Goal: Task Accomplishment & Management: Use online tool/utility

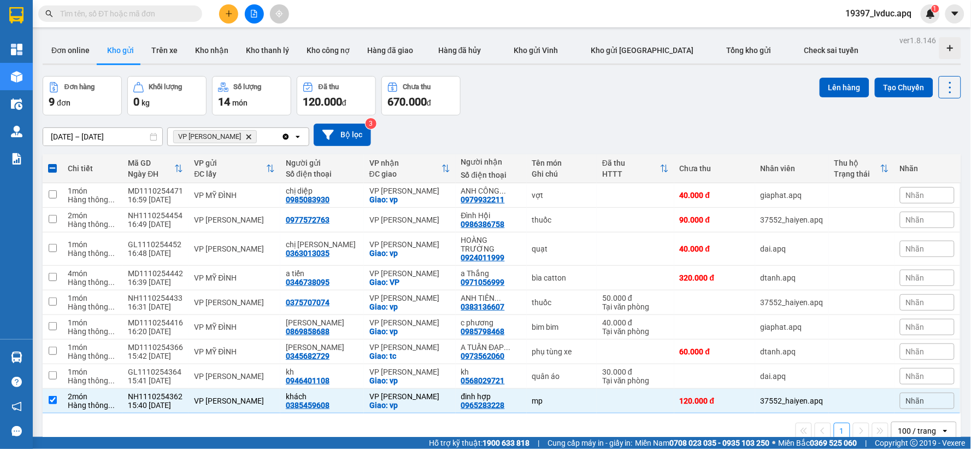
scroll to position [50, 0]
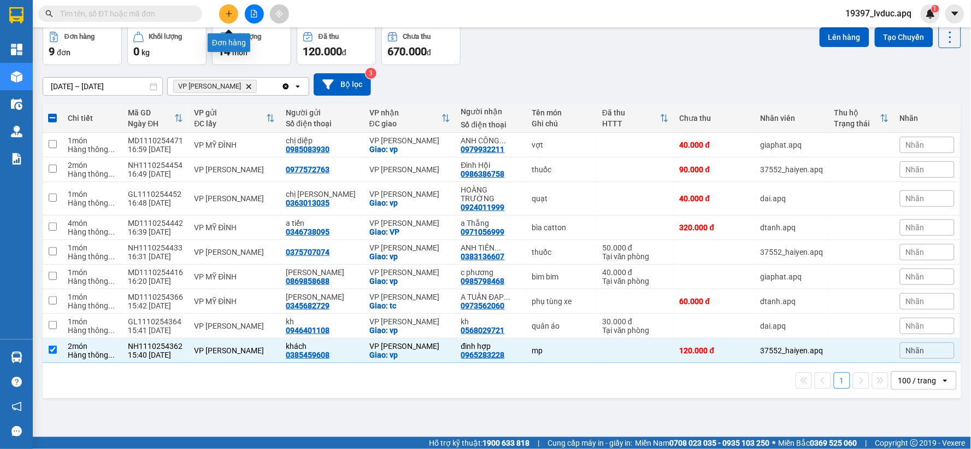
click at [232, 14] on icon "plus" at bounding box center [229, 14] width 8 height 8
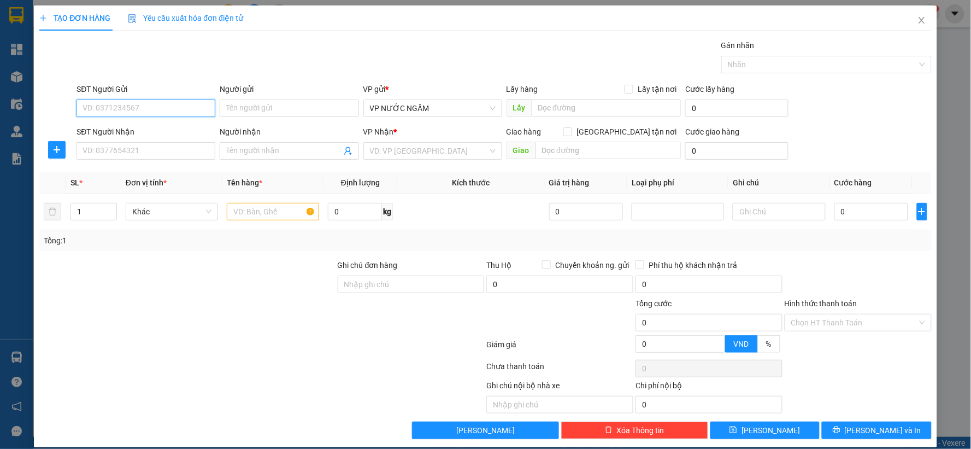
click at [112, 109] on input "SĐT Người Gửi" at bounding box center [145, 107] width 139 height 17
click at [111, 128] on div "0947749333 - kh" at bounding box center [144, 130] width 125 height 12
type input "0947749333"
type input "kh"
type input "0947749333"
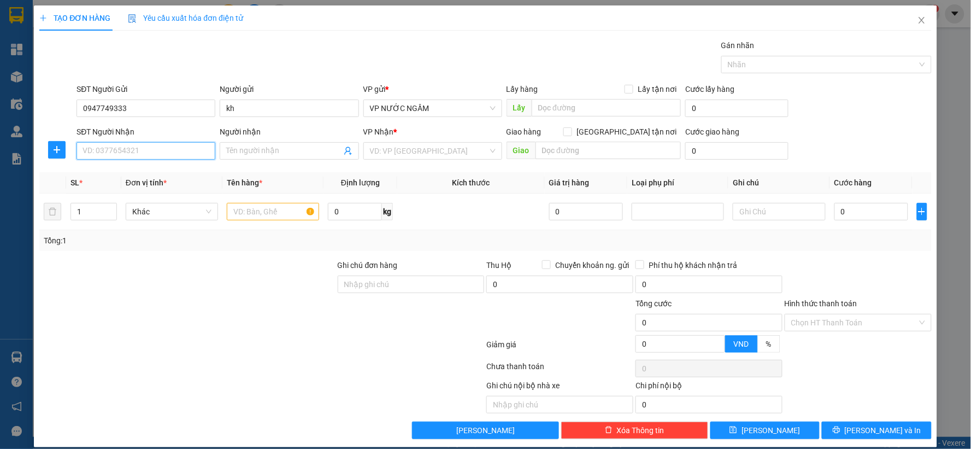
click at [121, 151] on input "SĐT Người Nhận" at bounding box center [145, 150] width 139 height 17
click at [126, 168] on div "0339033983 - A BÚT 0946624983" at bounding box center [144, 173] width 125 height 12
type input "0339033983"
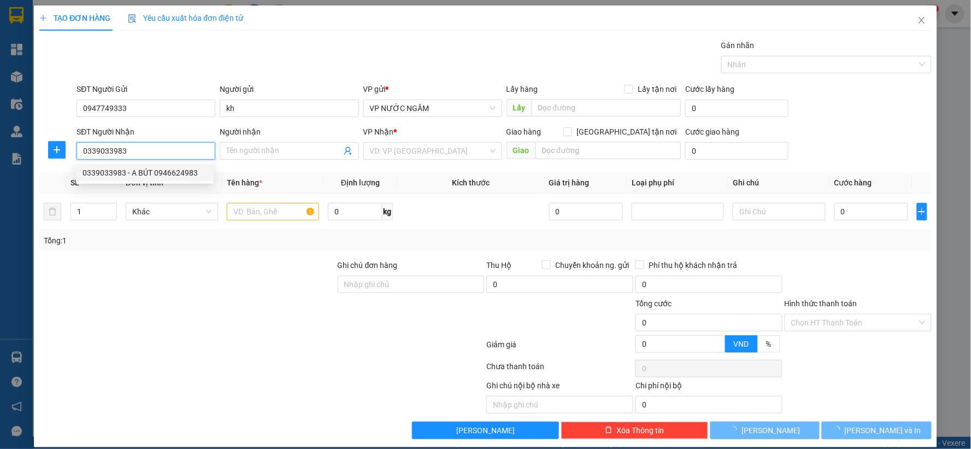
type input "A BÚT 0946624983"
checkbox input "true"
type input "VP"
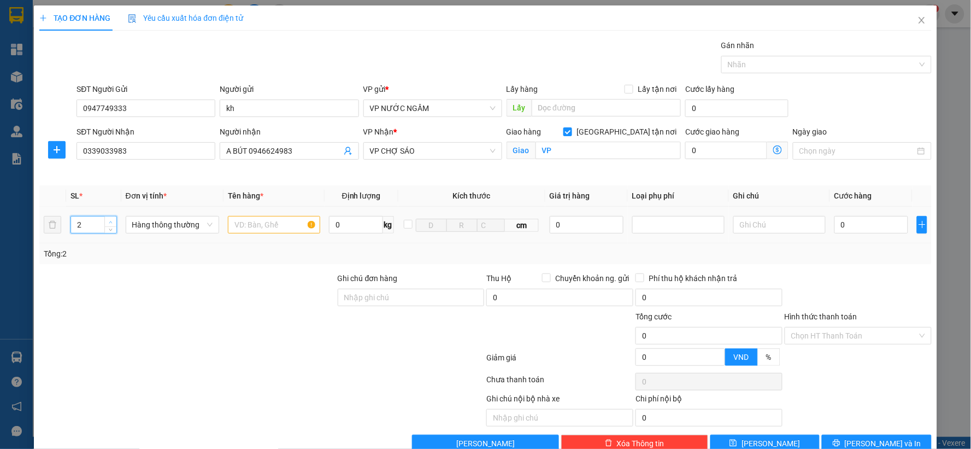
click at [110, 221] on icon "up" at bounding box center [110, 222] width 3 height 2
type input "4"
click at [110, 221] on icon "up" at bounding box center [110, 222] width 3 height 2
click at [237, 227] on input "text" at bounding box center [274, 224] width 92 height 17
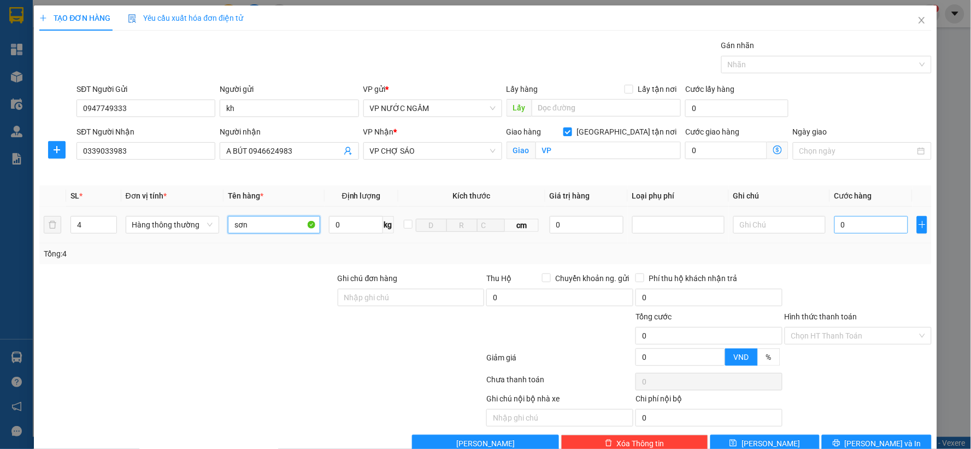
type input "sơn"
click at [849, 226] on input "0" at bounding box center [871, 224] width 74 height 17
type input "1"
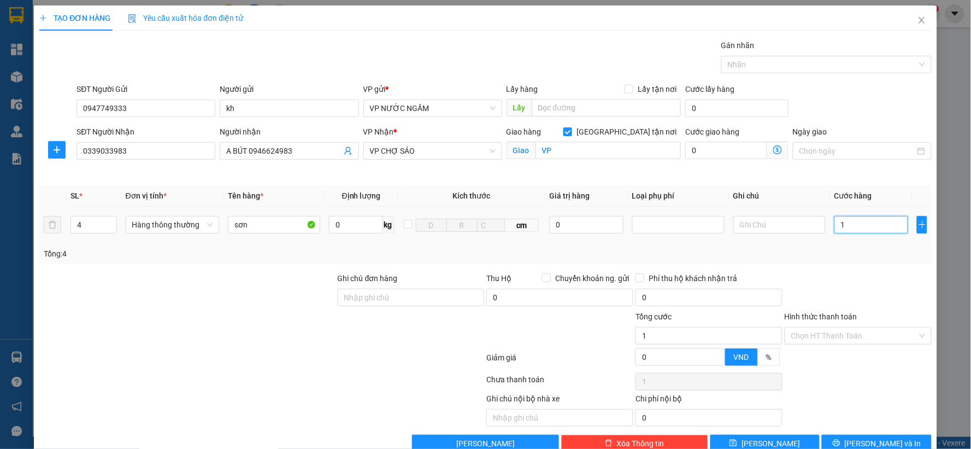
type input "12"
type input "120"
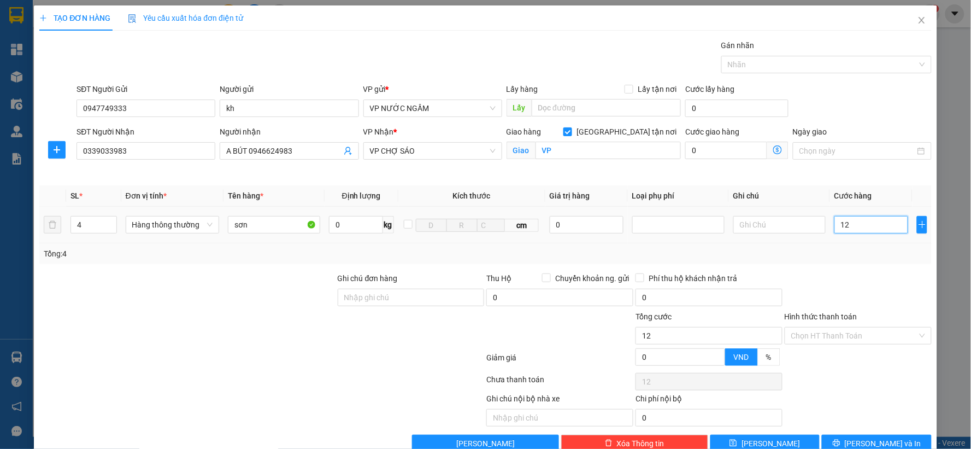
type input "120"
type input "1.200"
type input "12.000"
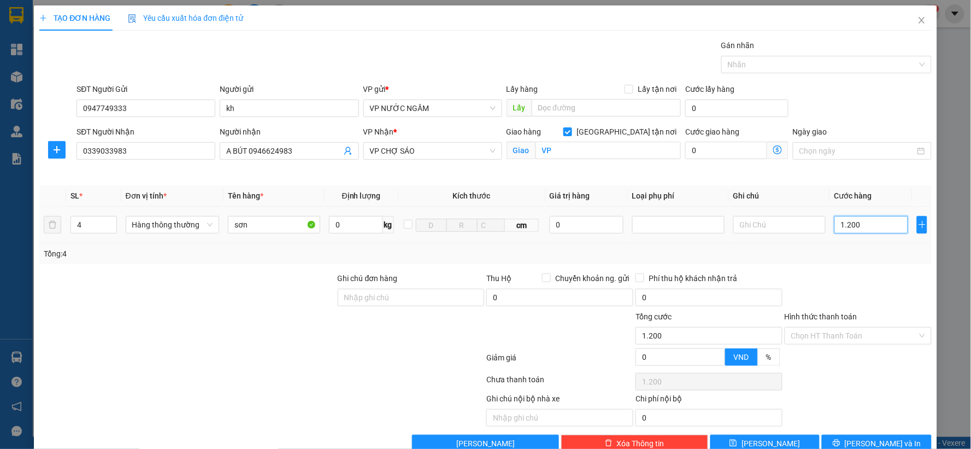
type input "12.000"
type input "120.000"
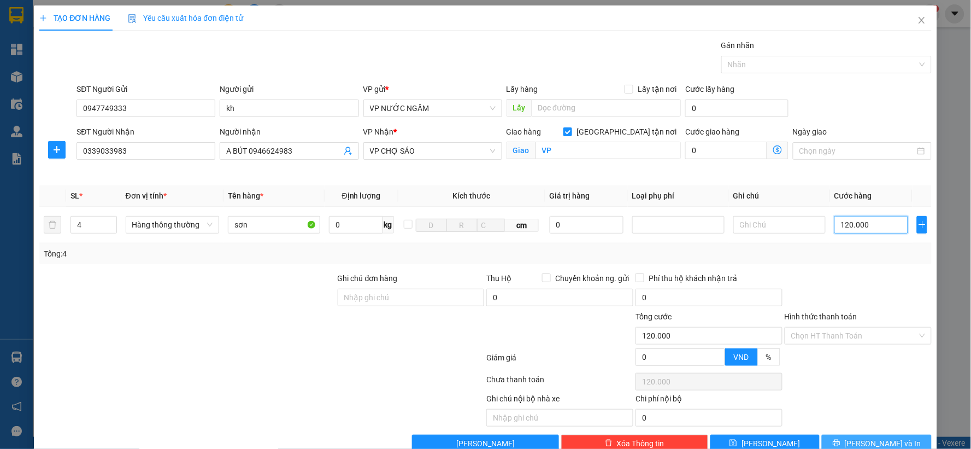
type input "120.000"
click at [856, 436] on button "[PERSON_NAME] và In" at bounding box center [877, 442] width 110 height 17
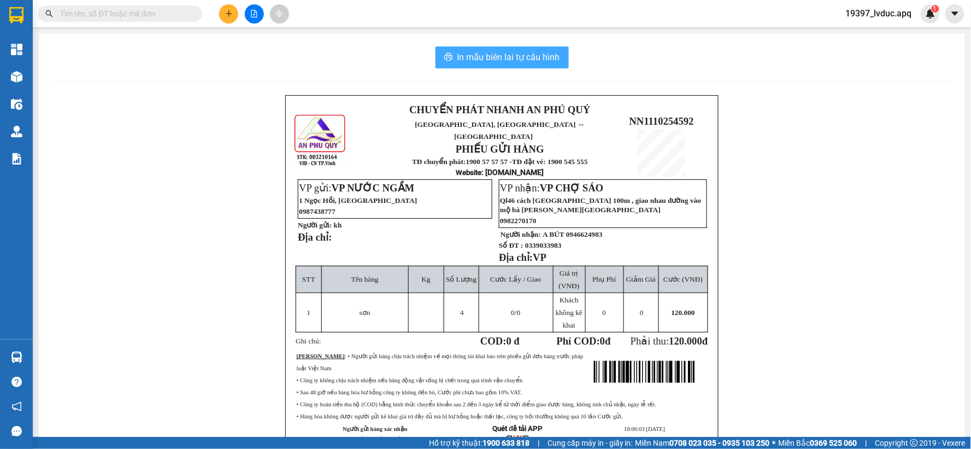
click at [483, 52] on span "In mẫu biên lai tự cấu hình" at bounding box center [508, 57] width 103 height 14
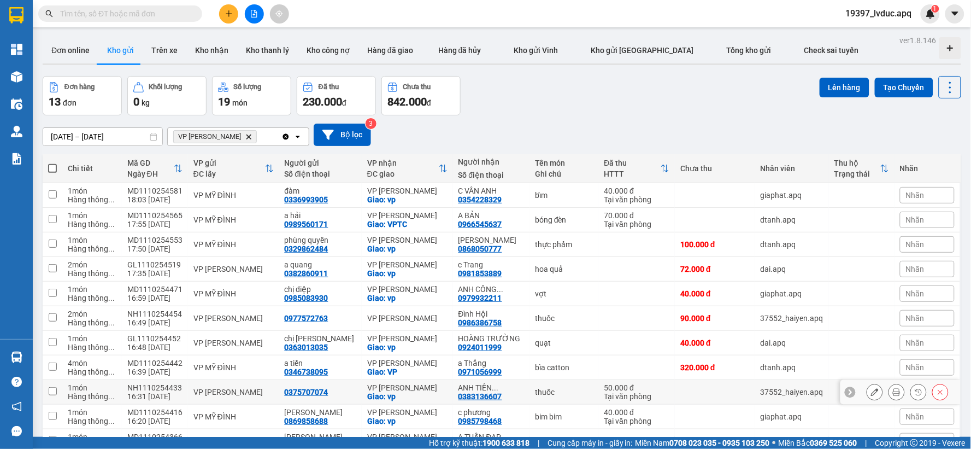
scroll to position [63, 0]
click at [255, 11] on icon "file-add" at bounding box center [254, 14] width 8 height 8
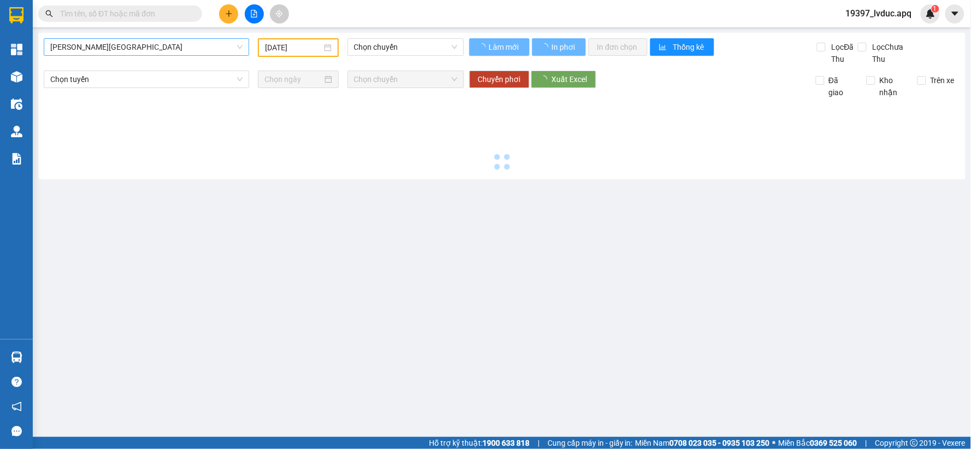
type input "[DATE]"
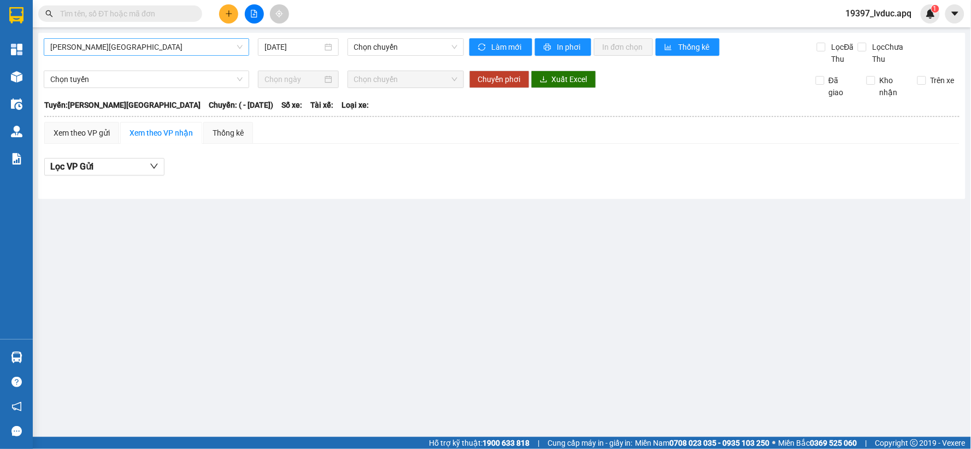
click at [141, 42] on span "[PERSON_NAME][GEOGRAPHIC_DATA]" at bounding box center [146, 47] width 192 height 16
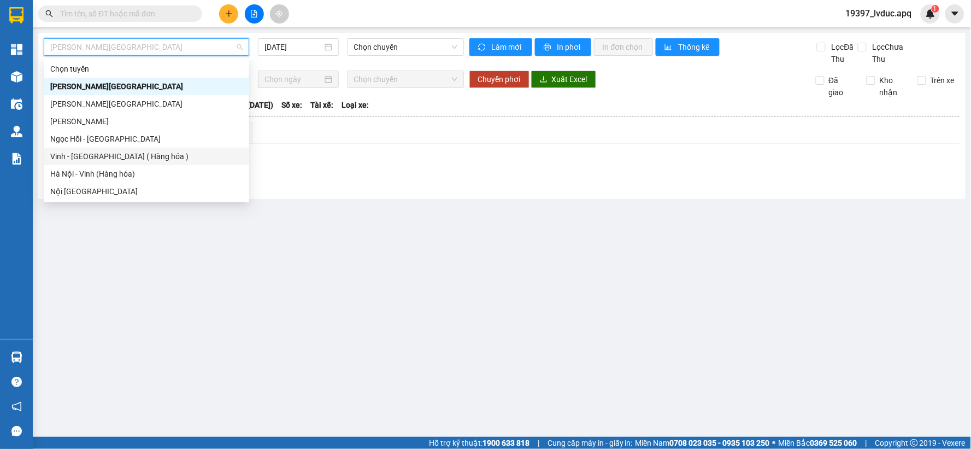
click at [140, 156] on div "Vinh - [GEOGRAPHIC_DATA] ( Hàng hóa )" at bounding box center [146, 156] width 192 height 12
type input "[DATE]"
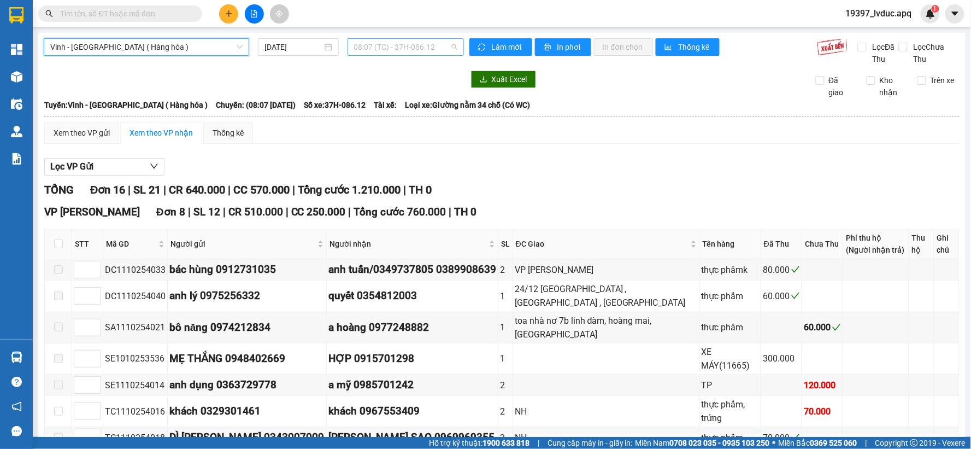
click at [414, 44] on span "08:07 (TC) - 37H-086.12" at bounding box center [405, 47] width 103 height 16
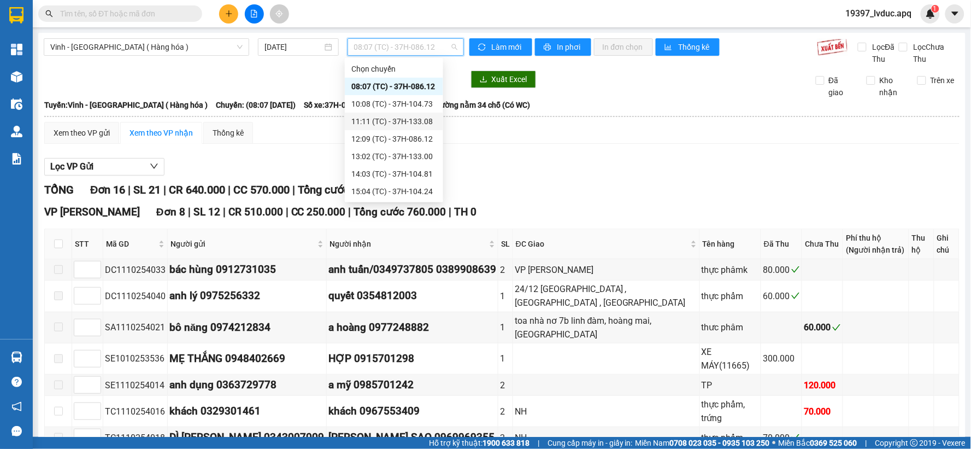
click at [397, 119] on div "11:11 (TC) - 37H-133.08" at bounding box center [393, 121] width 85 height 12
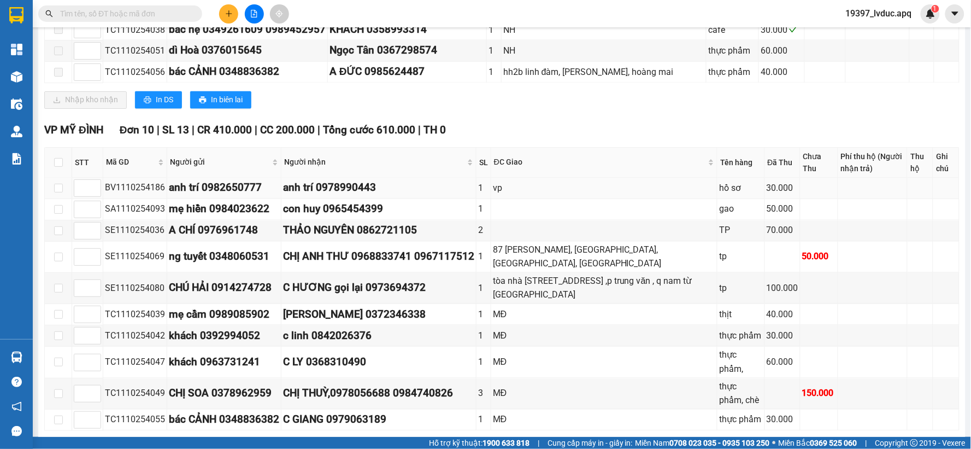
scroll to position [588, 0]
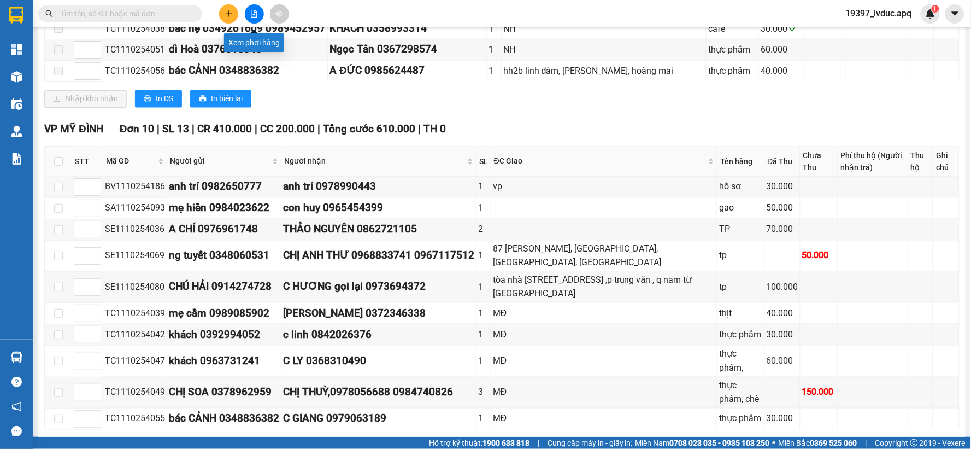
click at [251, 13] on icon "file-add" at bounding box center [254, 14] width 6 height 8
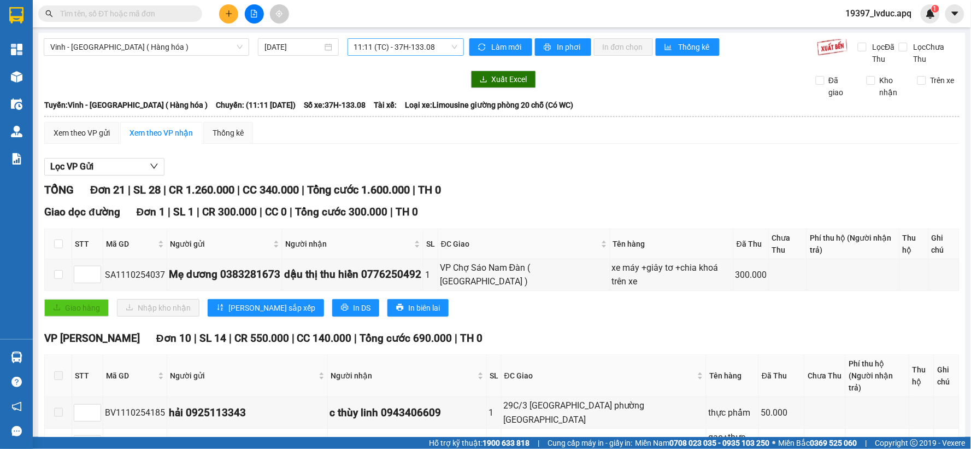
click at [433, 48] on span "11:11 (TC) - 37H-133.08" at bounding box center [405, 47] width 103 height 16
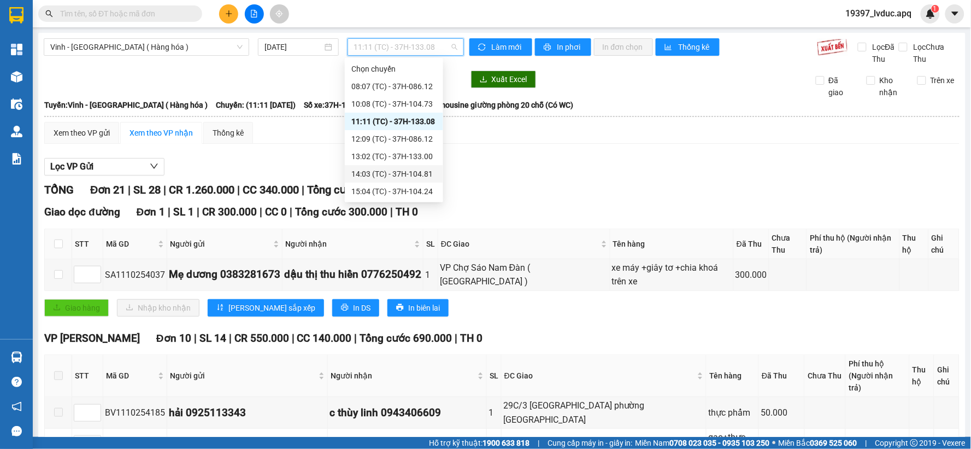
click at [408, 173] on div "14:03 (TC) - 37H-104.81" at bounding box center [393, 174] width 85 height 12
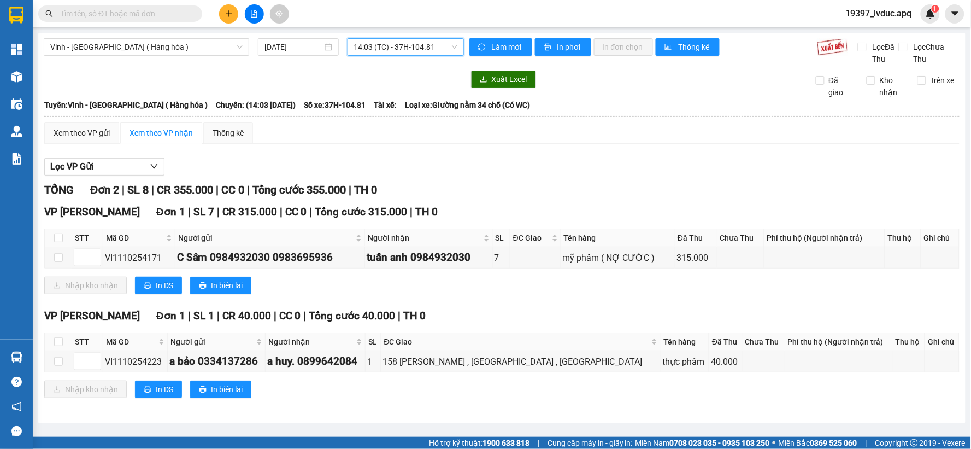
click at [443, 42] on span "14:03 (TC) - 37H-104.81" at bounding box center [405, 47] width 103 height 16
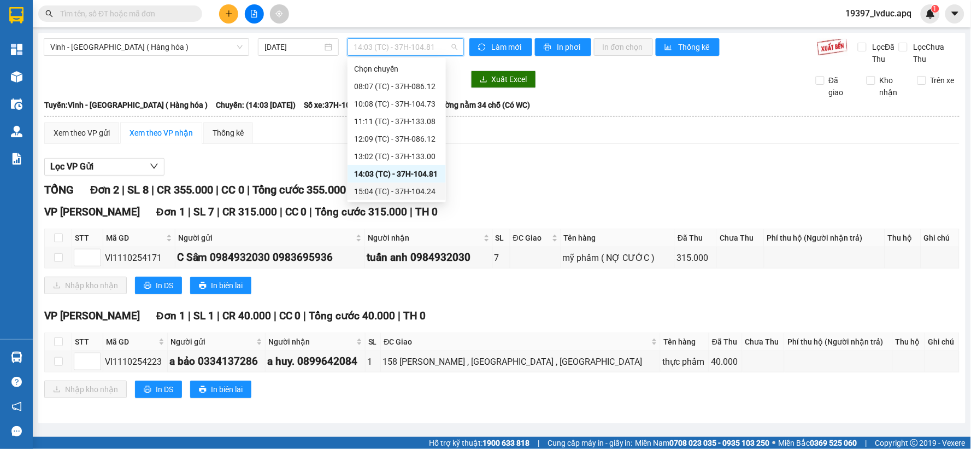
click at [412, 189] on div "15:04 (TC) - 37H-104.24" at bounding box center [396, 191] width 85 height 12
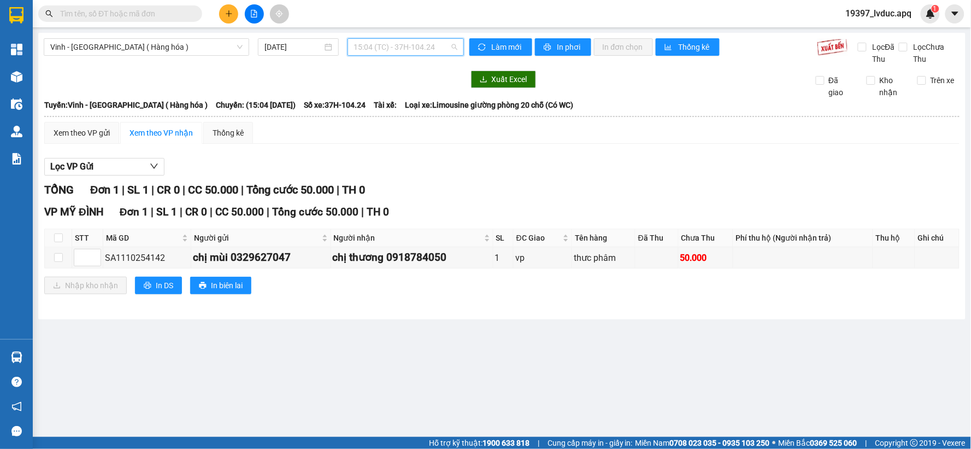
click at [438, 46] on span "15:04 (TC) - 37H-104.24" at bounding box center [405, 47] width 103 height 16
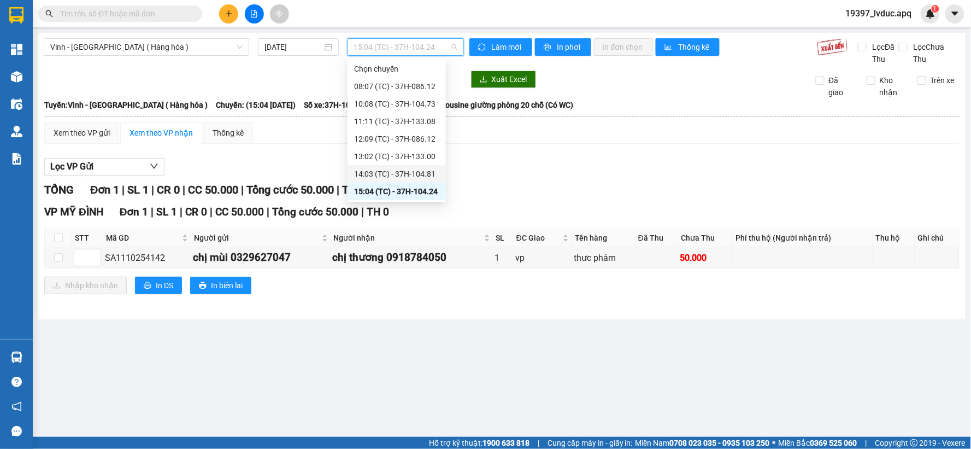
click at [406, 170] on div "14:03 (TC) - 37H-104.81" at bounding box center [396, 174] width 85 height 12
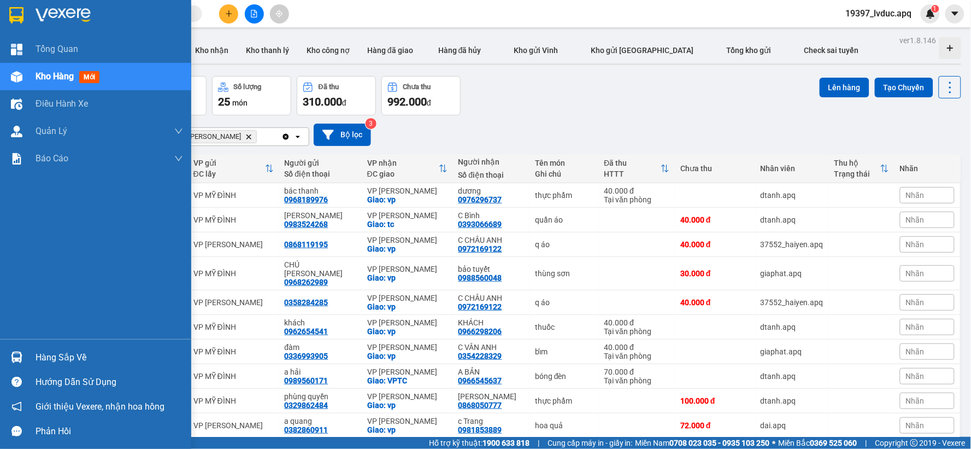
click at [19, 75] on img at bounding box center [16, 76] width 11 height 11
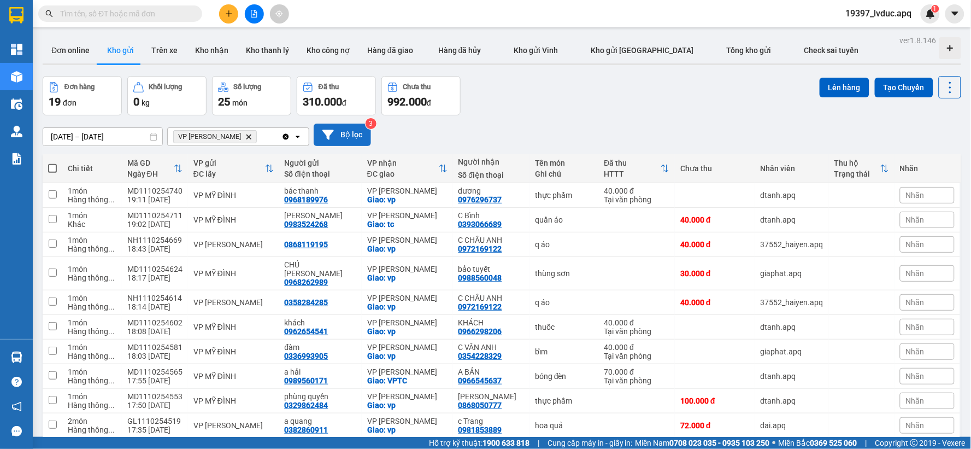
click at [345, 133] on button "Bộ lọc" at bounding box center [342, 134] width 57 height 22
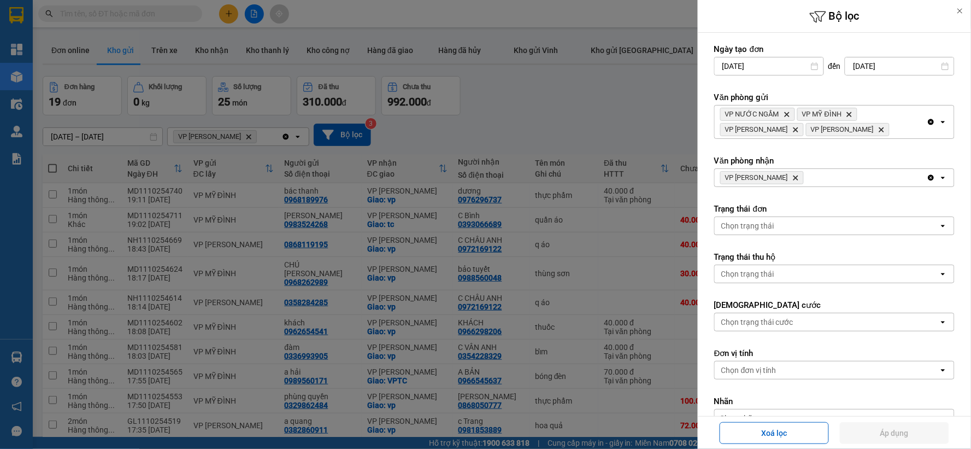
drag, startPoint x: 795, startPoint y: 178, endPoint x: 804, endPoint y: 174, distance: 9.5
click at [802, 175] on span "VP THANH CHƯƠNG Delete" at bounding box center [762, 177] width 84 height 13
drag, startPoint x: 804, startPoint y: 174, endPoint x: 798, endPoint y: 176, distance: 6.4
click at [803, 174] on span "VP THANH CHƯƠNG Delete" at bounding box center [762, 177] width 84 height 13
click at [798, 176] on icon "VP THANH CHƯƠNG, close by backspace" at bounding box center [795, 177] width 5 height 5
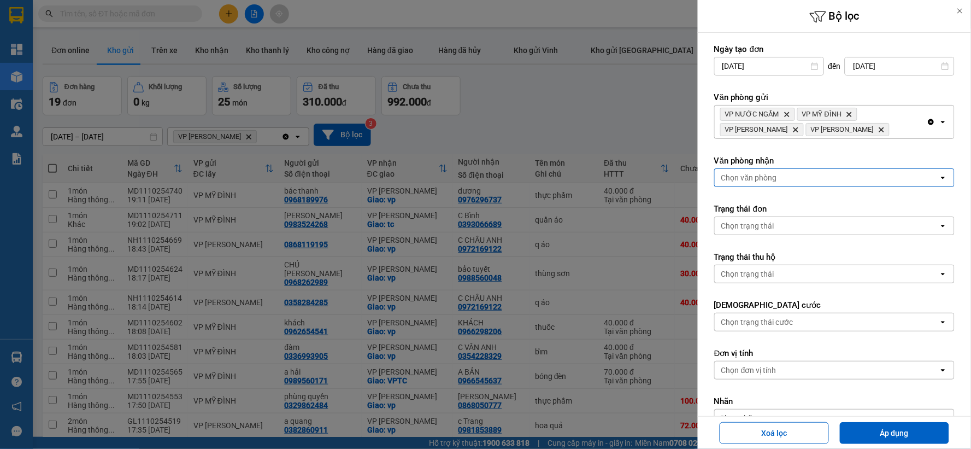
click at [798, 176] on div "Chọn văn phòng" at bounding box center [827, 177] width 224 height 17
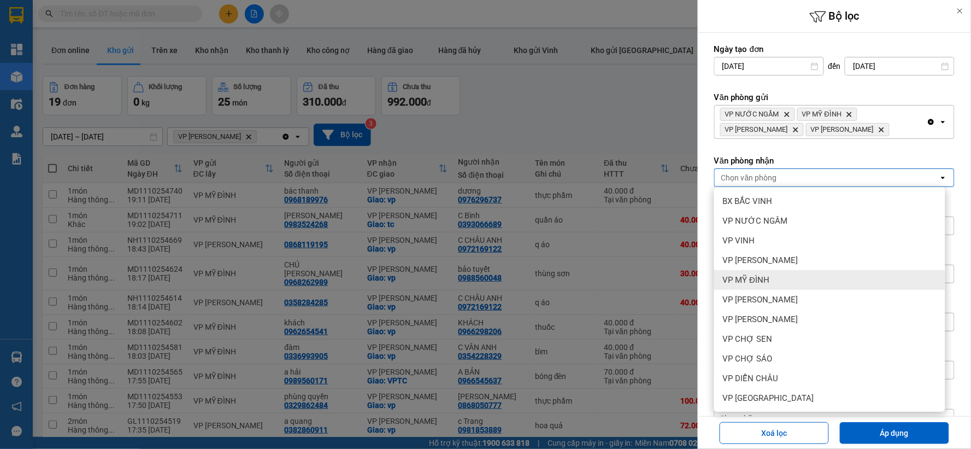
click at [824, 270] on div "VP MỸ ĐÌNH" at bounding box center [829, 280] width 231 height 20
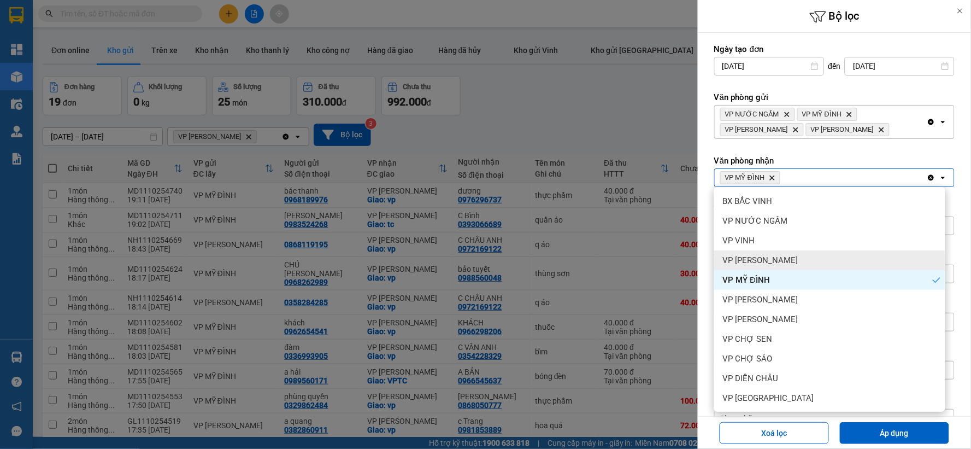
click at [827, 261] on div "VP [PERSON_NAME]" at bounding box center [829, 260] width 231 height 20
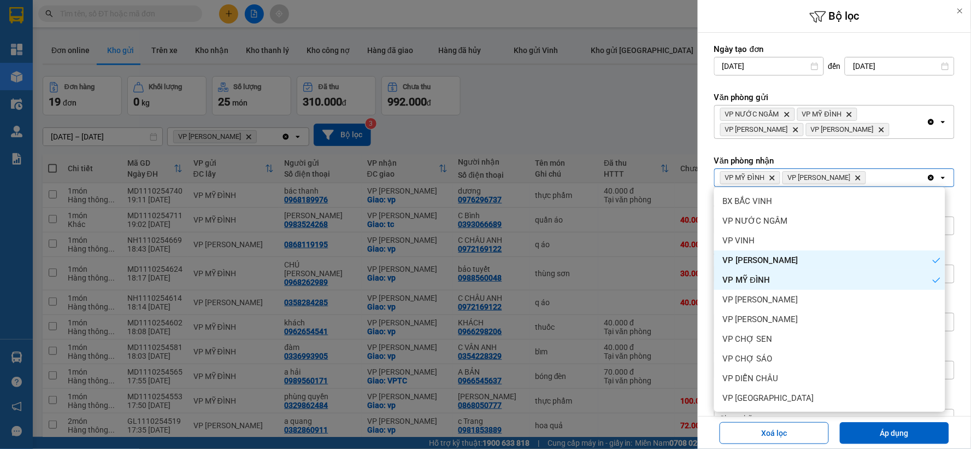
click at [810, 285] on div "VP MỸ ĐÌNH" at bounding box center [829, 280] width 231 height 20
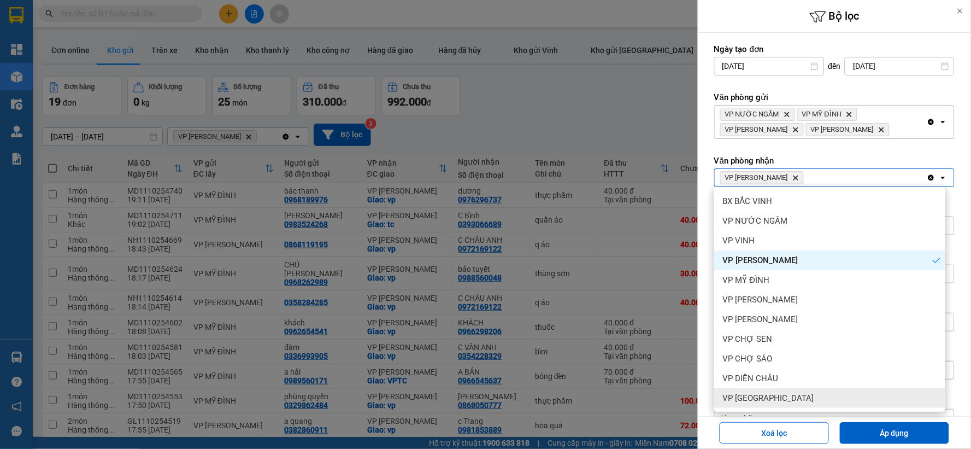
click at [853, 414] on div "Chọn nhãn" at bounding box center [834, 418] width 240 height 19
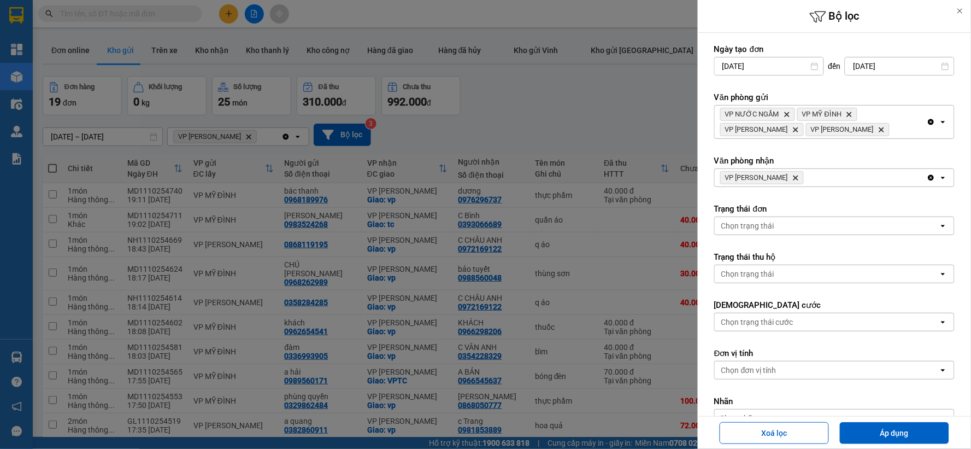
click at [857, 445] on div "Xoá lọc Áp dụng" at bounding box center [834, 432] width 268 height 27
click at [902, 428] on button "Áp dụng" at bounding box center [894, 433] width 109 height 22
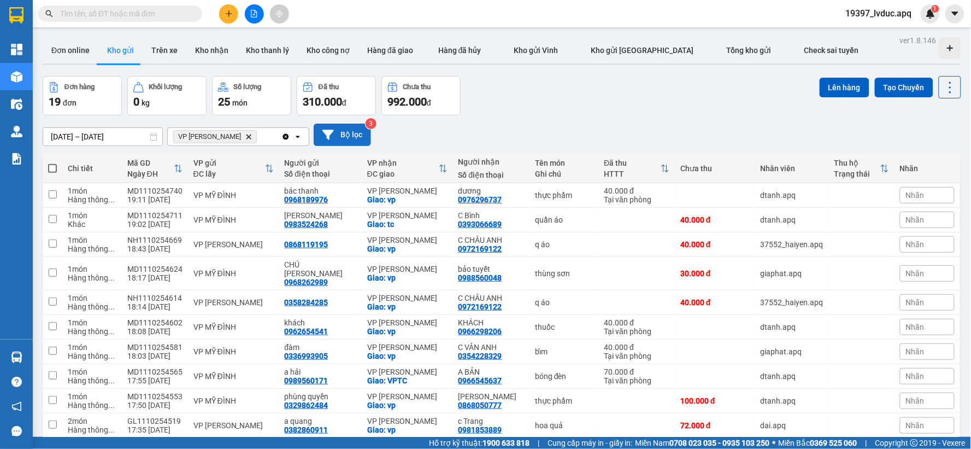
click at [352, 143] on button "Bộ lọc" at bounding box center [342, 134] width 57 height 22
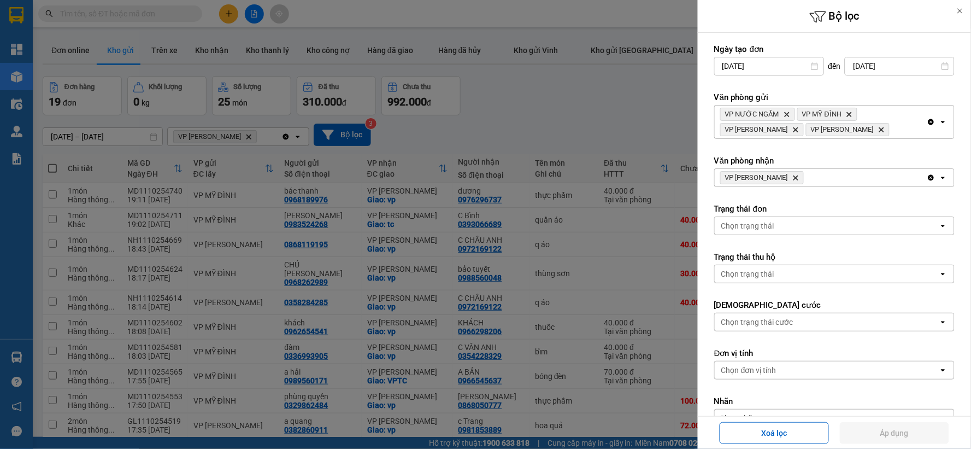
click at [798, 176] on icon "Delete" at bounding box center [795, 177] width 7 height 7
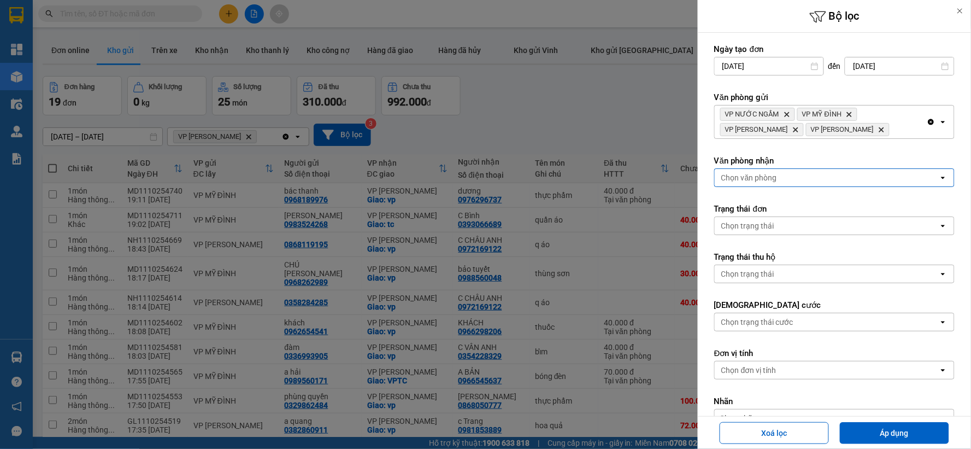
click at [798, 176] on div "Chọn văn phòng" at bounding box center [827, 177] width 224 height 17
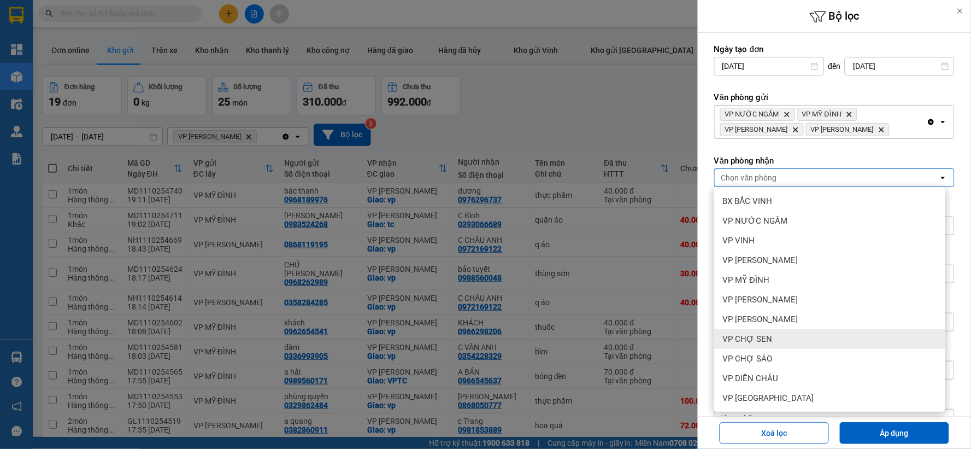
click at [744, 335] on span "VP CHỢ SEN" at bounding box center [748, 338] width 50 height 11
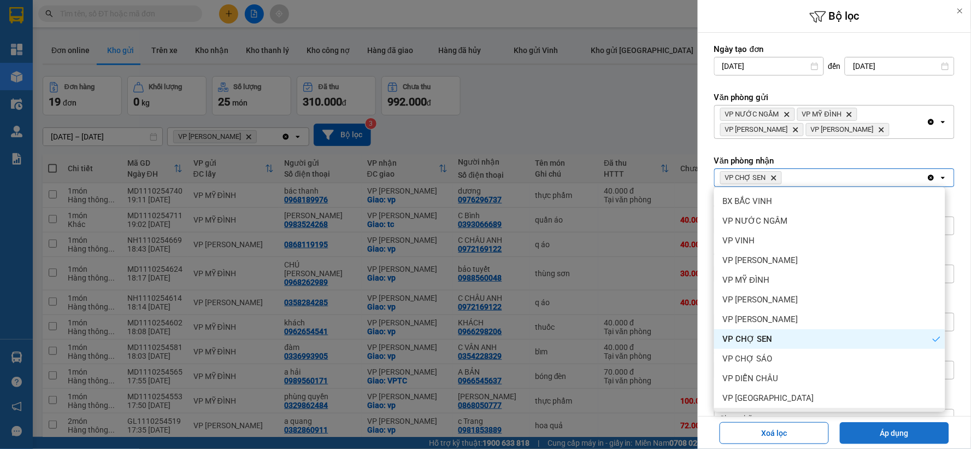
click at [871, 423] on button "Áp dụng" at bounding box center [894, 433] width 109 height 22
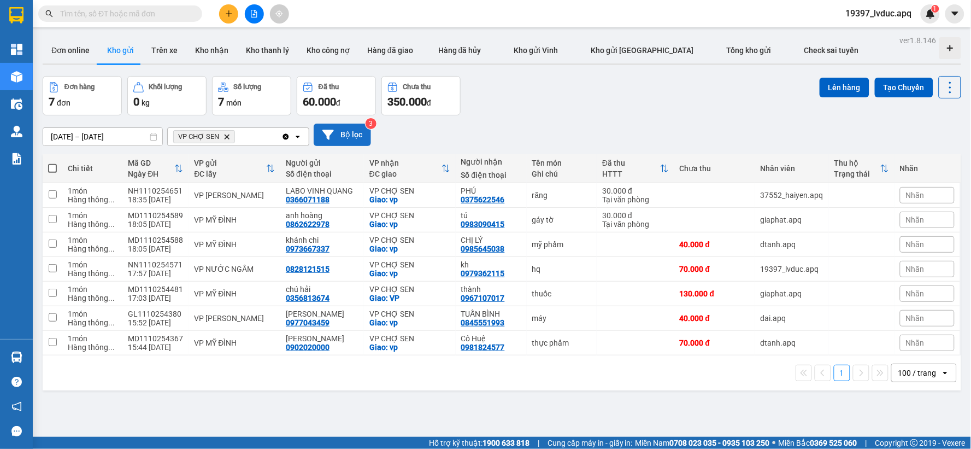
click at [359, 135] on button "Bộ lọc" at bounding box center [342, 134] width 57 height 22
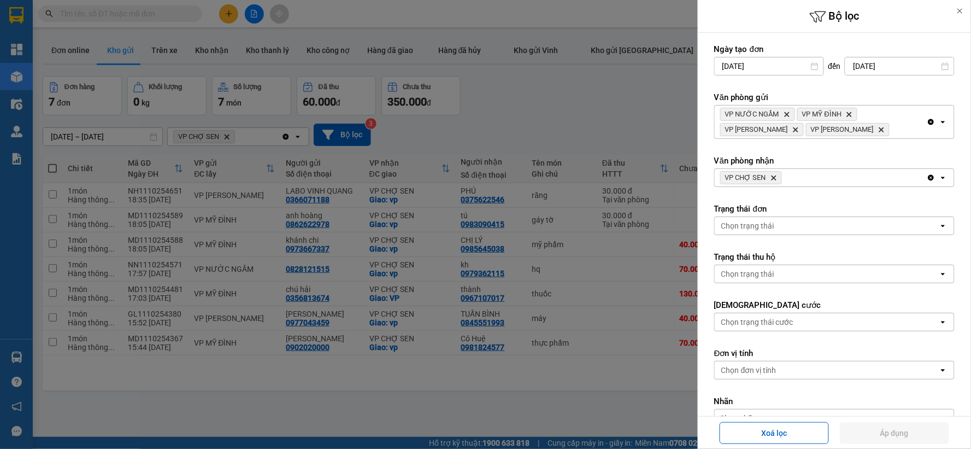
click at [771, 178] on icon "Delete" at bounding box center [773, 177] width 7 height 7
click at [771, 178] on div "Chọn văn phòng" at bounding box center [749, 177] width 56 height 11
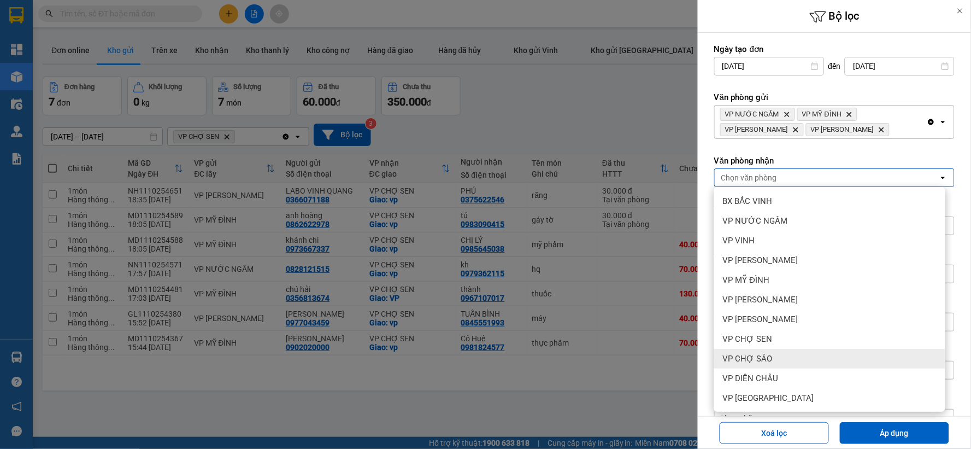
click at [778, 349] on div "VP CHỢ SÁO" at bounding box center [829, 359] width 231 height 20
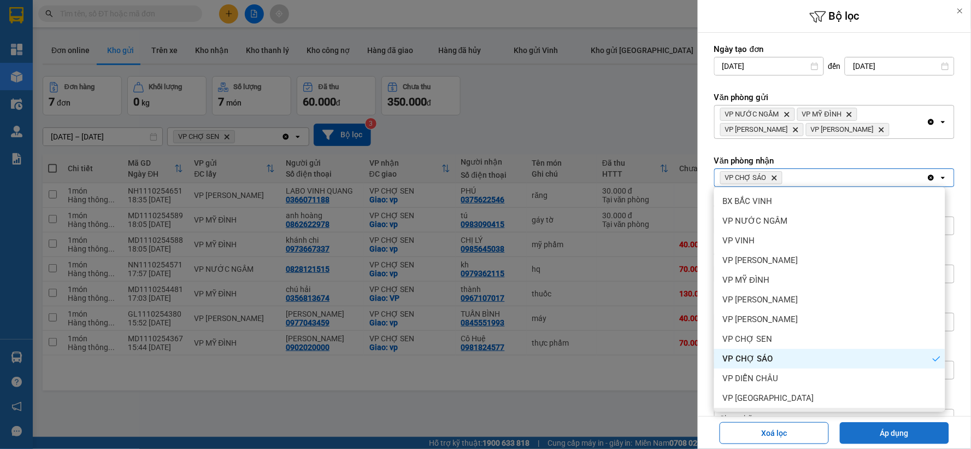
click at [883, 426] on button "Áp dụng" at bounding box center [894, 433] width 109 height 22
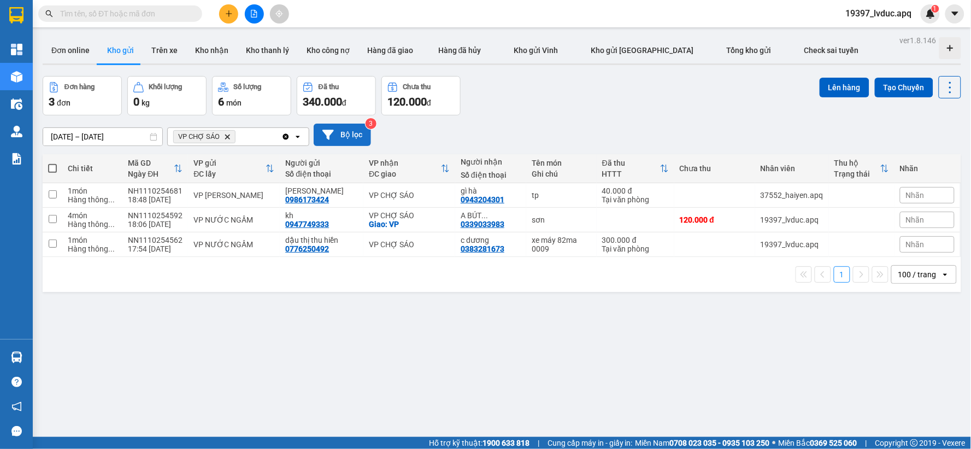
click at [352, 132] on button "Bộ lọc" at bounding box center [342, 134] width 57 height 22
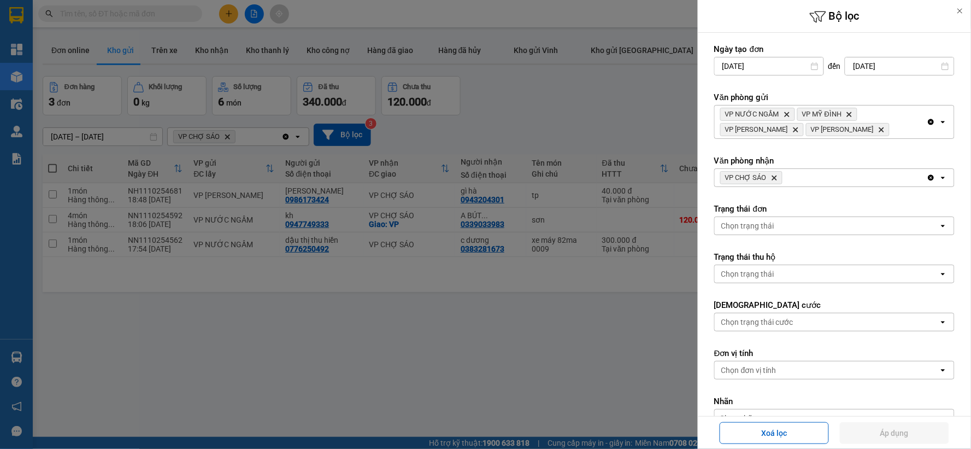
click at [777, 177] on span "VP CHỢ SÁO Delete" at bounding box center [751, 177] width 62 height 13
click at [776, 177] on icon "Delete" at bounding box center [774, 177] width 7 height 7
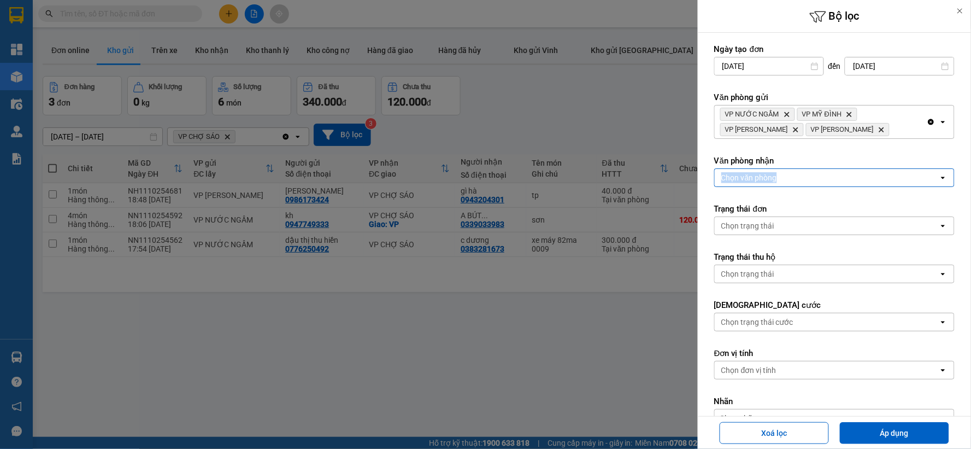
click at [776, 177] on div "Chọn văn phòng" at bounding box center [749, 177] width 56 height 11
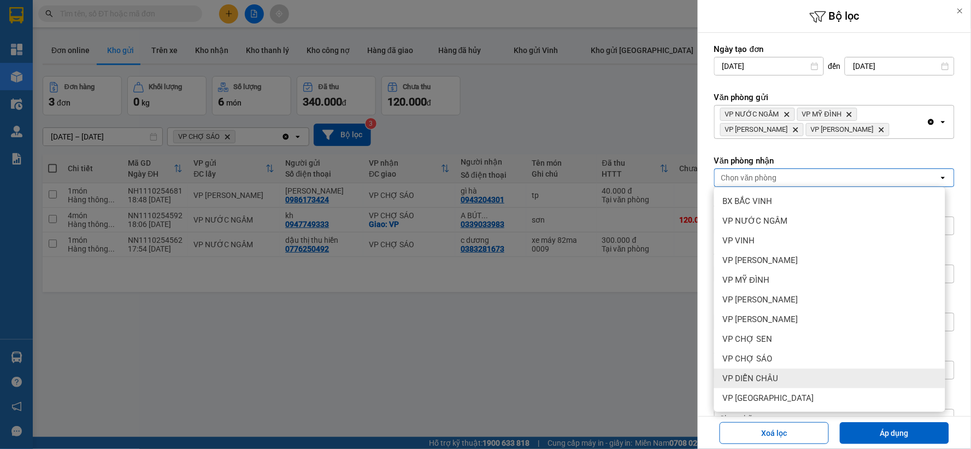
click at [783, 381] on div "VP DIỄN CHÂU" at bounding box center [829, 378] width 231 height 20
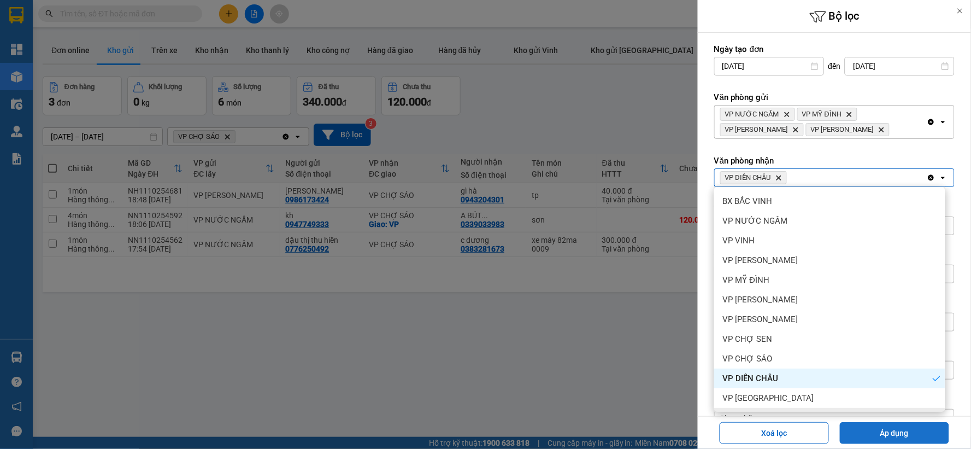
click at [864, 428] on button "Áp dụng" at bounding box center [894, 433] width 109 height 22
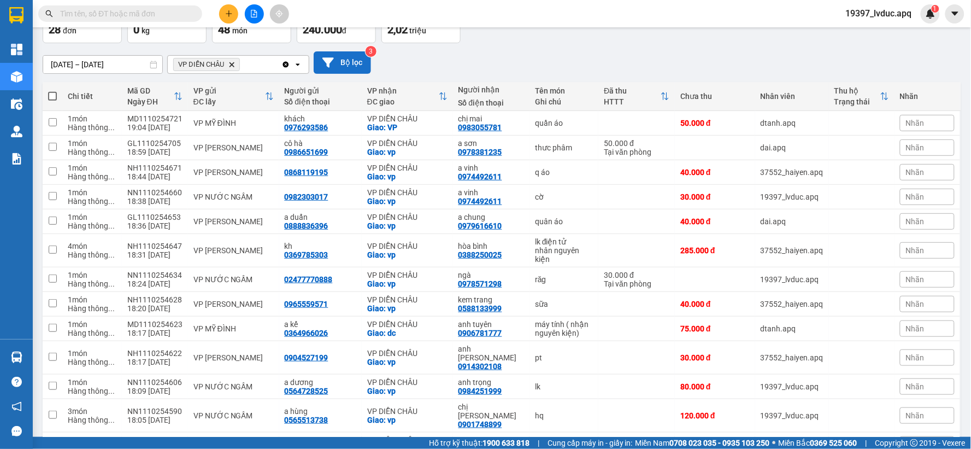
scroll to position [31, 0]
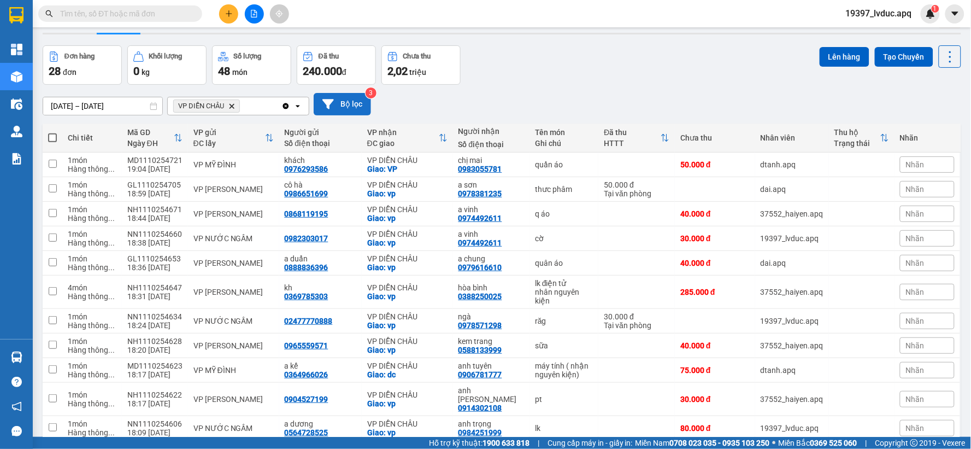
click at [351, 107] on button "Bộ lọc" at bounding box center [342, 104] width 57 height 22
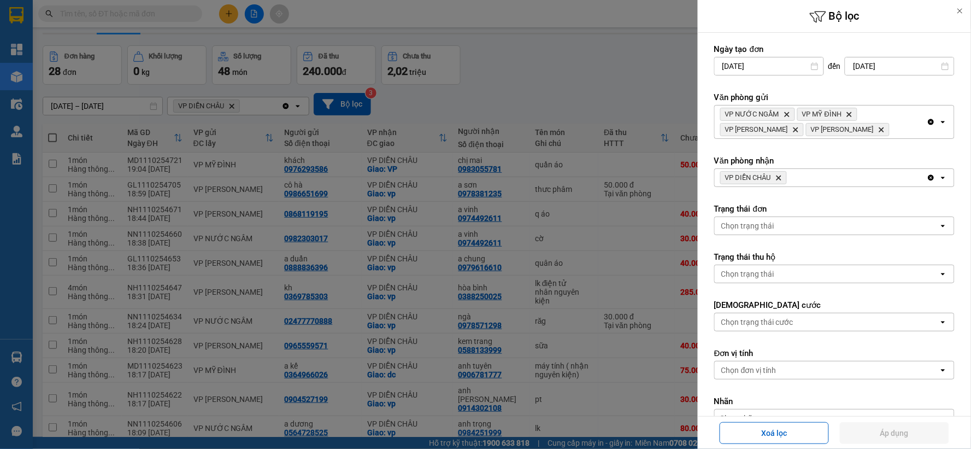
click at [778, 177] on icon "Delete" at bounding box center [778, 177] width 7 height 7
click at [778, 177] on div "Chọn văn phòng" at bounding box center [827, 177] width 224 height 17
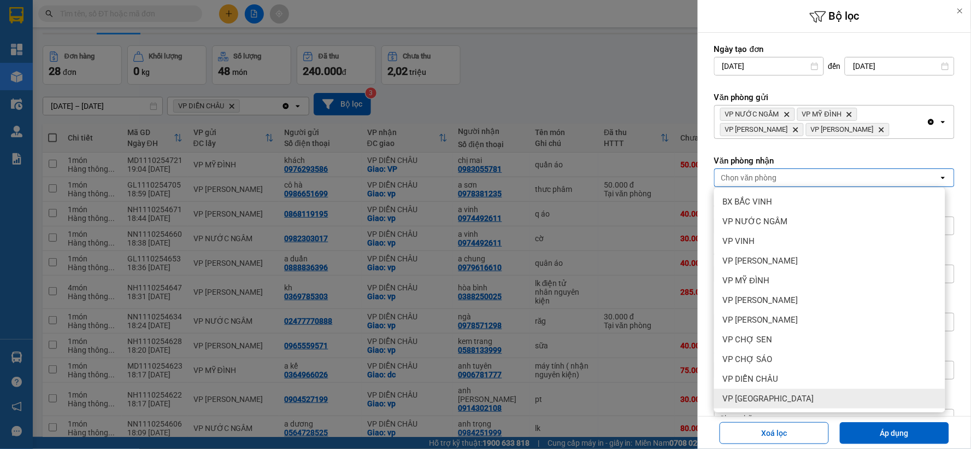
click at [777, 393] on span "VP [GEOGRAPHIC_DATA]" at bounding box center [768, 398] width 91 height 11
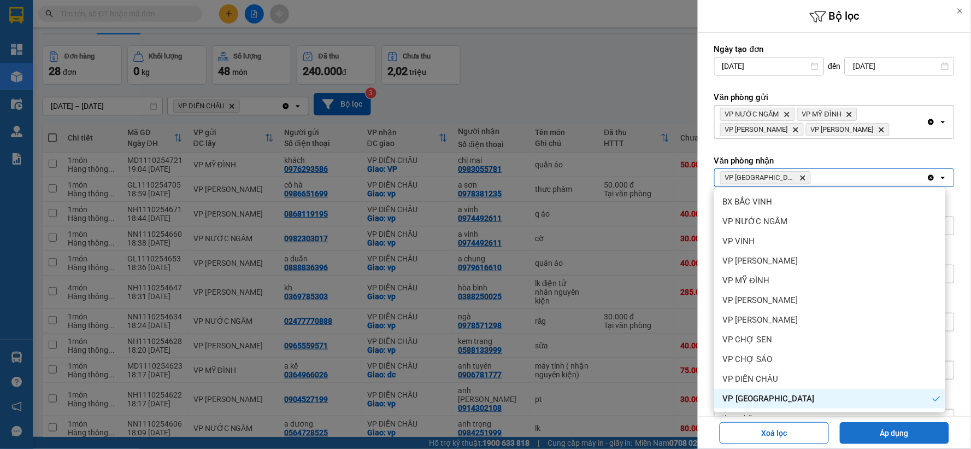
click at [848, 422] on button "Áp dụng" at bounding box center [894, 433] width 109 height 22
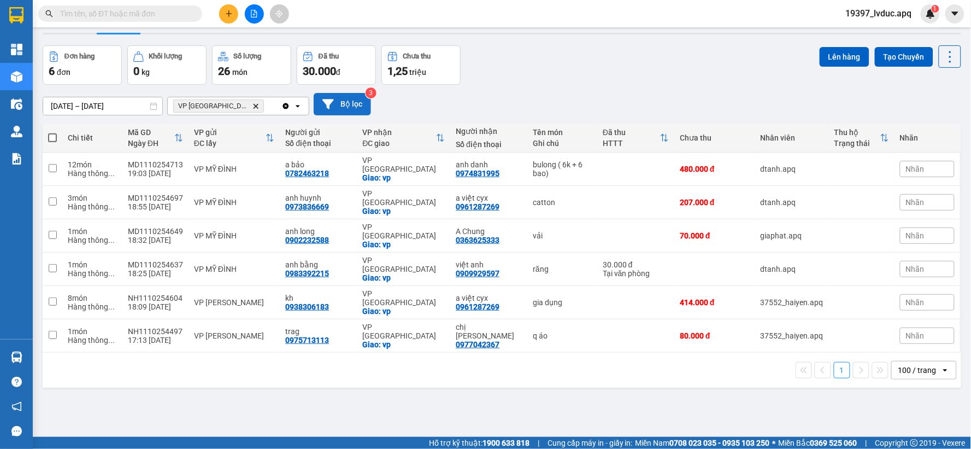
click at [344, 101] on button "Bộ lọc" at bounding box center [342, 104] width 57 height 22
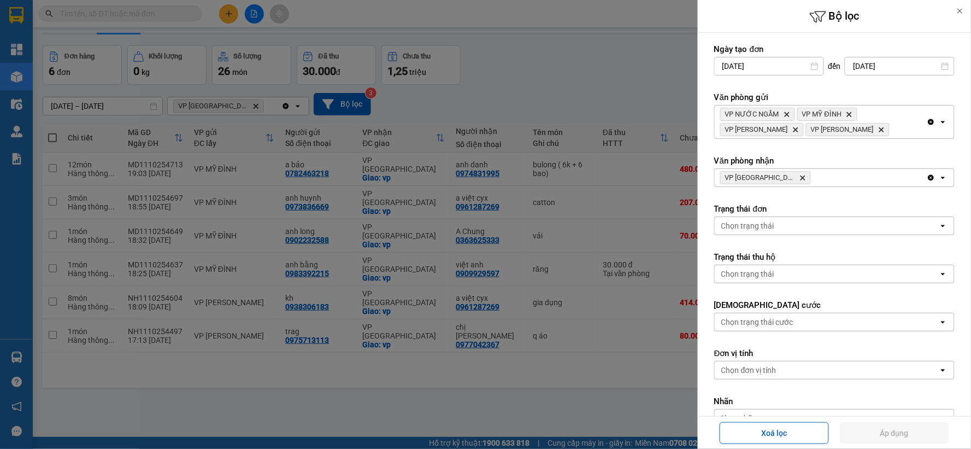
click at [799, 180] on icon "Delete" at bounding box center [802, 177] width 7 height 7
click at [789, 179] on div "VP Cầu [PERSON_NAME]" at bounding box center [821, 177] width 212 height 17
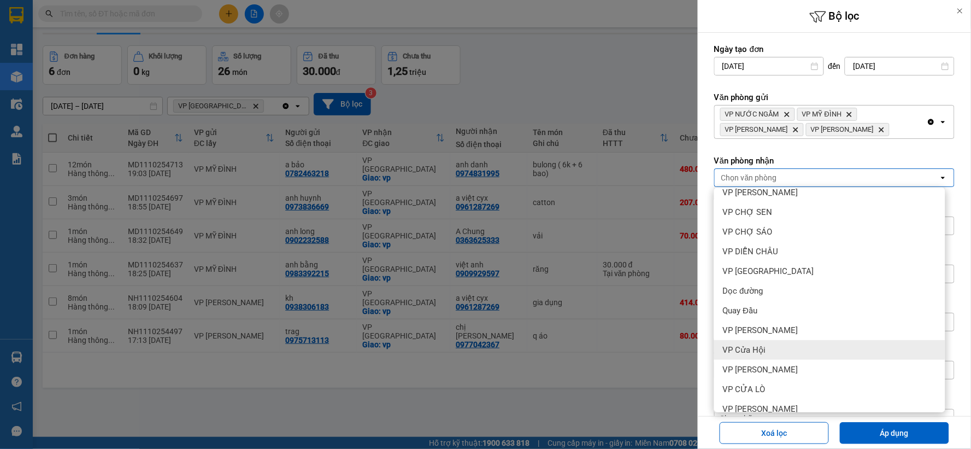
scroll to position [138, 0]
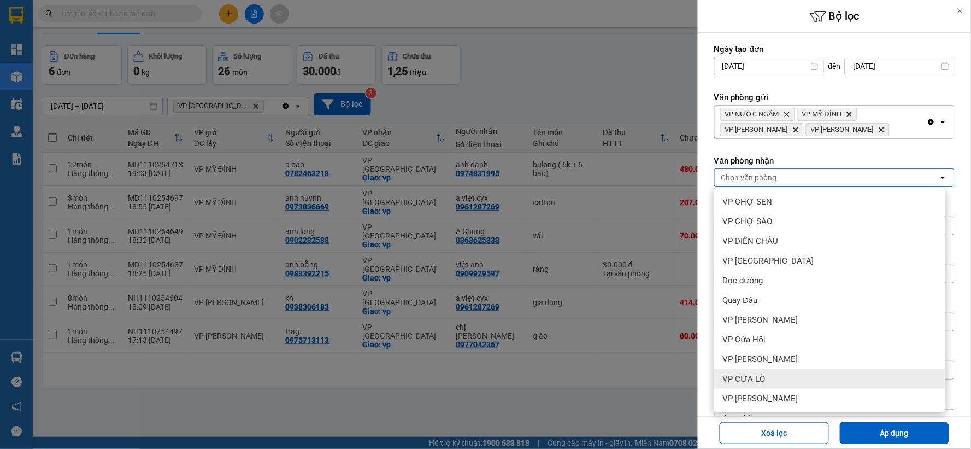
click at [765, 375] on div "VP CỬA LÒ" at bounding box center [829, 379] width 231 height 20
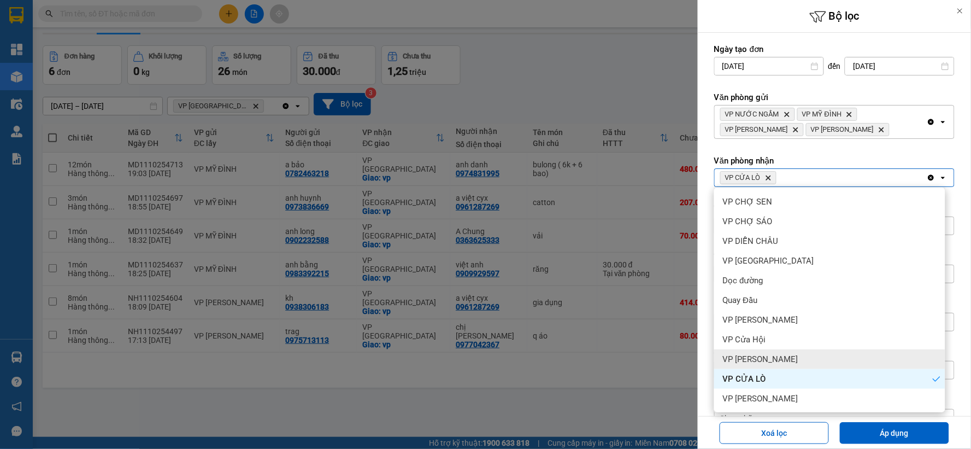
click at [765, 356] on span "VP [PERSON_NAME]" at bounding box center [760, 358] width 75 height 11
click at [762, 335] on span "VP Cửa Hội" at bounding box center [744, 339] width 43 height 11
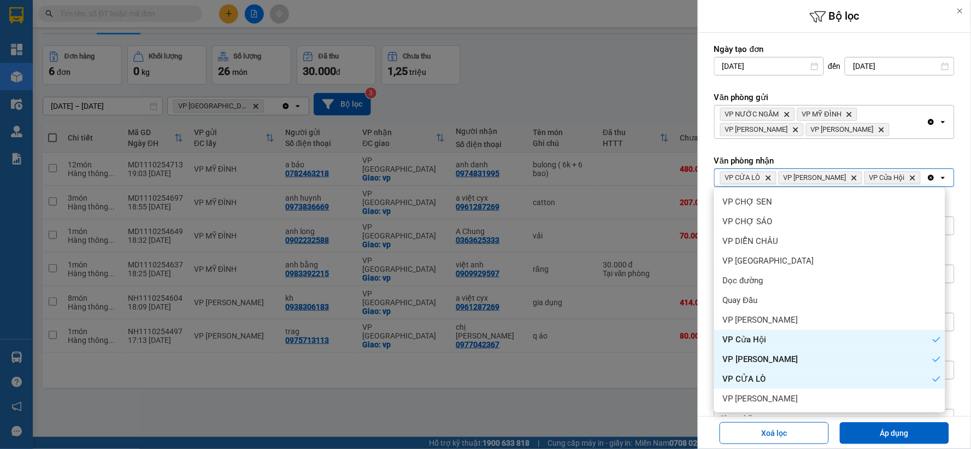
click at [764, 329] on div "VP Cửa Hội" at bounding box center [829, 339] width 231 height 20
click at [766, 314] on span "VP [PERSON_NAME]" at bounding box center [760, 319] width 75 height 11
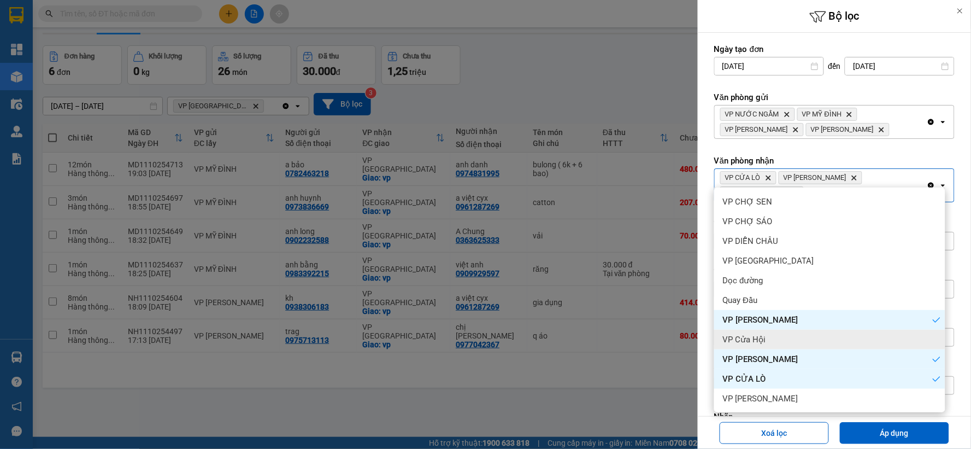
click at [765, 337] on div "VP Cửa Hội" at bounding box center [829, 339] width 231 height 20
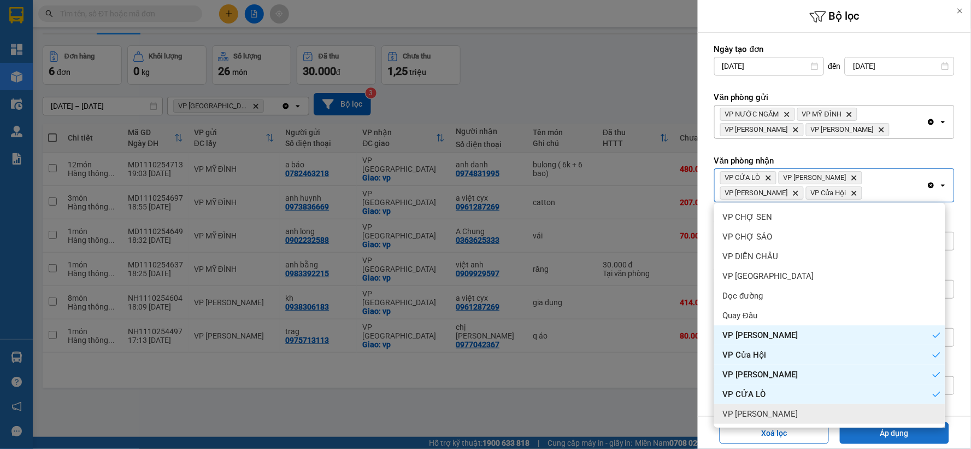
click at [870, 433] on button "Áp dụng" at bounding box center [894, 433] width 109 height 22
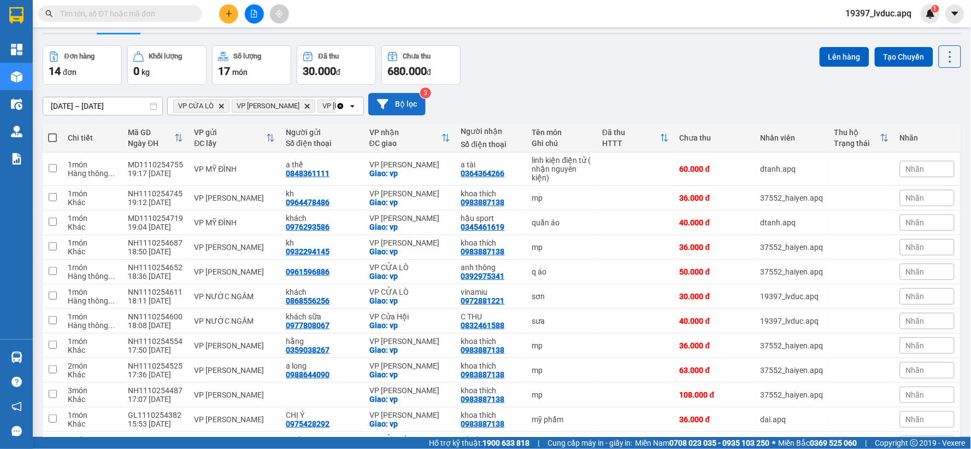
click at [408, 101] on button "Bộ lọc" at bounding box center [396, 104] width 57 height 22
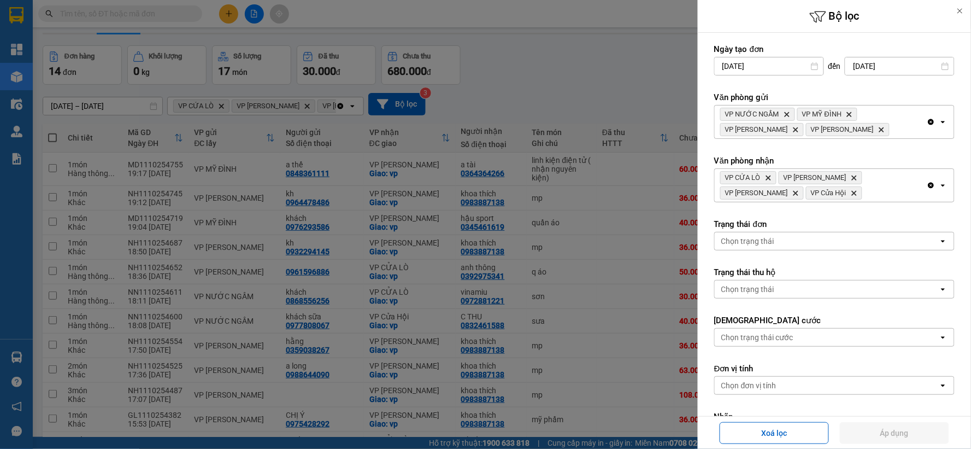
click at [928, 185] on icon "Clear all" at bounding box center [931, 185] width 6 height 6
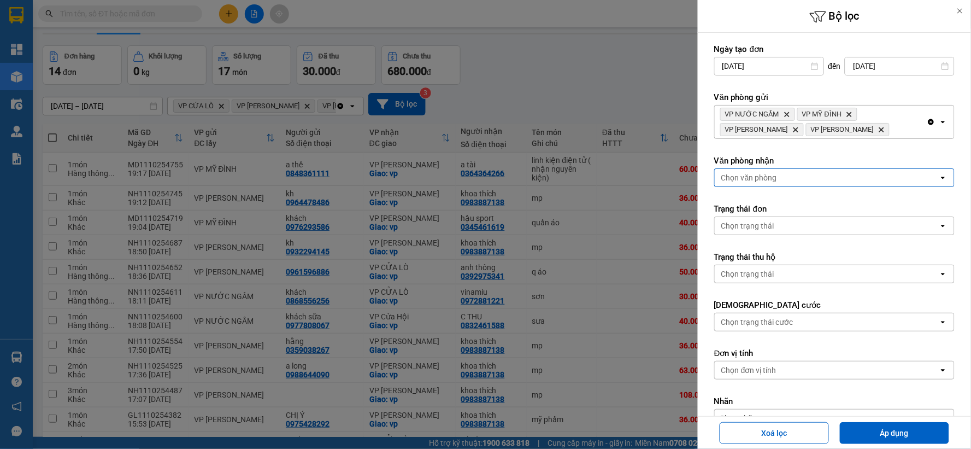
click at [913, 180] on div "Chọn văn phòng" at bounding box center [827, 177] width 224 height 17
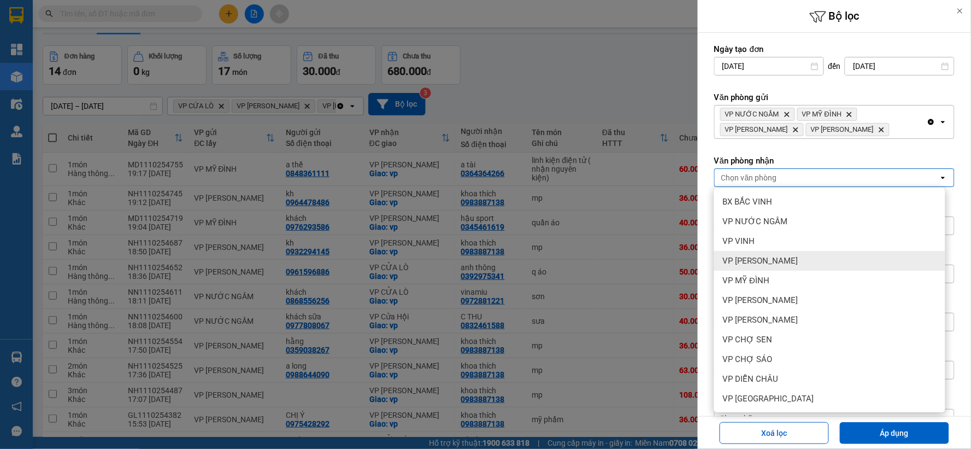
click at [805, 261] on div "VP [PERSON_NAME]" at bounding box center [829, 261] width 231 height 20
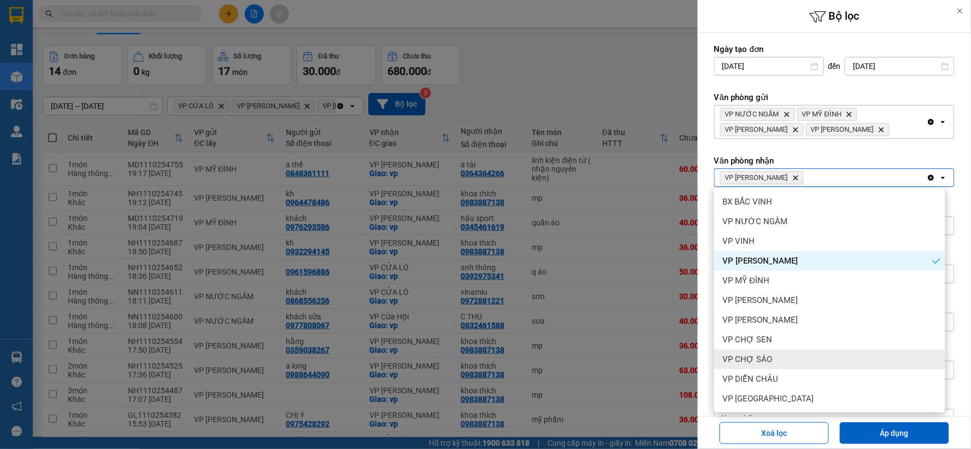
click at [786, 355] on div "VP CHỢ SÁO" at bounding box center [829, 359] width 231 height 20
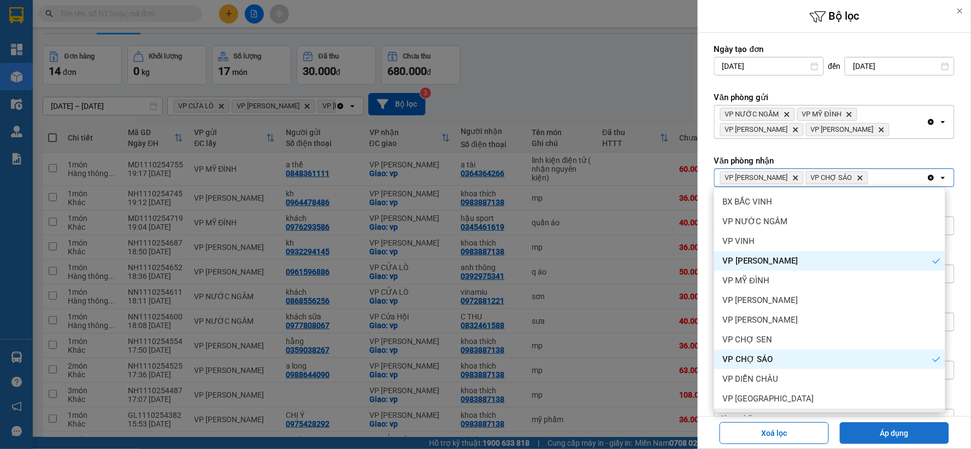
click at [853, 426] on button "Áp dụng" at bounding box center [894, 433] width 109 height 22
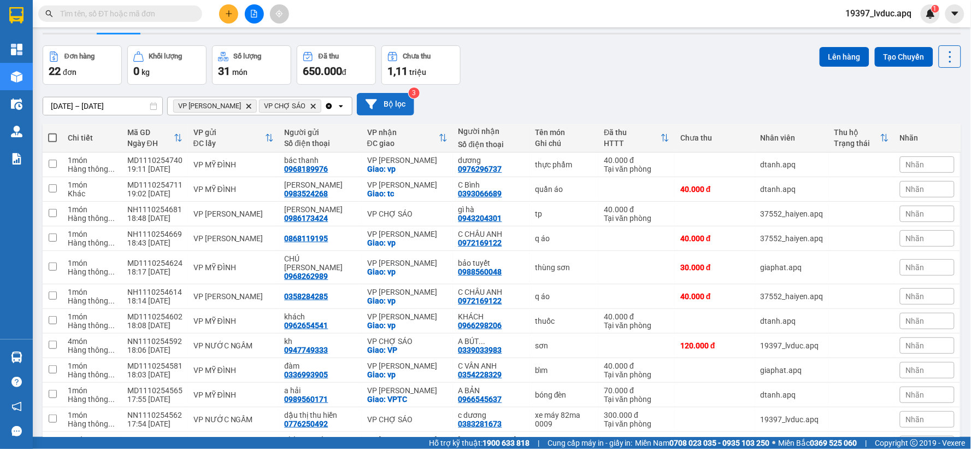
click at [384, 107] on button "Bộ lọc" at bounding box center [385, 104] width 57 height 22
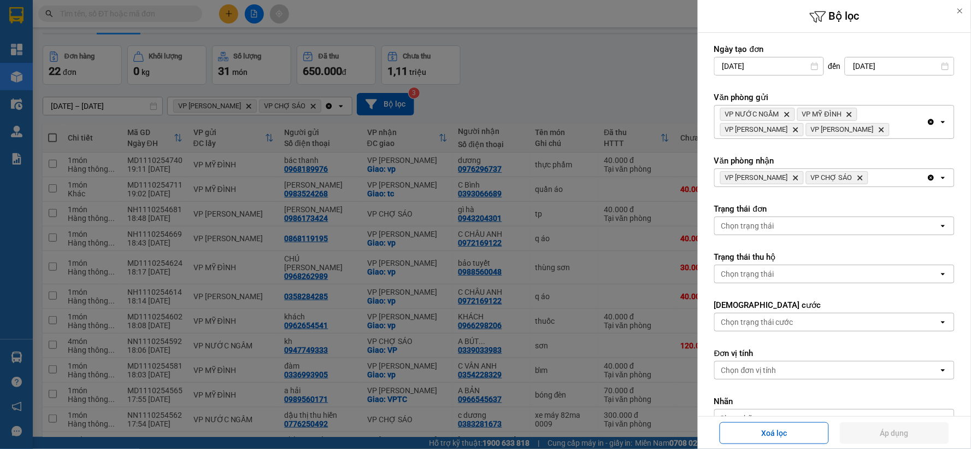
drag, startPoint x: 921, startPoint y: 179, endPoint x: 904, endPoint y: 177, distance: 16.5
click at [928, 178] on icon "Clear all" at bounding box center [931, 178] width 6 height 6
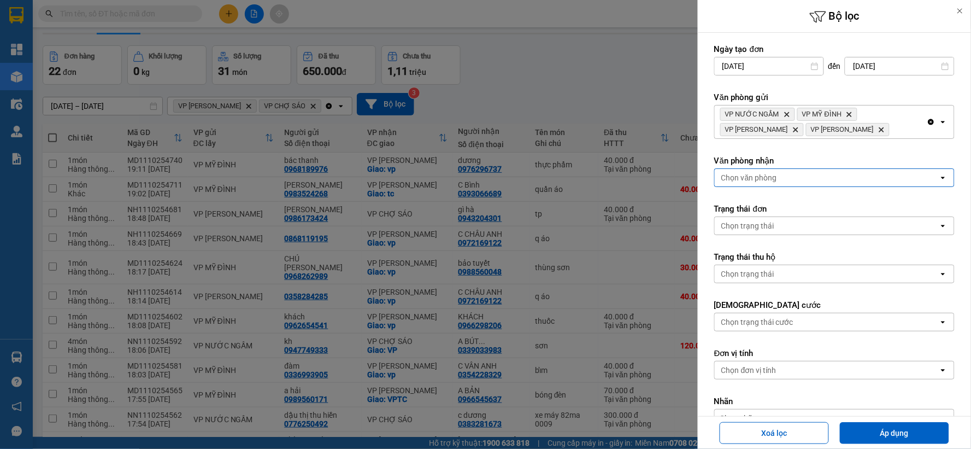
click at [904, 177] on div "Chọn văn phòng" at bounding box center [827, 177] width 224 height 17
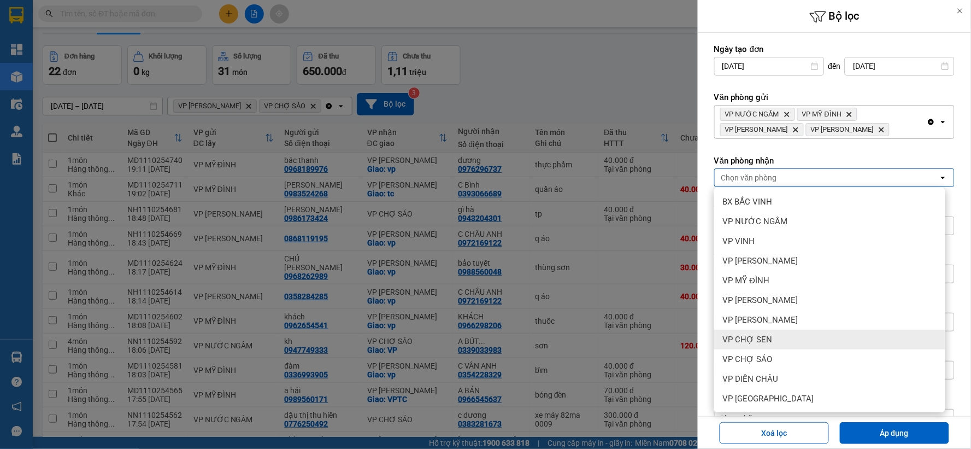
click at [798, 339] on div "VP CHỢ SEN" at bounding box center [829, 339] width 231 height 20
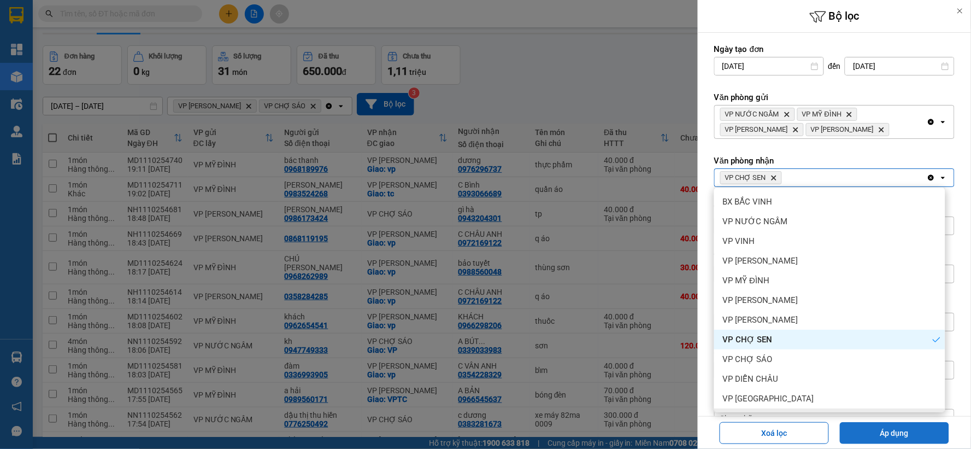
click at [895, 438] on button "Áp dụng" at bounding box center [894, 433] width 109 height 22
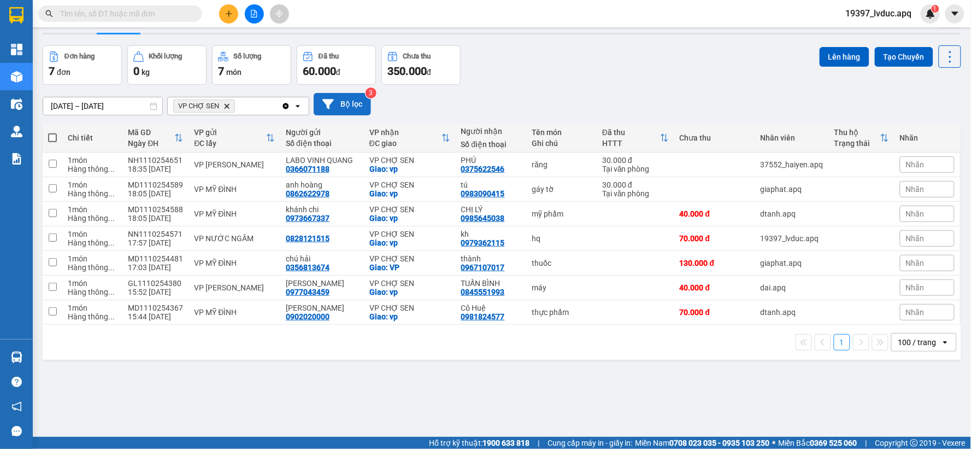
click at [357, 104] on button "Bộ lọc" at bounding box center [342, 104] width 57 height 22
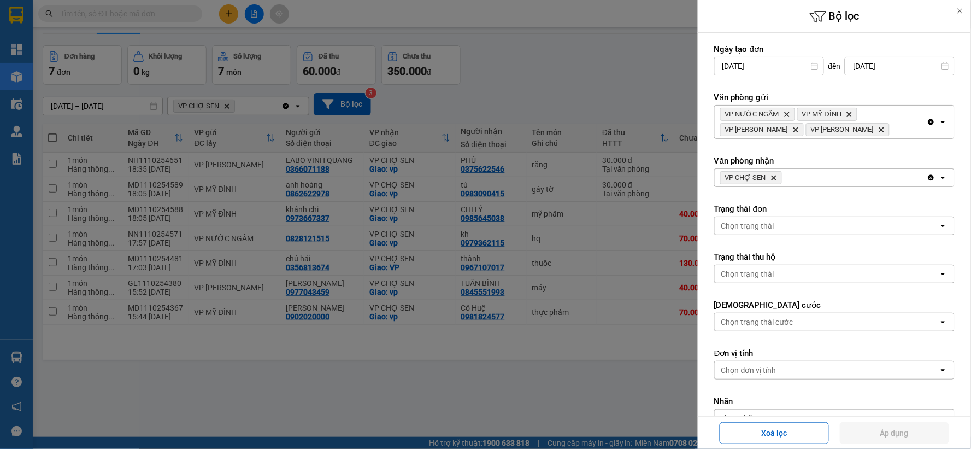
click at [585, 57] on div at bounding box center [485, 224] width 971 height 449
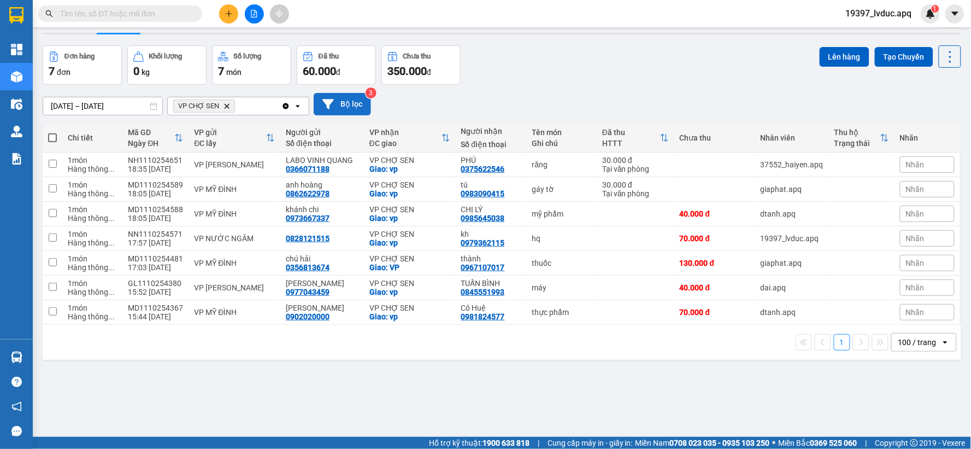
click at [345, 110] on button "Bộ lọc" at bounding box center [342, 104] width 57 height 22
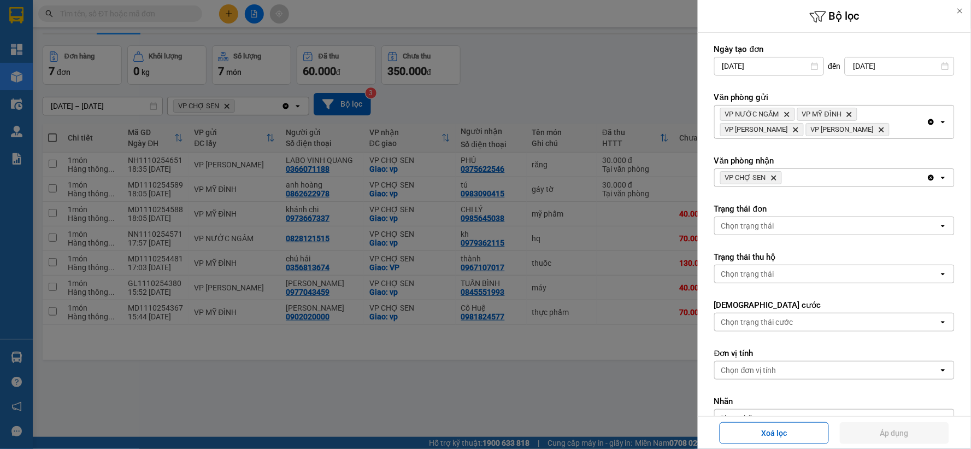
click at [775, 179] on icon "VP CHỢ SEN, close by backspace" at bounding box center [773, 177] width 5 height 5
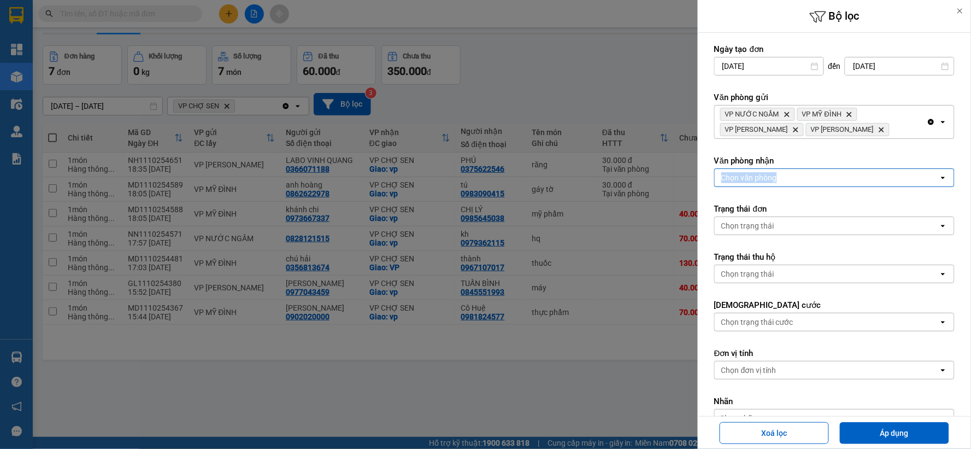
click at [775, 179] on div "Chọn văn phòng" at bounding box center [749, 177] width 56 height 11
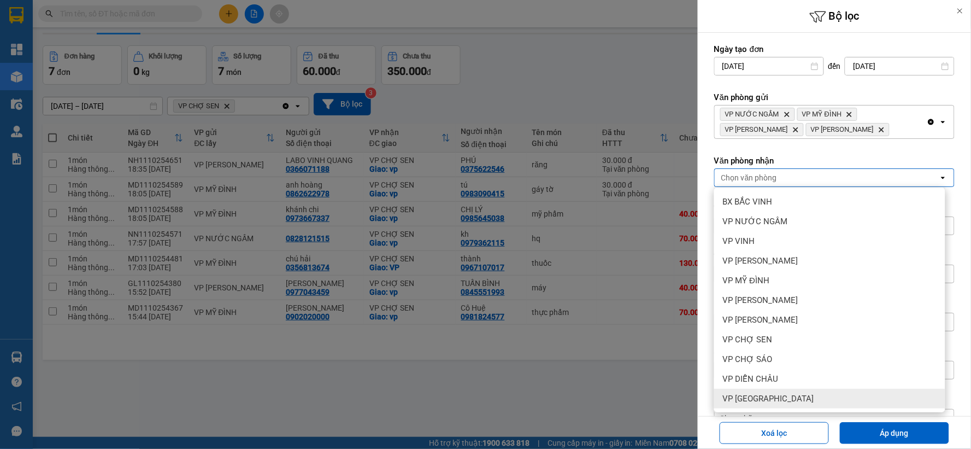
click at [776, 393] on span "VP [GEOGRAPHIC_DATA]" at bounding box center [768, 398] width 91 height 11
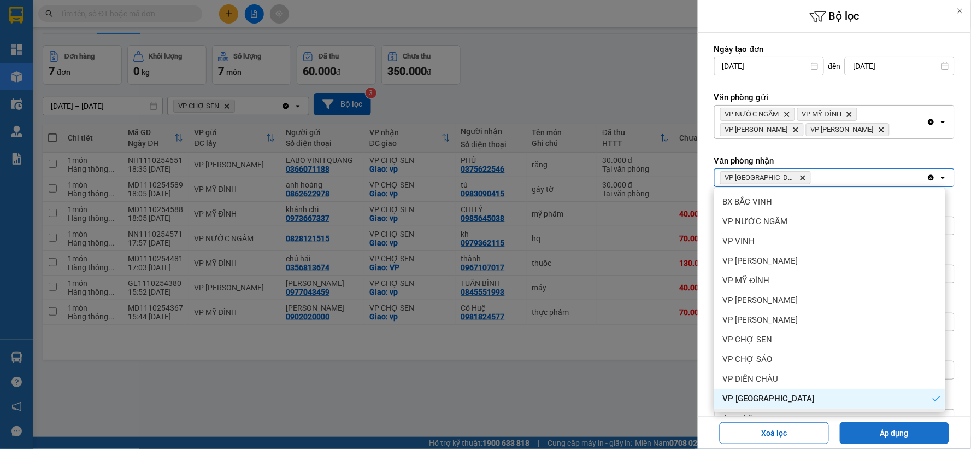
click at [854, 429] on button "Áp dụng" at bounding box center [894, 433] width 109 height 22
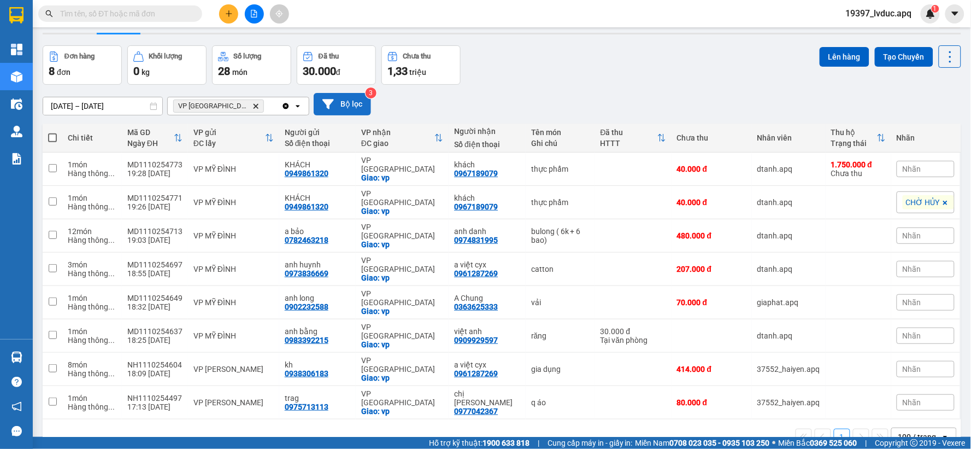
click at [352, 104] on button "Bộ lọc" at bounding box center [342, 104] width 57 height 22
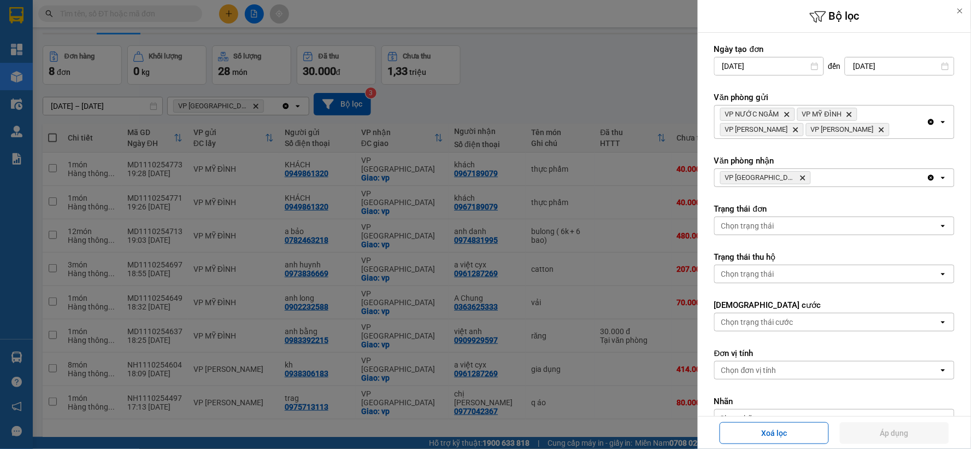
click at [800, 176] on icon "VP Cầu Yên Xuân, close by backspace" at bounding box center [802, 177] width 5 height 5
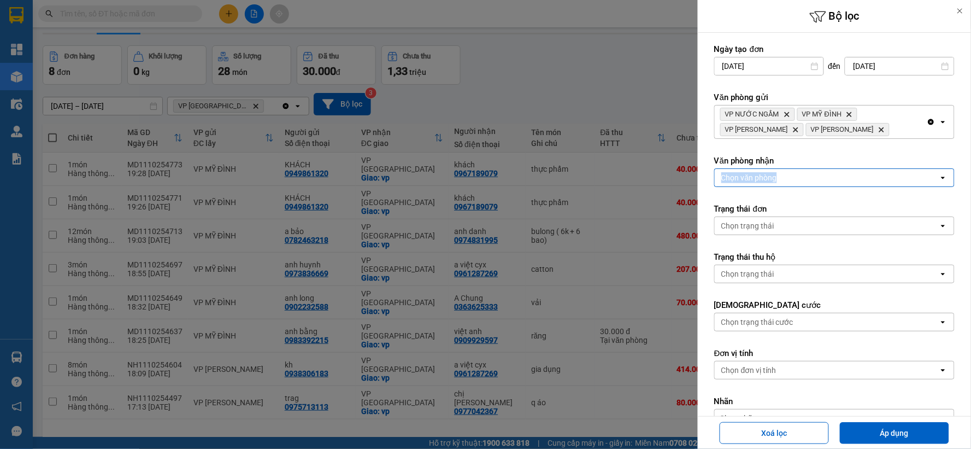
click at [789, 176] on div "Chọn văn phòng" at bounding box center [827, 177] width 224 height 17
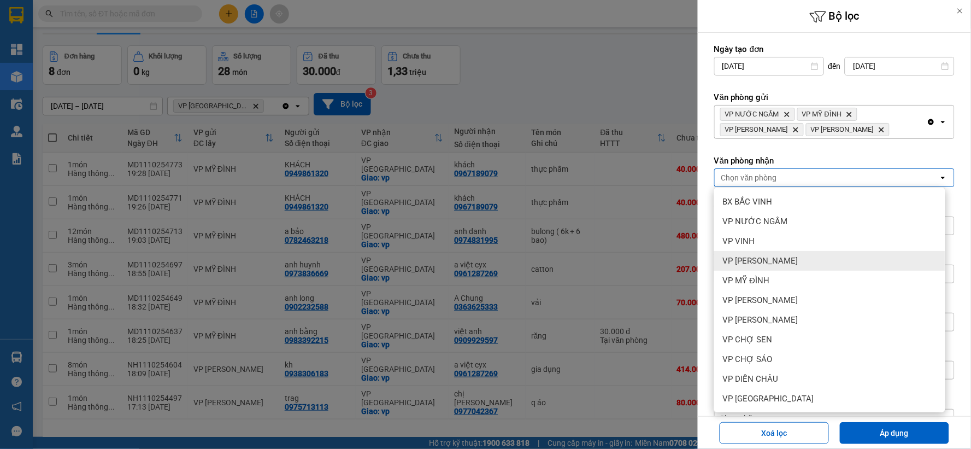
click at [811, 255] on div "VP [PERSON_NAME]" at bounding box center [829, 261] width 231 height 20
drag, startPoint x: 871, startPoint y: 430, endPoint x: 825, endPoint y: 417, distance: 47.2
click at [868, 432] on button "Áp dụng" at bounding box center [894, 433] width 109 height 22
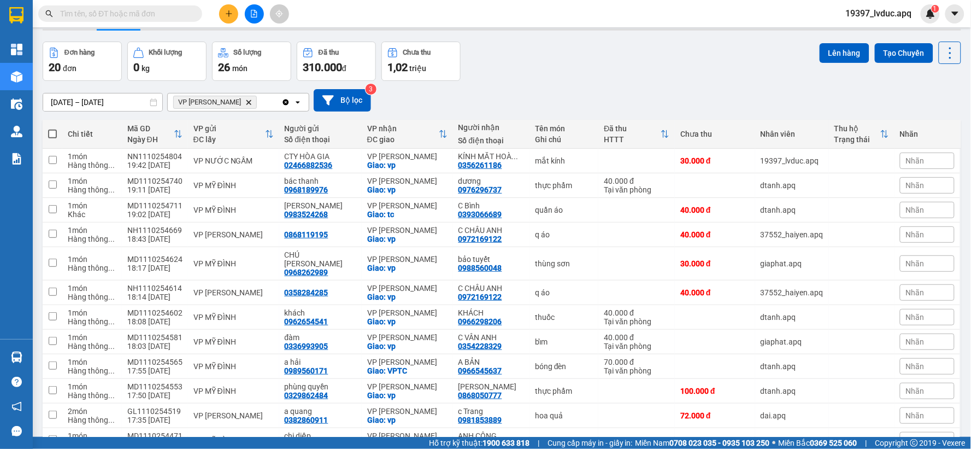
scroll to position [0, 0]
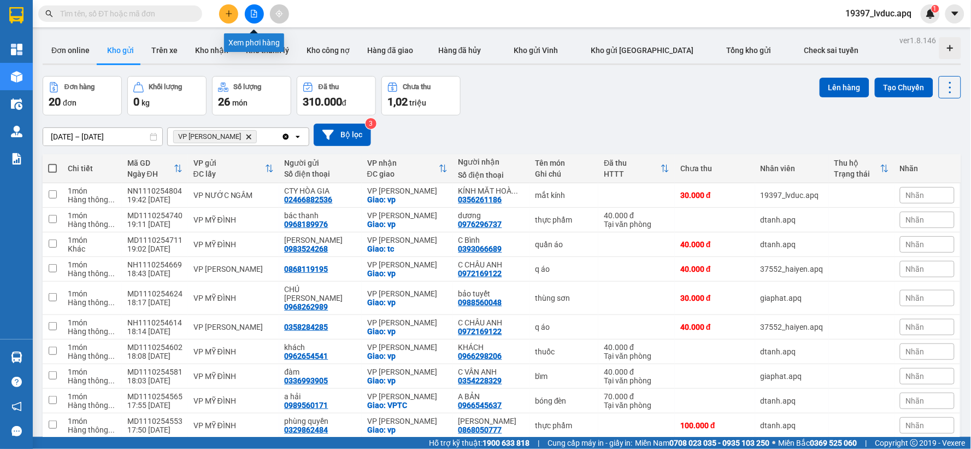
click at [248, 9] on button at bounding box center [254, 13] width 19 height 19
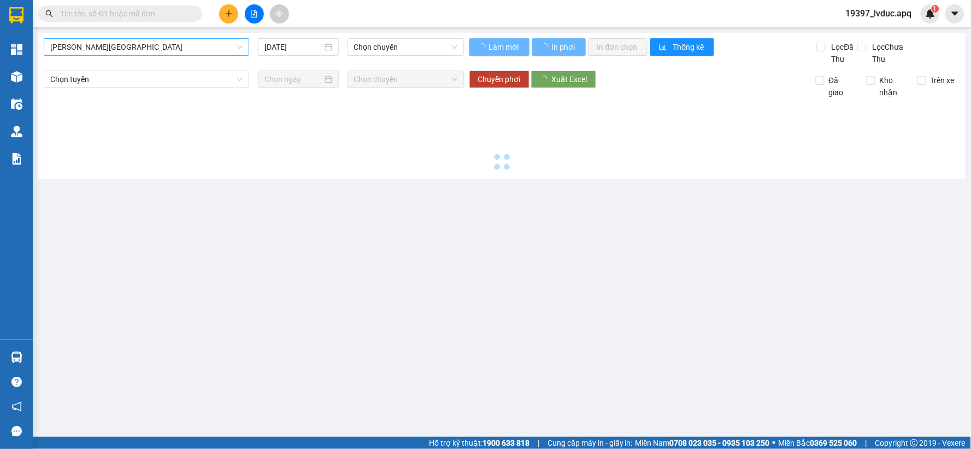
click at [169, 45] on span "[PERSON_NAME][GEOGRAPHIC_DATA]" at bounding box center [146, 47] width 192 height 16
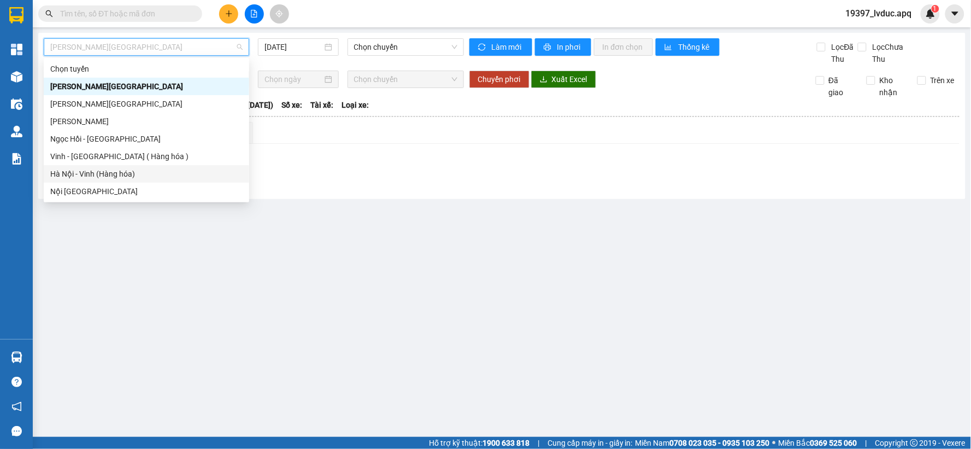
click at [133, 175] on div "Hà Nội - Vinh (Hàng hóa)" at bounding box center [146, 174] width 192 height 12
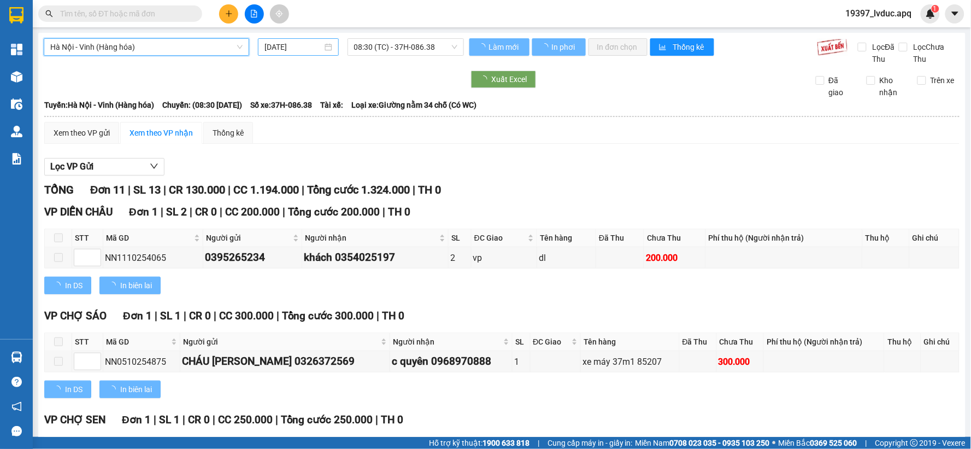
click at [284, 49] on input "[DATE]" at bounding box center [292, 47] width 57 height 12
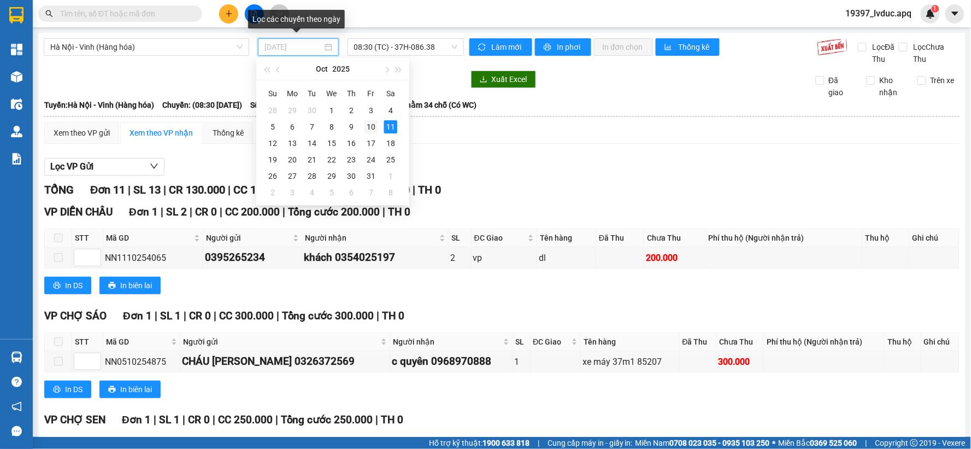
click at [374, 126] on div "10" at bounding box center [370, 126] width 13 height 13
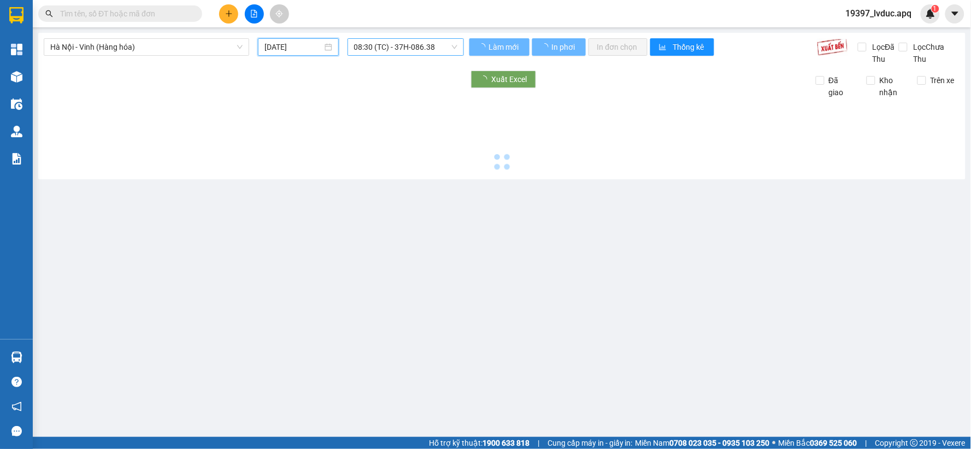
type input "[DATE]"
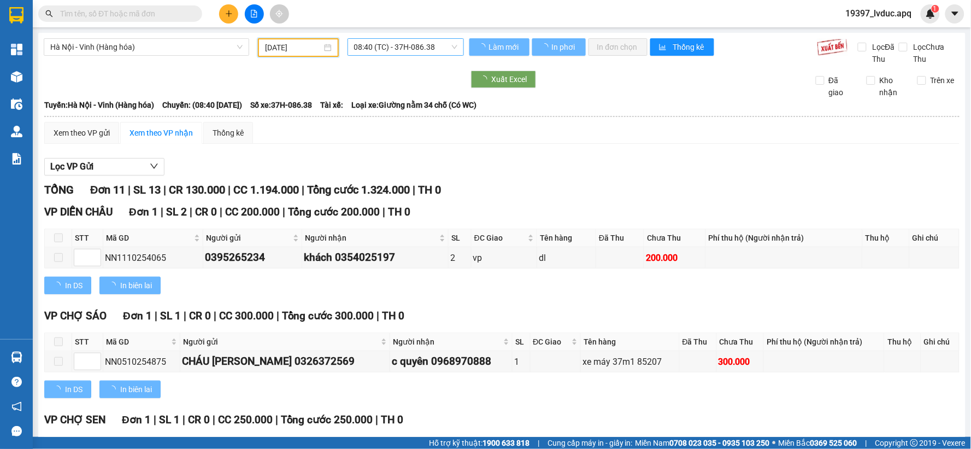
click at [435, 46] on span "08:40 (TC) - 37H-086.38" at bounding box center [405, 47] width 103 height 16
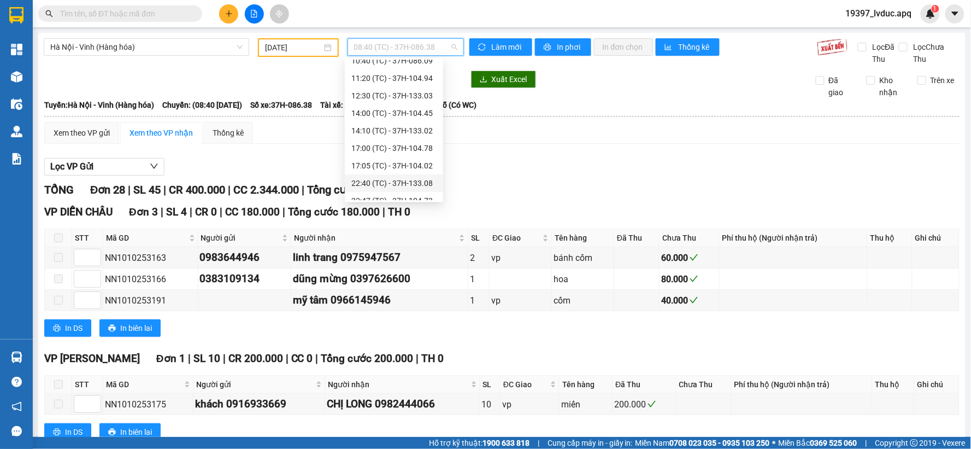
scroll to position [175, 0]
click at [422, 121] on div "23:05 (TC) - 37H-104.81" at bounding box center [393, 121] width 85 height 12
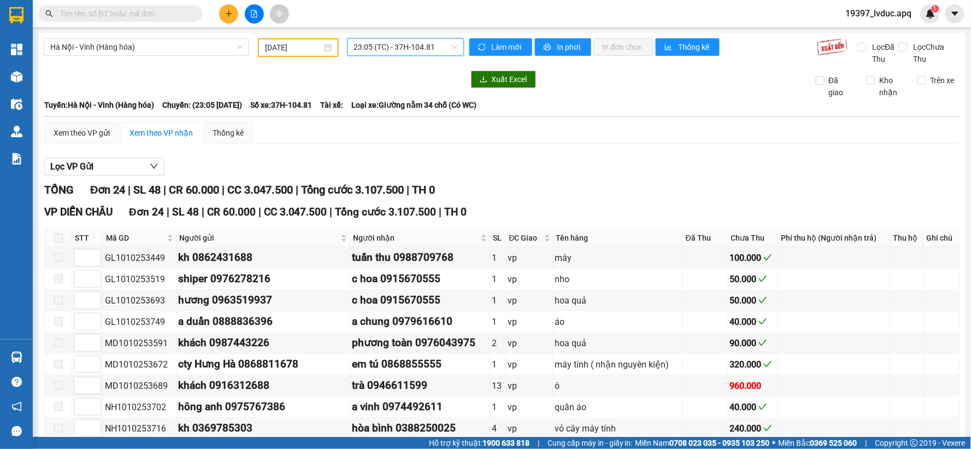
click at [149, 10] on span at bounding box center [120, 13] width 164 height 16
click at [148, 12] on input "text" at bounding box center [124, 14] width 129 height 12
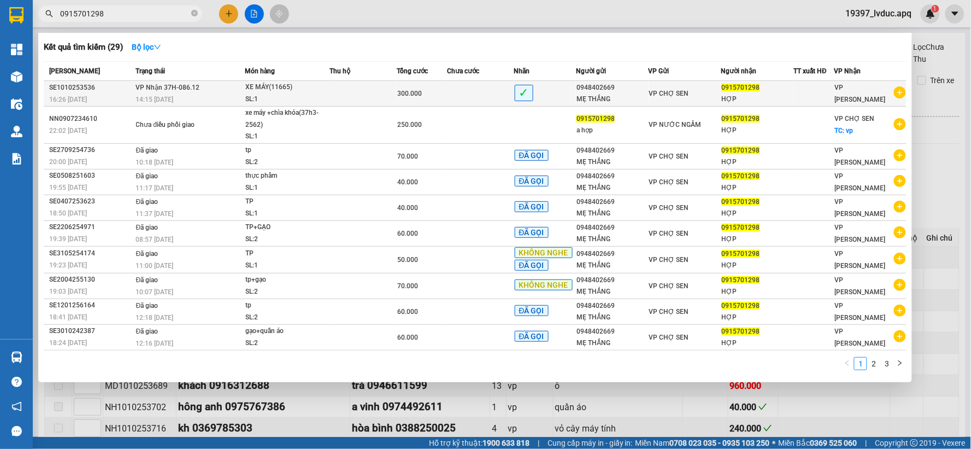
type input "0915701298"
click at [491, 96] on td at bounding box center [480, 94] width 67 height 26
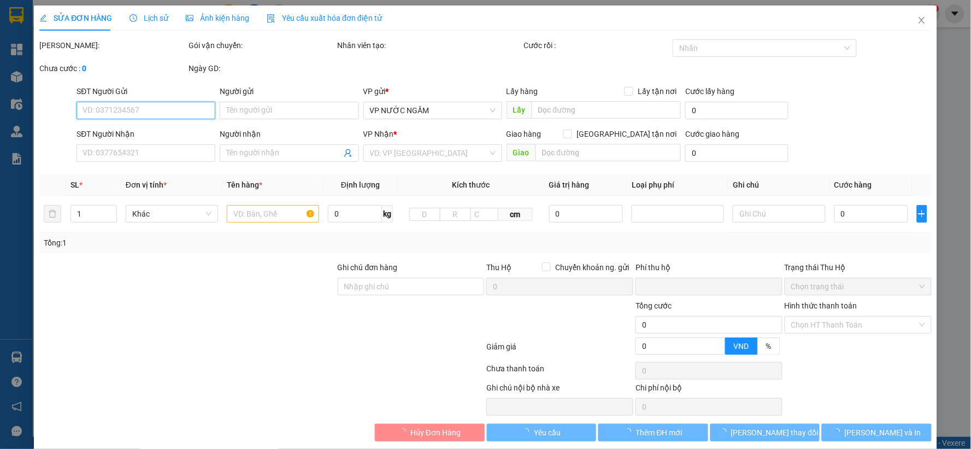
type input "0948402669"
type input "MẸ THẮNG"
type input "0915701298"
type input "HỢP"
type input "0"
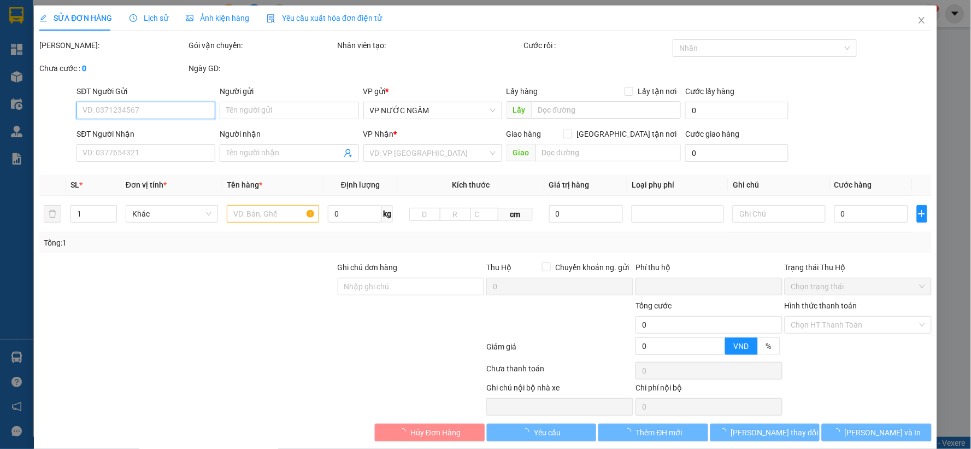
type input "300.000"
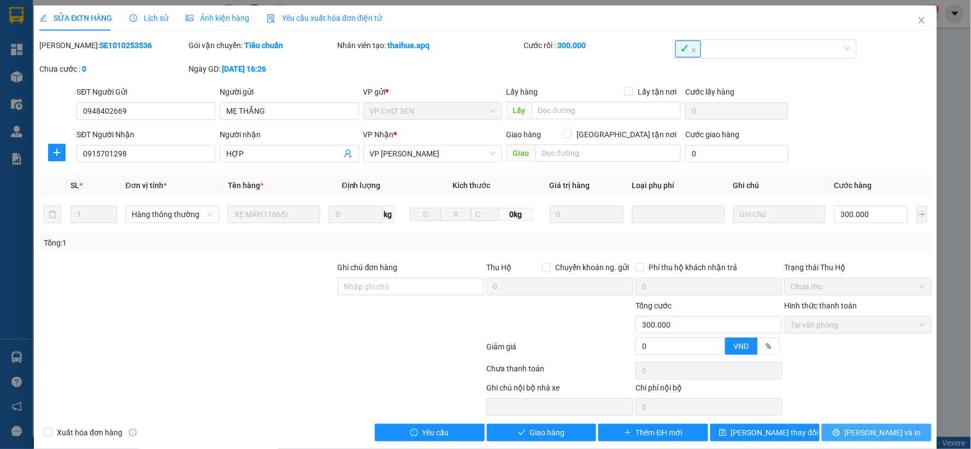
click at [864, 435] on span "[PERSON_NAME] và In" at bounding box center [883, 432] width 76 height 12
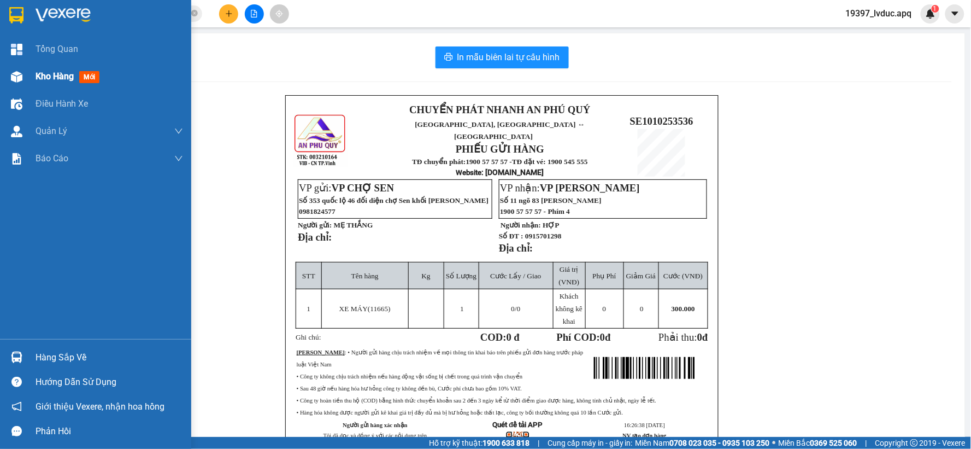
click at [15, 71] on img at bounding box center [16, 76] width 11 height 11
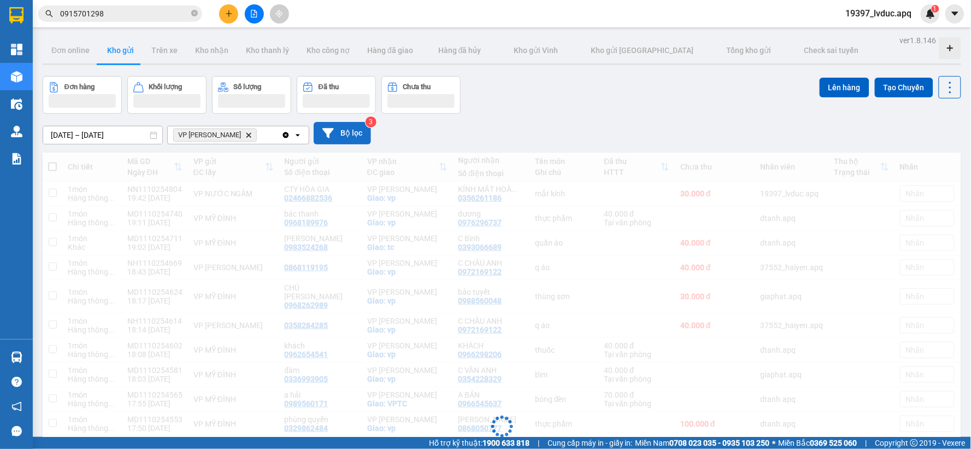
click at [352, 132] on button "Bộ lọc" at bounding box center [342, 133] width 57 height 22
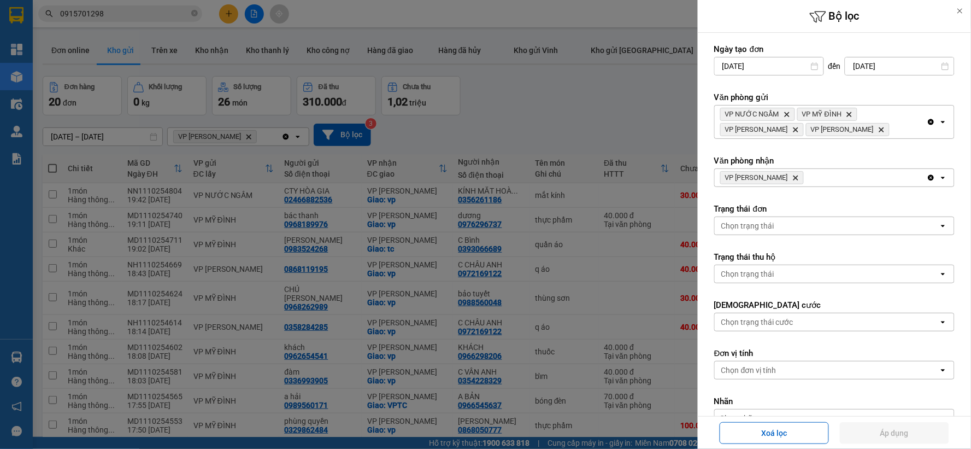
click at [798, 175] on icon "Delete" at bounding box center [795, 177] width 7 height 7
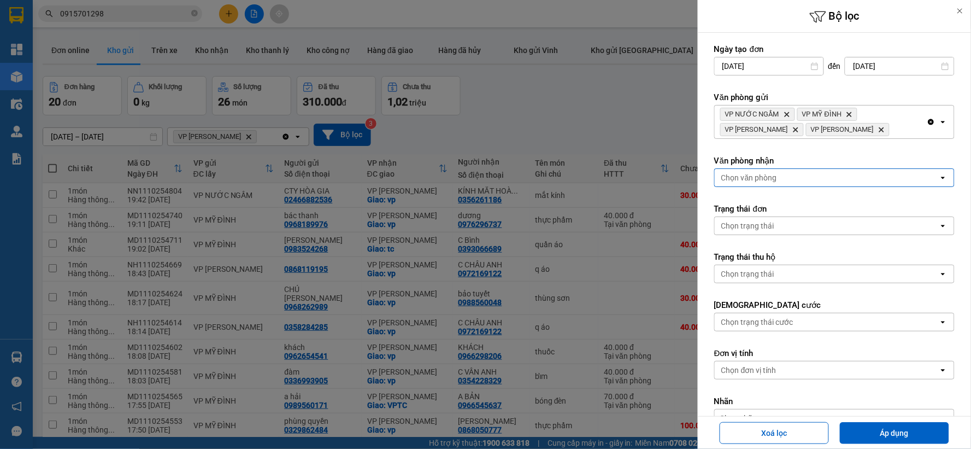
click at [798, 176] on div "Chọn văn phòng" at bounding box center [827, 177] width 224 height 17
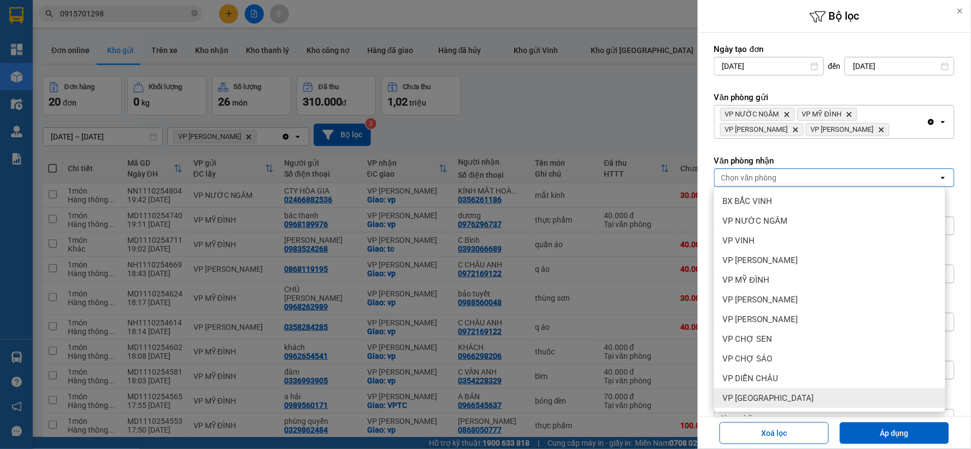
click at [761, 402] on span "VP [GEOGRAPHIC_DATA]" at bounding box center [768, 397] width 91 height 11
drag, startPoint x: 888, startPoint y: 434, endPoint x: 566, endPoint y: 383, distance: 326.4
click at [887, 434] on button "Áp dụng" at bounding box center [894, 433] width 109 height 22
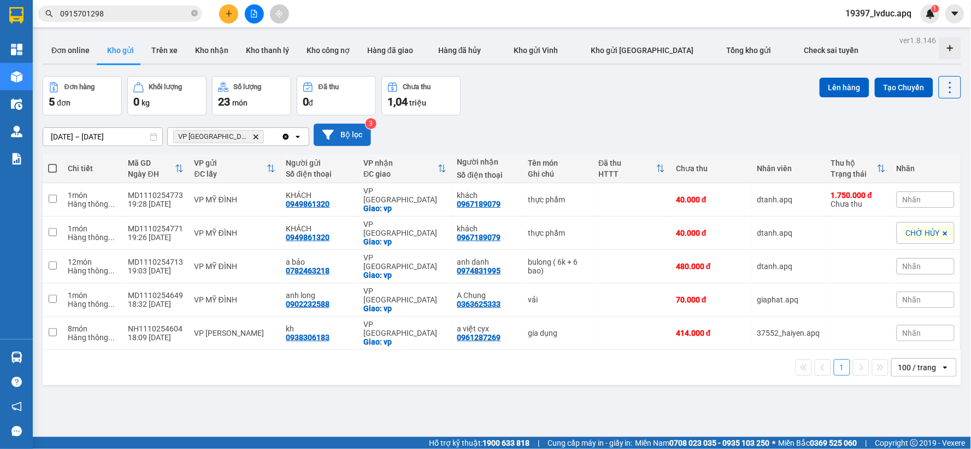
click at [352, 135] on button "Bộ lọc" at bounding box center [342, 134] width 57 height 22
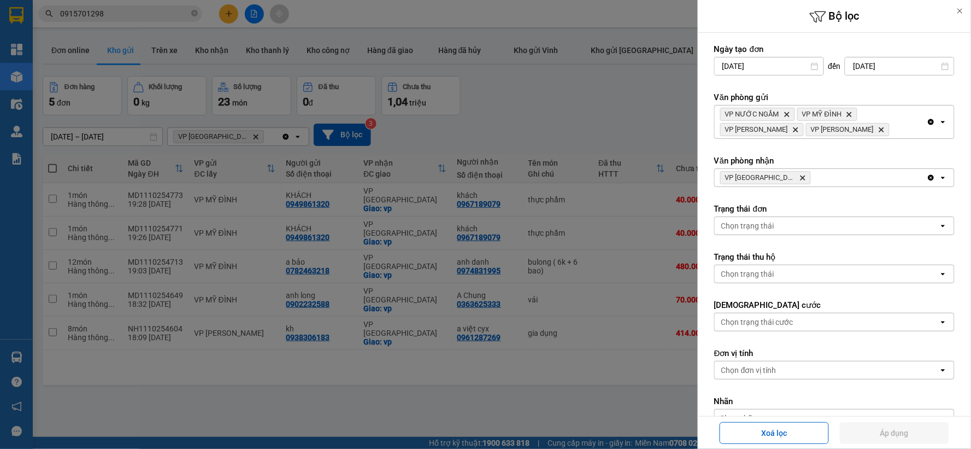
click at [800, 179] on icon "VP Cầu Yên Xuân, close by backspace" at bounding box center [802, 177] width 5 height 5
click at [787, 179] on div "Chọn văn phòng" at bounding box center [827, 177] width 224 height 17
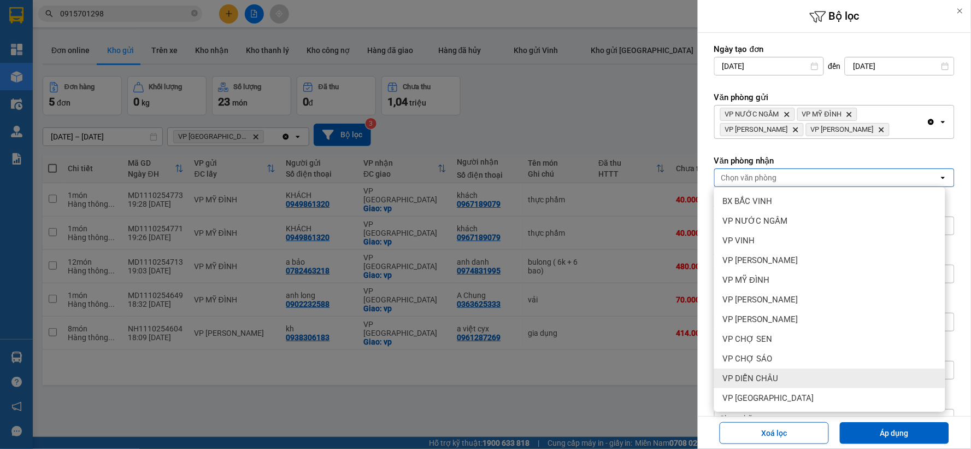
click at [787, 376] on div "VP DIỄN CHÂU" at bounding box center [829, 378] width 231 height 20
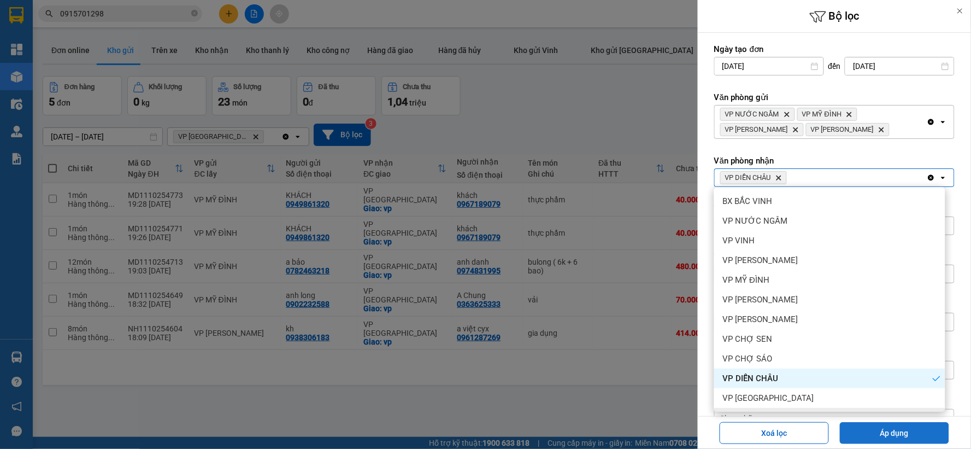
click at [871, 429] on button "Áp dụng" at bounding box center [894, 433] width 109 height 22
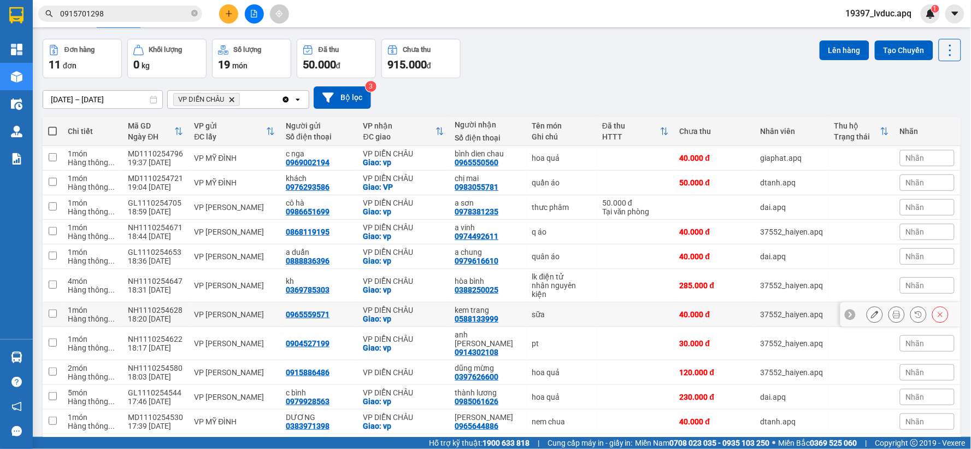
scroll to position [72, 0]
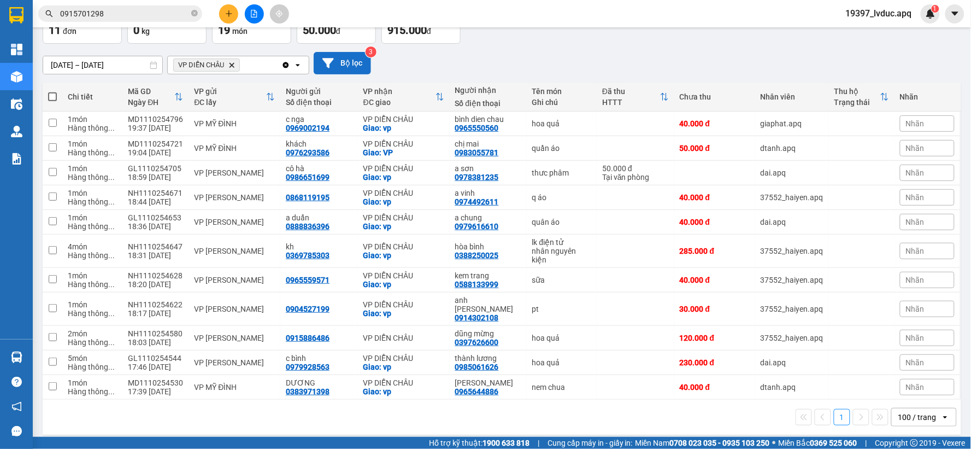
click at [351, 60] on button "Bộ lọc" at bounding box center [342, 63] width 57 height 22
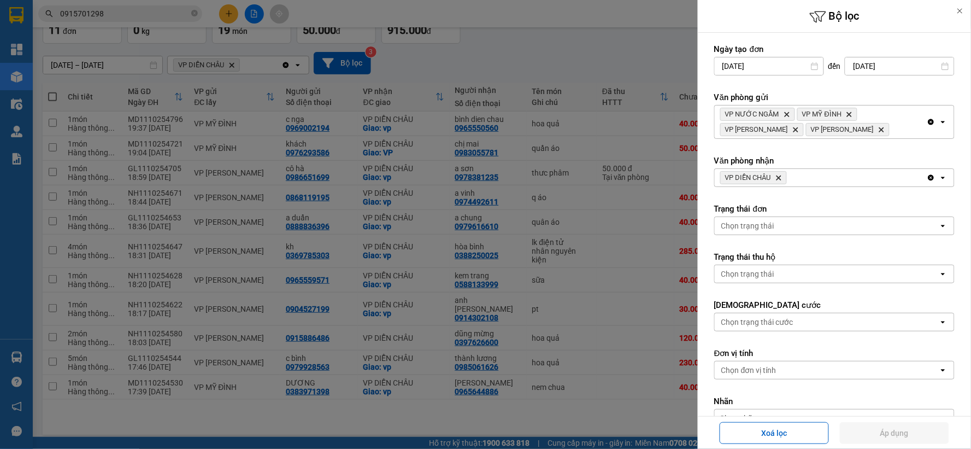
click at [781, 177] on icon "VP DIỄN CHÂU, close by backspace" at bounding box center [778, 177] width 5 height 5
click at [782, 177] on div "Chọn văn phòng" at bounding box center [827, 177] width 224 height 17
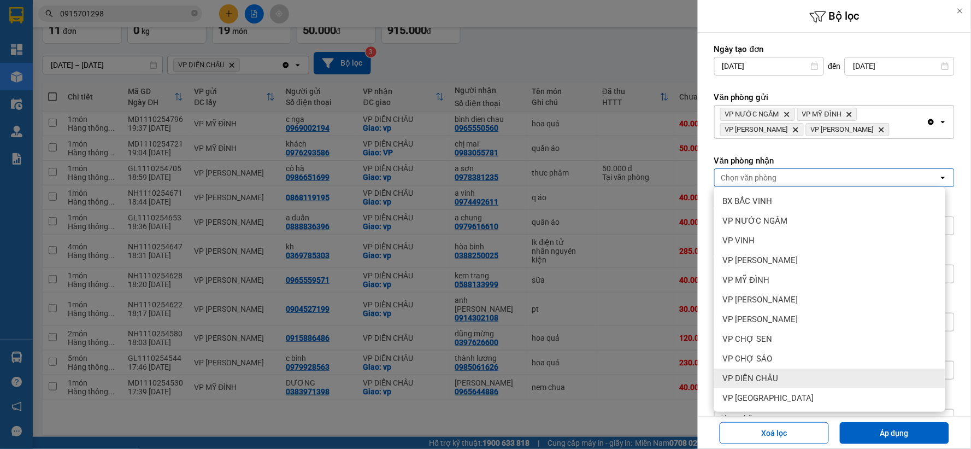
scroll to position [138, 0]
click at [762, 381] on span "VP CỬA LÒ" at bounding box center [744, 378] width 43 height 11
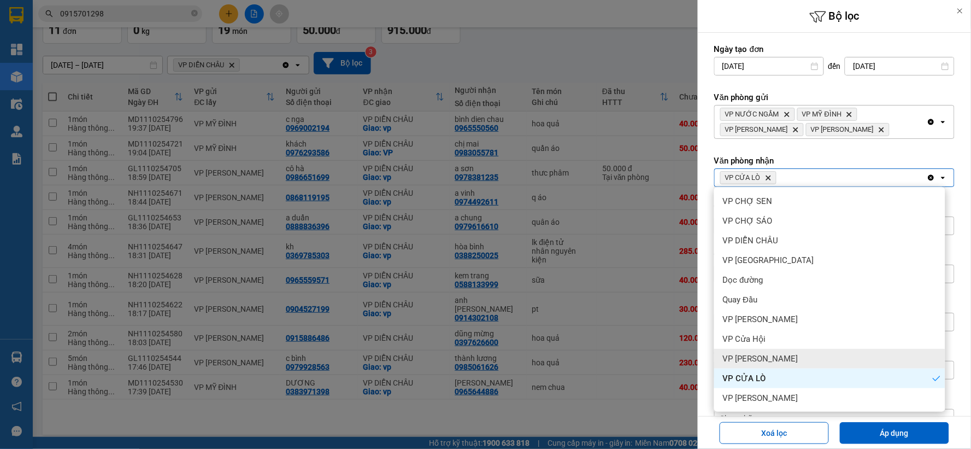
click at [766, 356] on span "VP [PERSON_NAME]" at bounding box center [760, 358] width 75 height 11
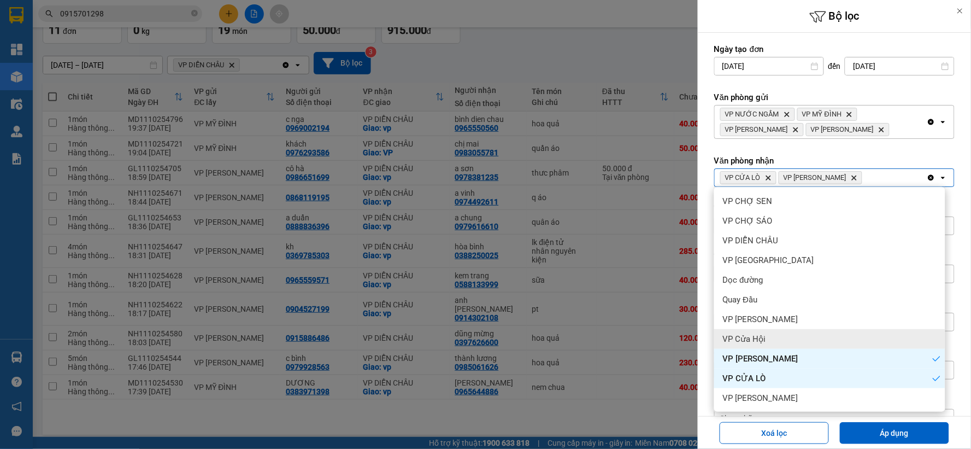
click at [765, 337] on div "VP Cửa Hội" at bounding box center [829, 339] width 231 height 20
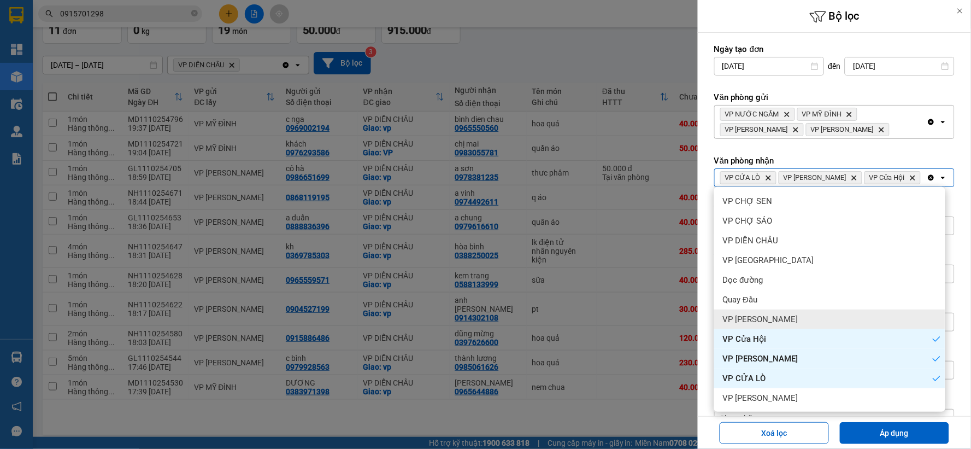
click at [765, 320] on span "VP [PERSON_NAME]" at bounding box center [760, 319] width 75 height 11
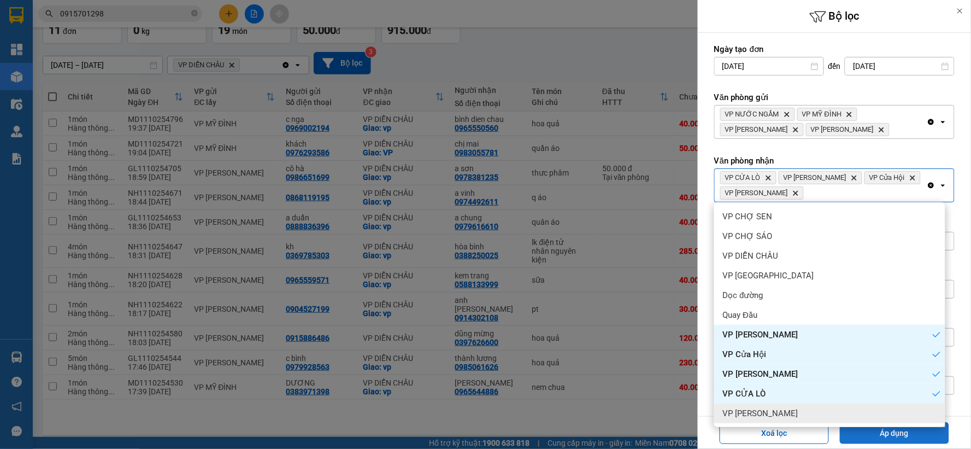
click at [852, 438] on button "Áp dụng" at bounding box center [894, 433] width 109 height 22
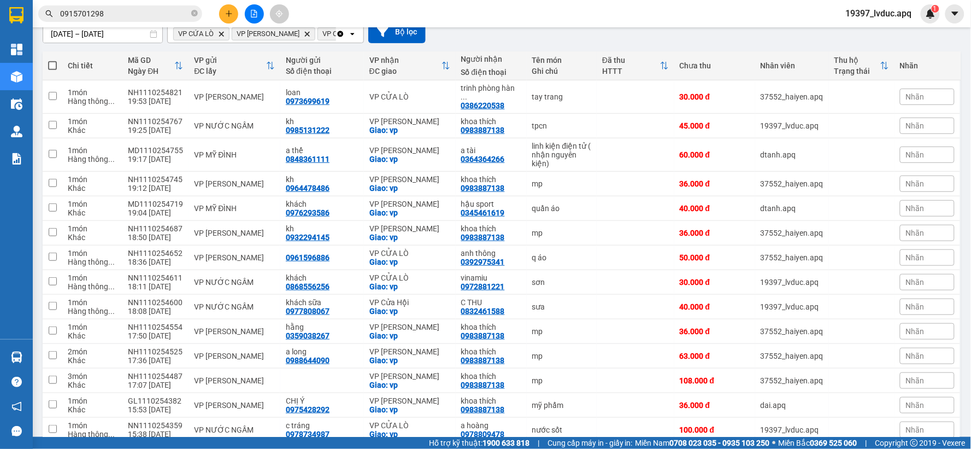
scroll to position [0, 0]
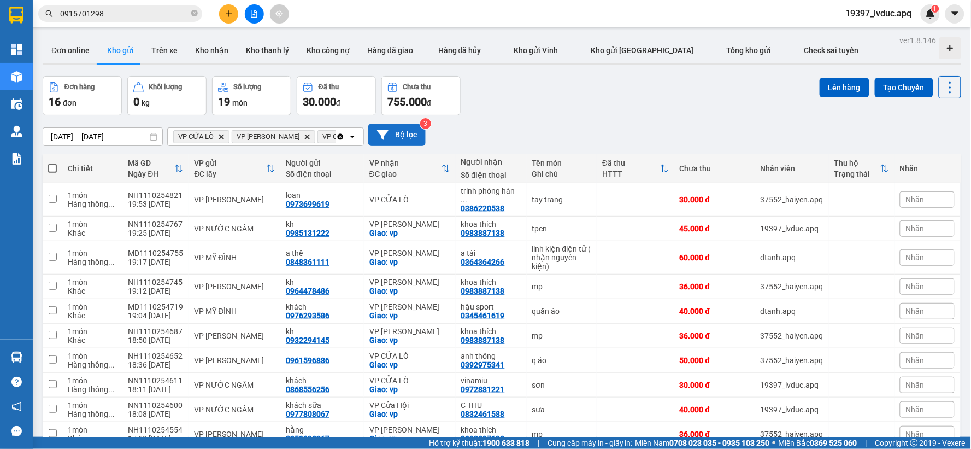
click at [410, 134] on button "Bộ lọc" at bounding box center [396, 134] width 57 height 22
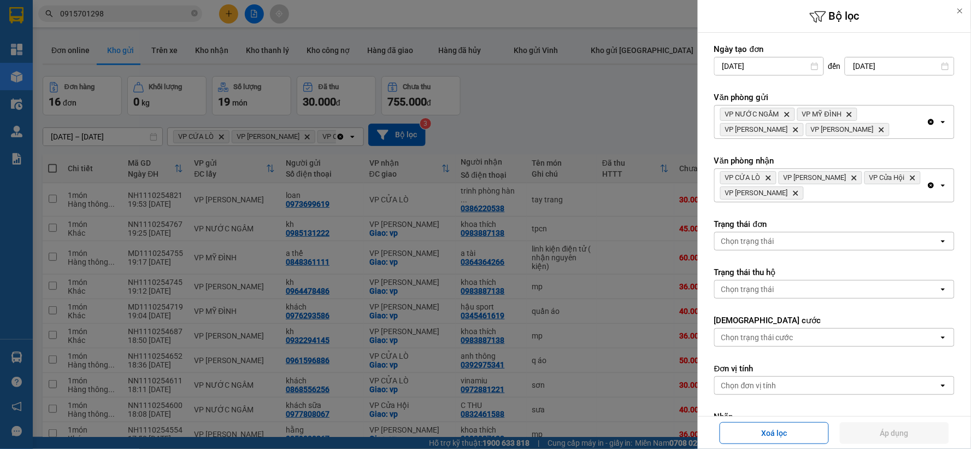
drag, startPoint x: 924, startPoint y: 185, endPoint x: 888, endPoint y: 178, distance: 36.1
click at [927, 184] on icon "Clear all" at bounding box center [931, 185] width 9 height 9
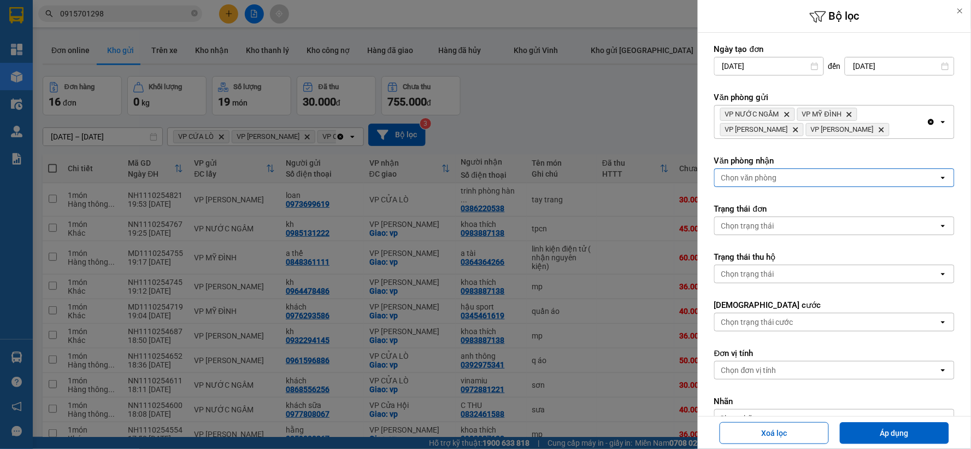
click at [881, 177] on div "Chọn văn phòng" at bounding box center [827, 177] width 224 height 17
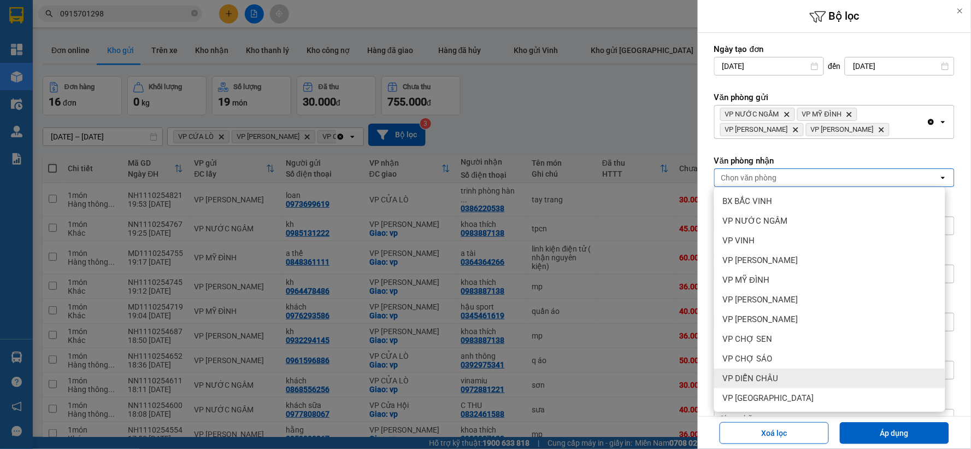
click at [800, 379] on div "VP DIỄN CHÂU" at bounding box center [829, 378] width 231 height 20
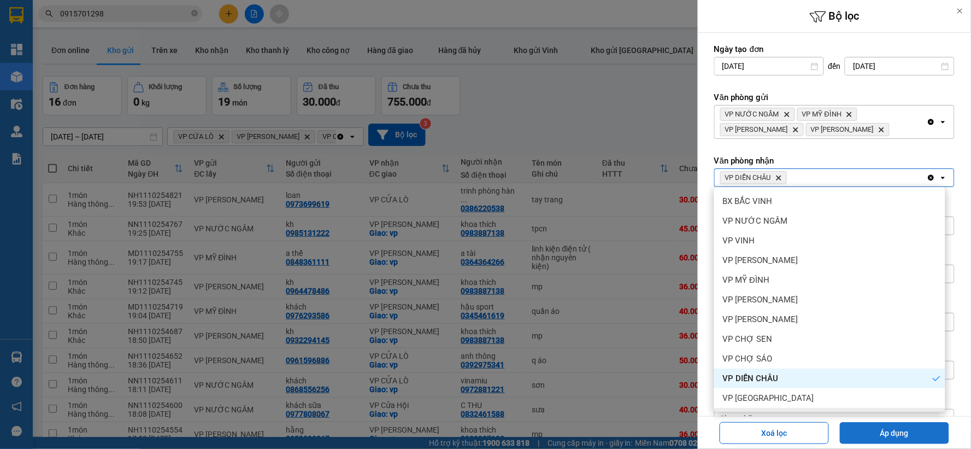
click at [876, 429] on button "Áp dụng" at bounding box center [894, 433] width 109 height 22
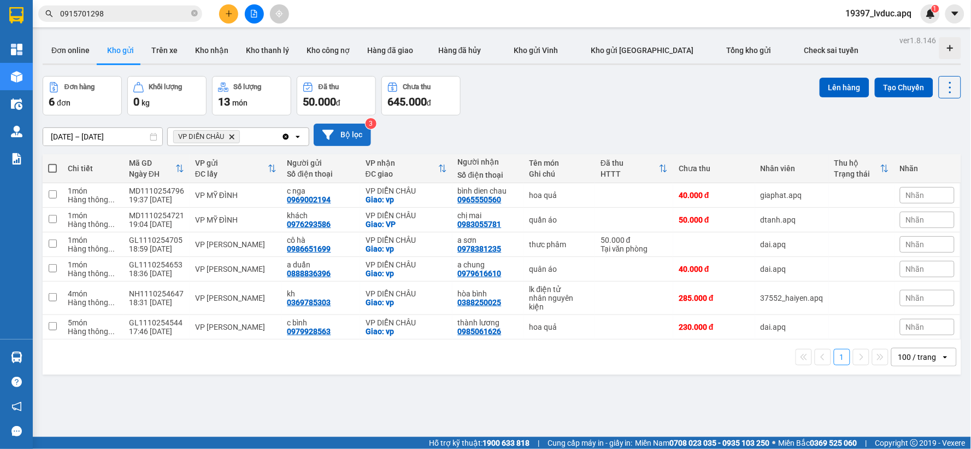
click at [350, 132] on button "Bộ lọc" at bounding box center [342, 134] width 57 height 22
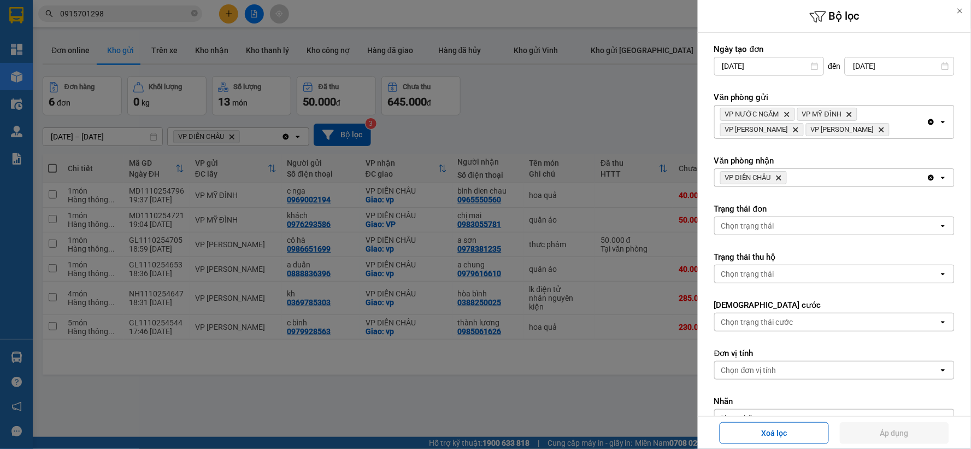
click at [778, 175] on icon "Delete" at bounding box center [778, 177] width 7 height 7
click at [778, 175] on div "Chọn văn phòng" at bounding box center [827, 177] width 224 height 17
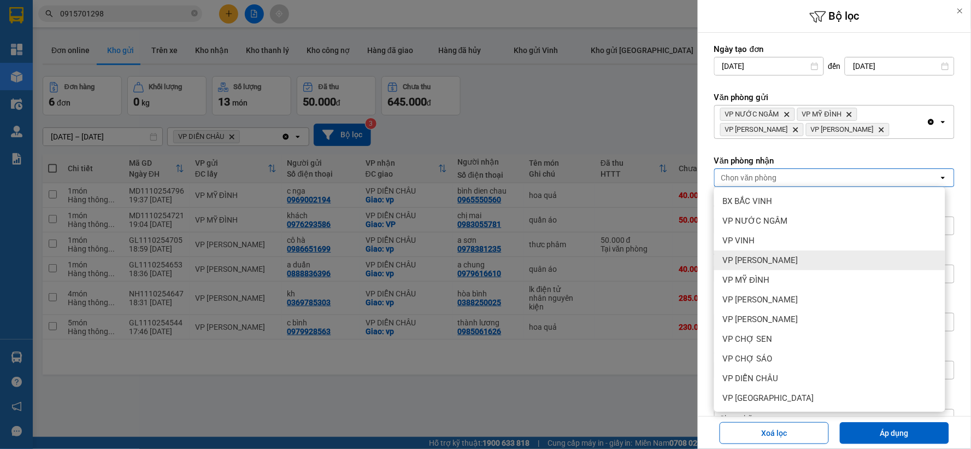
click at [796, 263] on span "VP [PERSON_NAME]" at bounding box center [760, 260] width 75 height 11
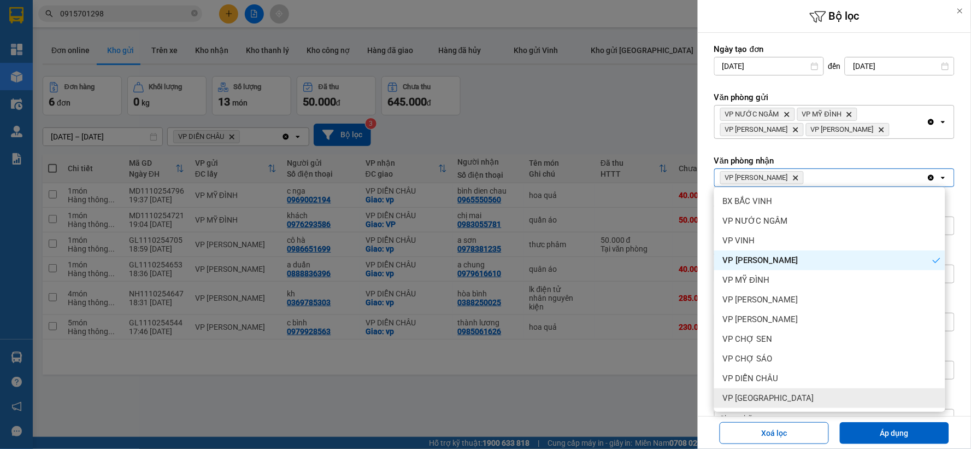
drag, startPoint x: 897, startPoint y: 429, endPoint x: 710, endPoint y: 424, distance: 186.9
click at [896, 429] on button "Áp dụng" at bounding box center [894, 433] width 109 height 22
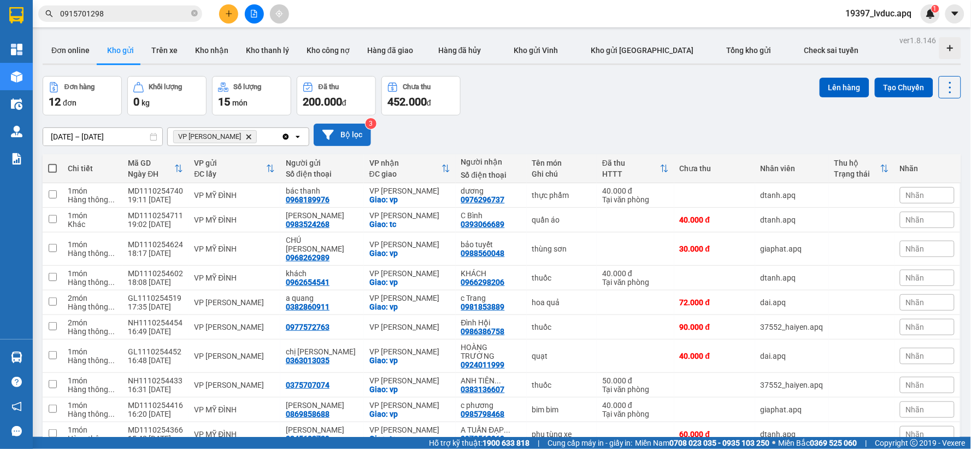
click at [346, 134] on button "Bộ lọc" at bounding box center [342, 134] width 57 height 22
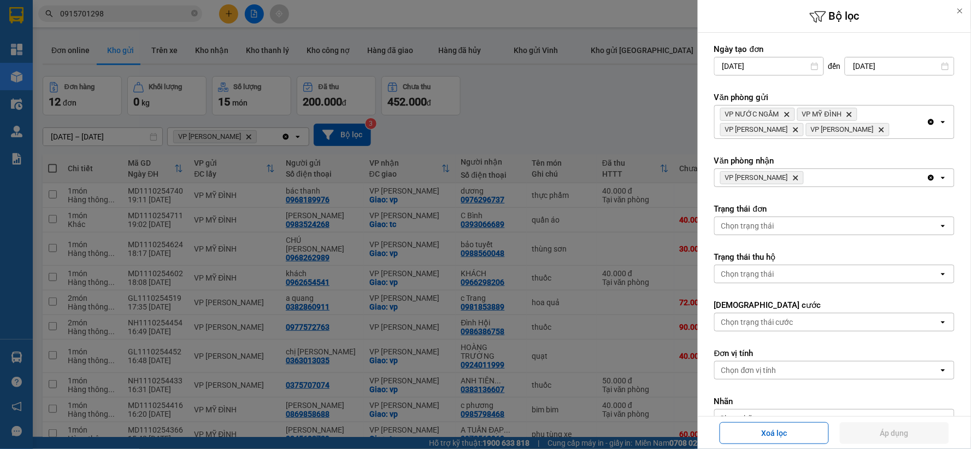
click at [571, 116] on div at bounding box center [485, 224] width 971 height 449
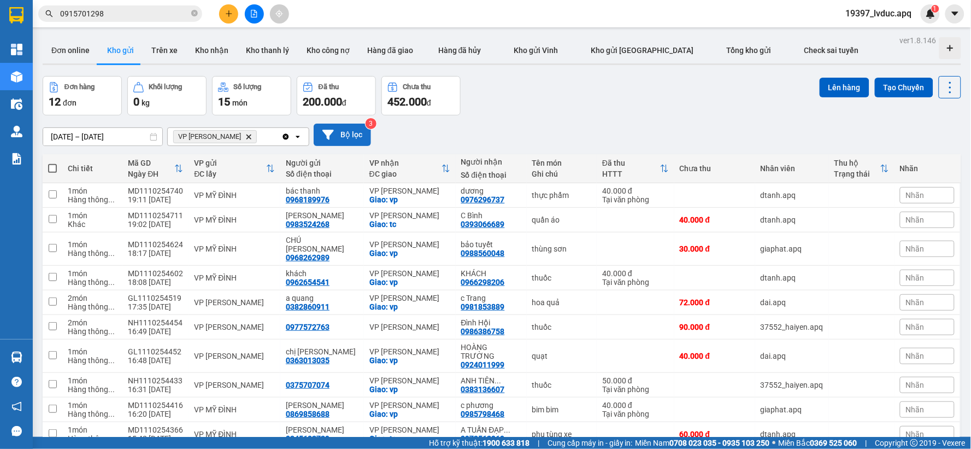
click at [337, 132] on button "Bộ lọc" at bounding box center [342, 134] width 57 height 22
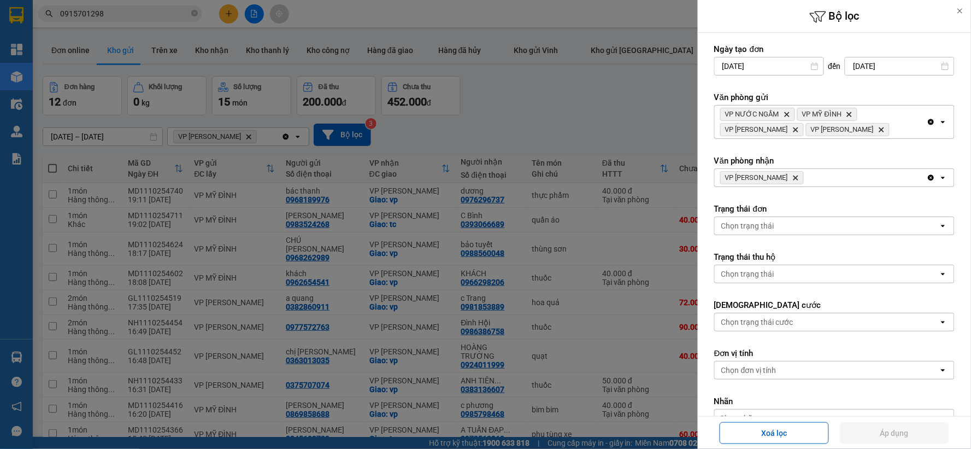
click at [796, 176] on icon "Delete" at bounding box center [795, 177] width 7 height 7
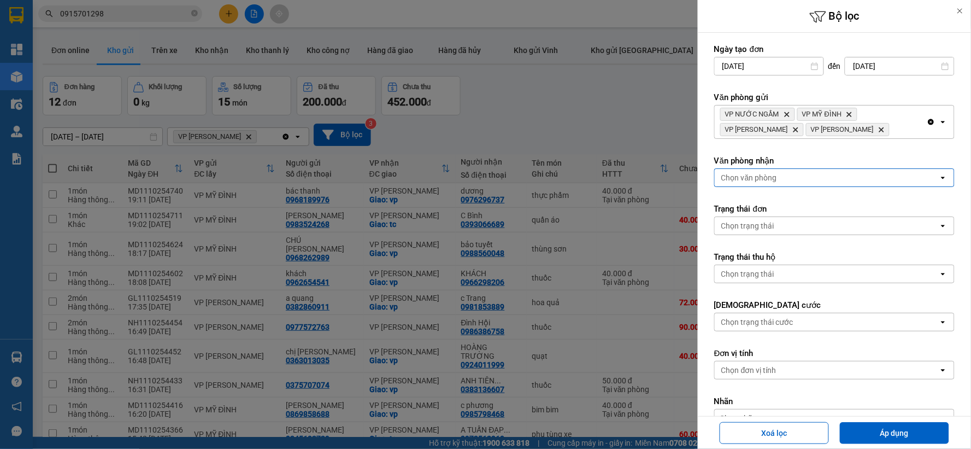
click at [539, 108] on div at bounding box center [485, 224] width 971 height 449
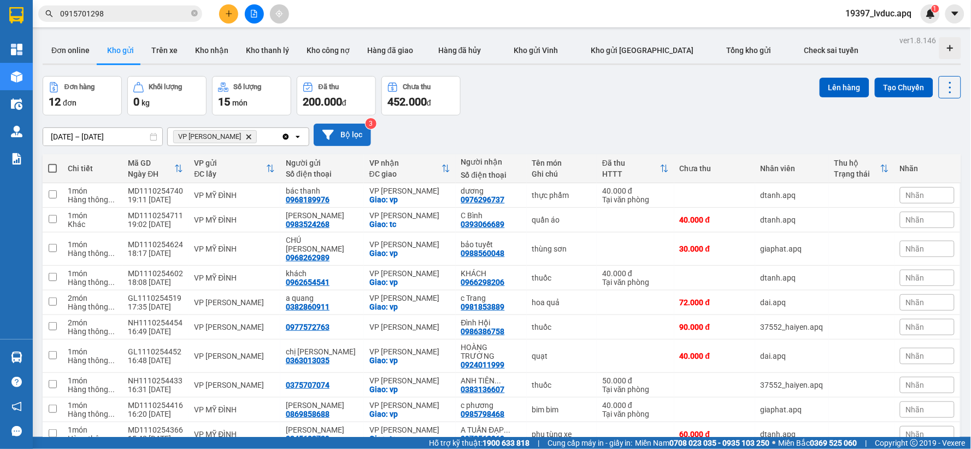
click at [351, 137] on button "Bộ lọc" at bounding box center [342, 134] width 57 height 22
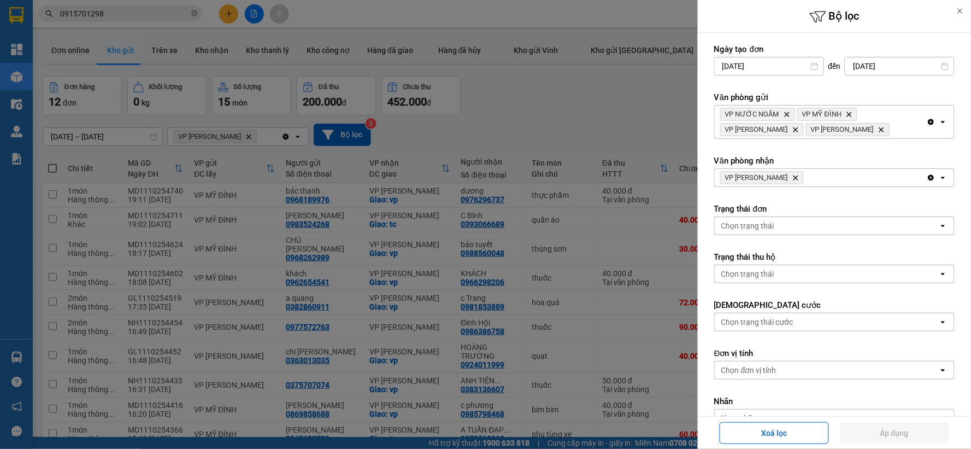
click at [798, 176] on icon "VP THANH CHƯƠNG, close by backspace" at bounding box center [795, 177] width 5 height 5
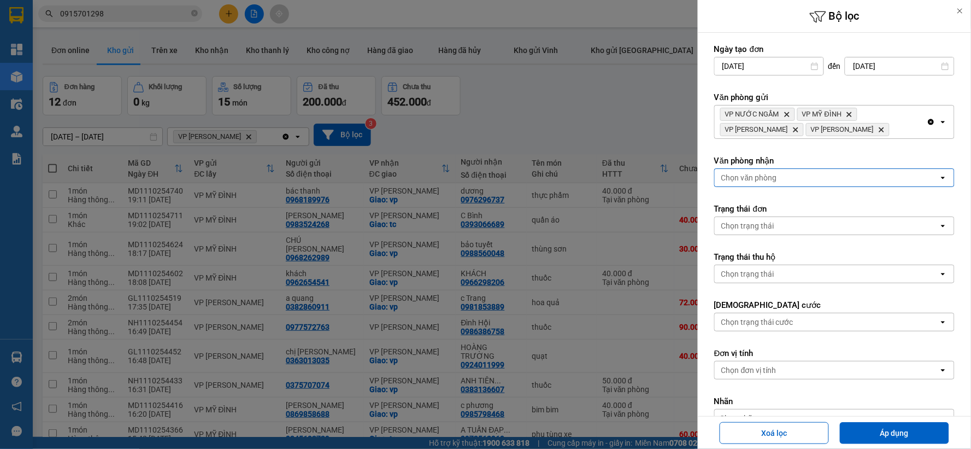
click at [800, 176] on div "Chọn văn phòng" at bounding box center [827, 177] width 224 height 17
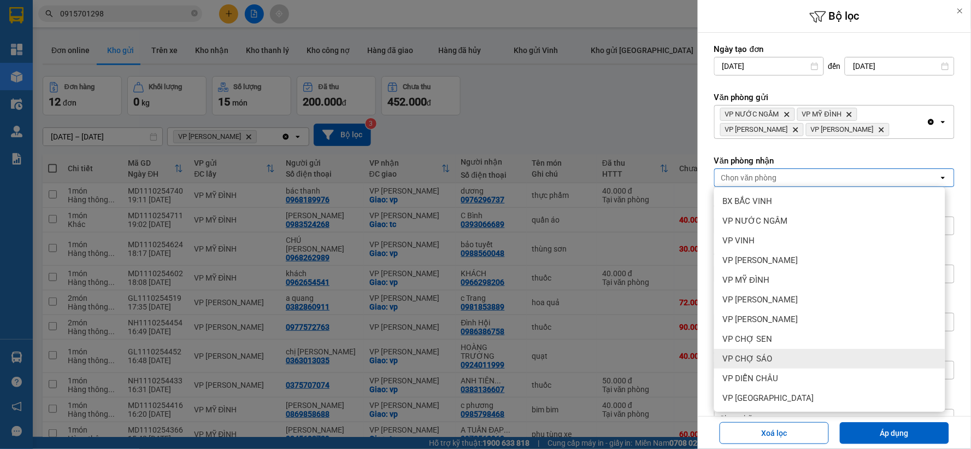
click at [784, 358] on div "VP CHỢ SÁO" at bounding box center [829, 359] width 231 height 20
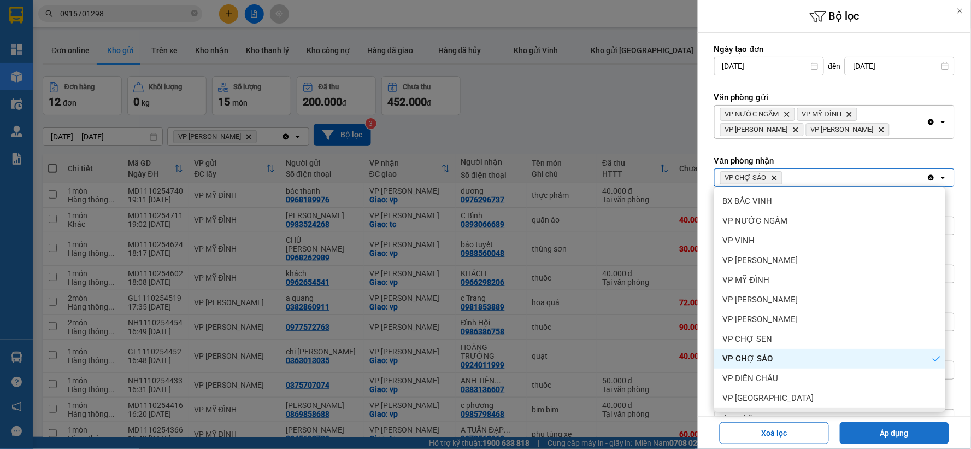
drag, startPoint x: 881, startPoint y: 429, endPoint x: 576, endPoint y: 338, distance: 318.2
click at [880, 428] on button "Áp dụng" at bounding box center [894, 433] width 109 height 22
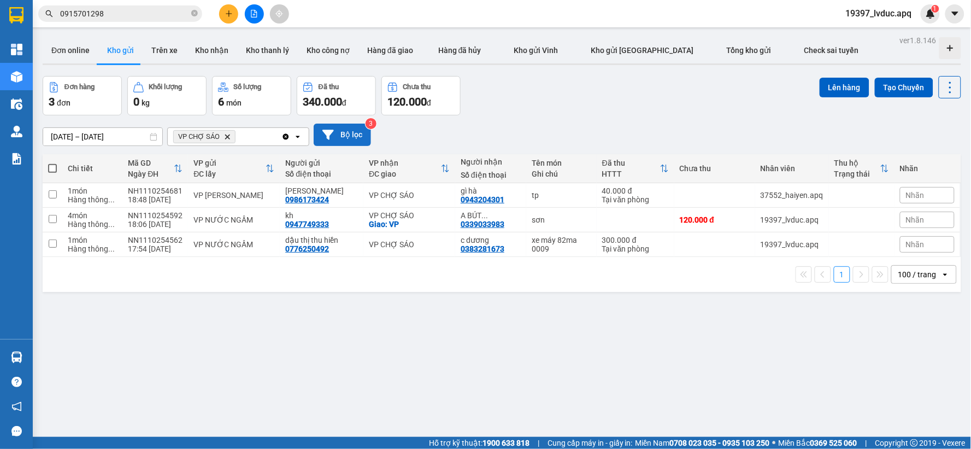
click at [346, 133] on button "Bộ lọc" at bounding box center [342, 134] width 57 height 22
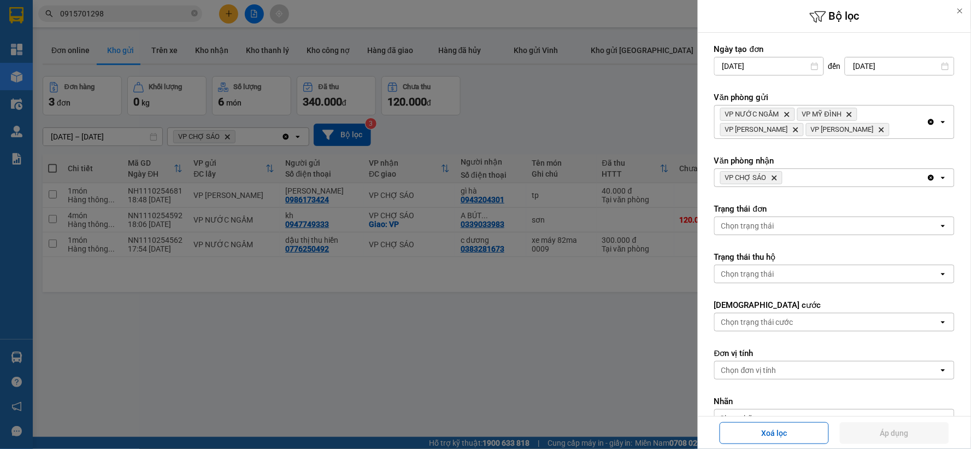
click at [777, 178] on icon "Delete" at bounding box center [774, 177] width 7 height 7
click at [777, 178] on div "Chọn văn phòng" at bounding box center [827, 177] width 224 height 17
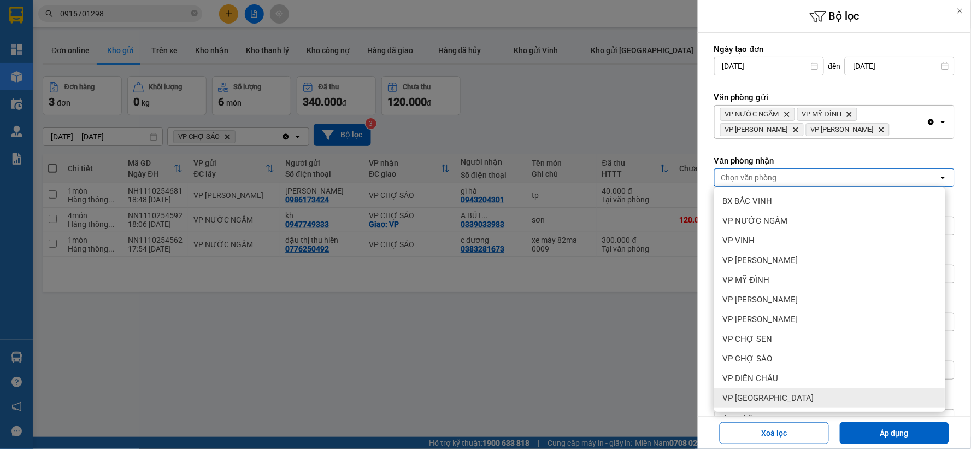
click at [809, 400] on div "VP [GEOGRAPHIC_DATA]" at bounding box center [829, 398] width 231 height 20
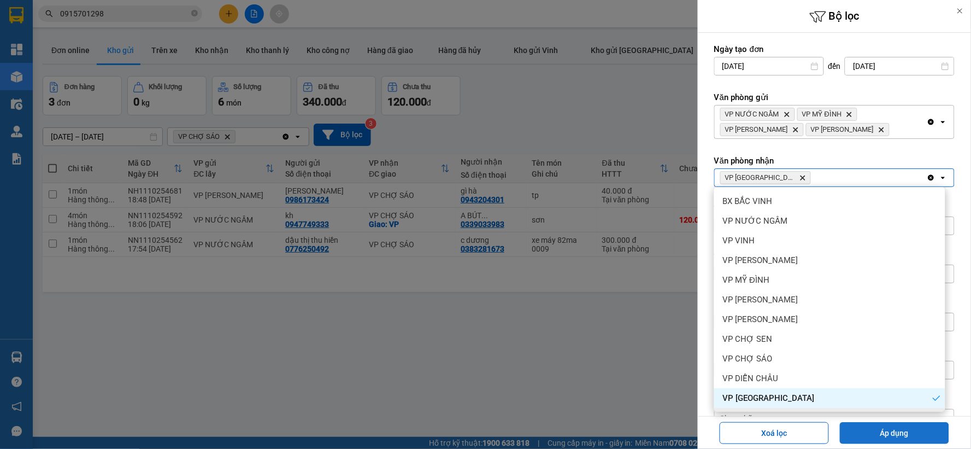
click at [872, 423] on button "Áp dụng" at bounding box center [894, 433] width 109 height 22
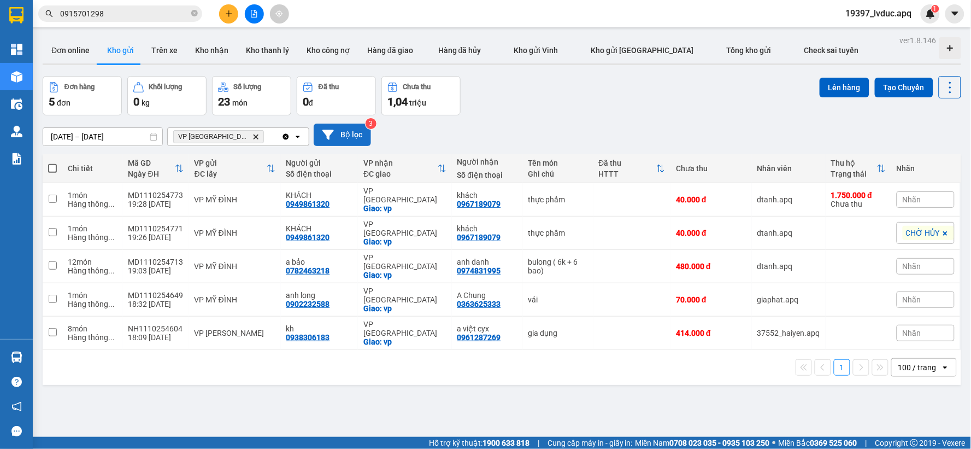
click at [351, 143] on button "Bộ lọc" at bounding box center [342, 134] width 57 height 22
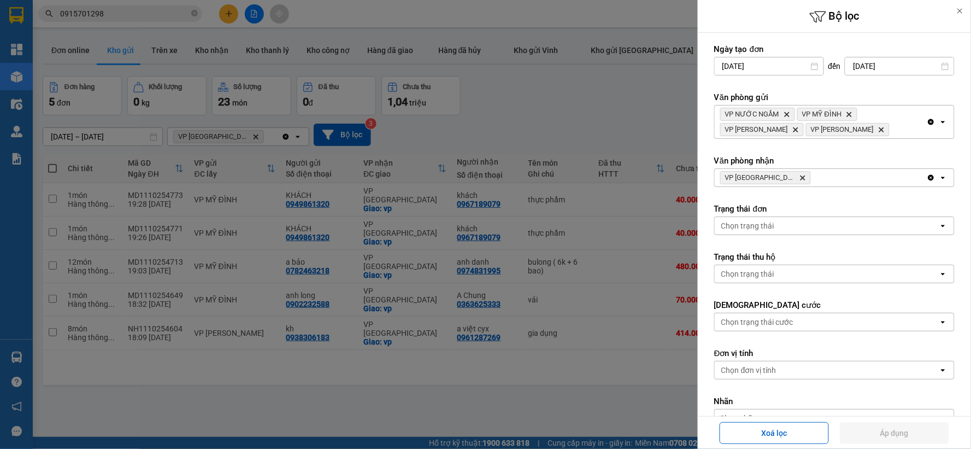
click at [799, 180] on icon "Delete" at bounding box center [802, 177] width 7 height 7
click at [788, 180] on div "VP Cầu [PERSON_NAME]" at bounding box center [821, 177] width 212 height 17
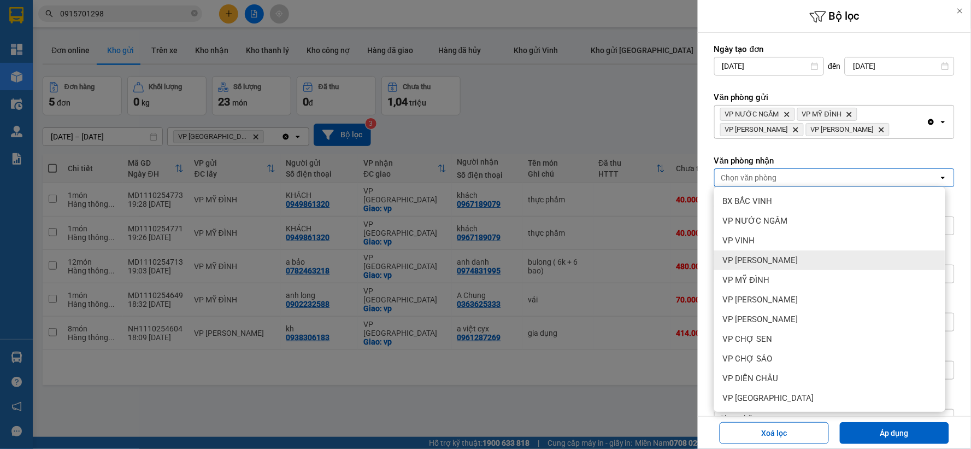
click at [794, 256] on span "VP [PERSON_NAME]" at bounding box center [760, 260] width 75 height 11
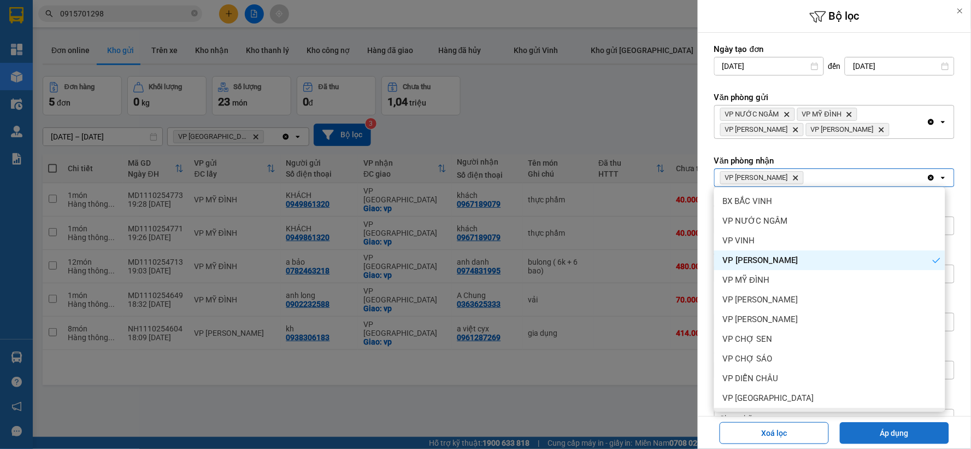
click at [893, 422] on button "Áp dụng" at bounding box center [894, 433] width 109 height 22
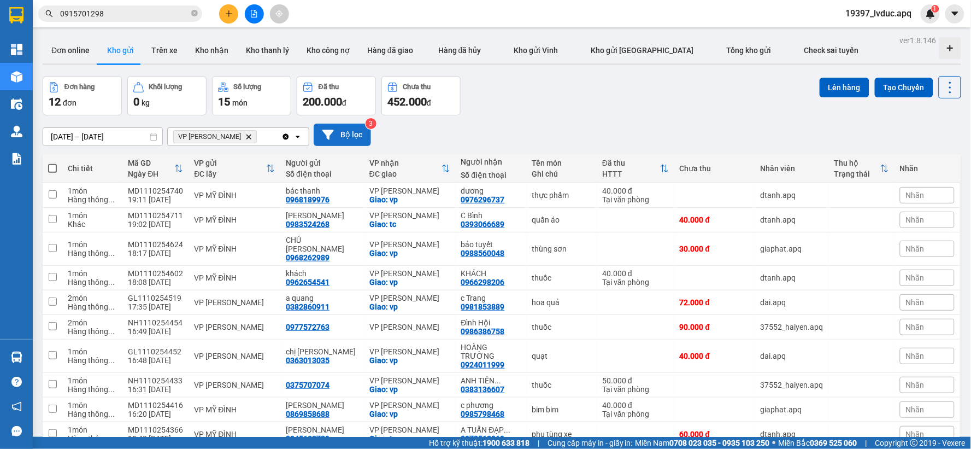
click at [354, 133] on button "Bộ lọc" at bounding box center [342, 134] width 57 height 22
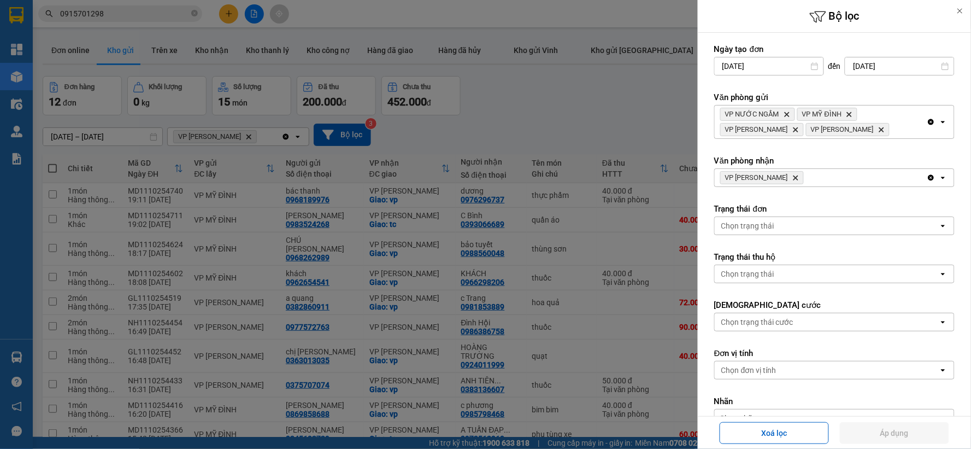
click at [799, 178] on icon "Delete" at bounding box center [795, 177] width 7 height 7
click at [800, 178] on div "VP THANH CHƯƠNG Delete" at bounding box center [821, 177] width 212 height 17
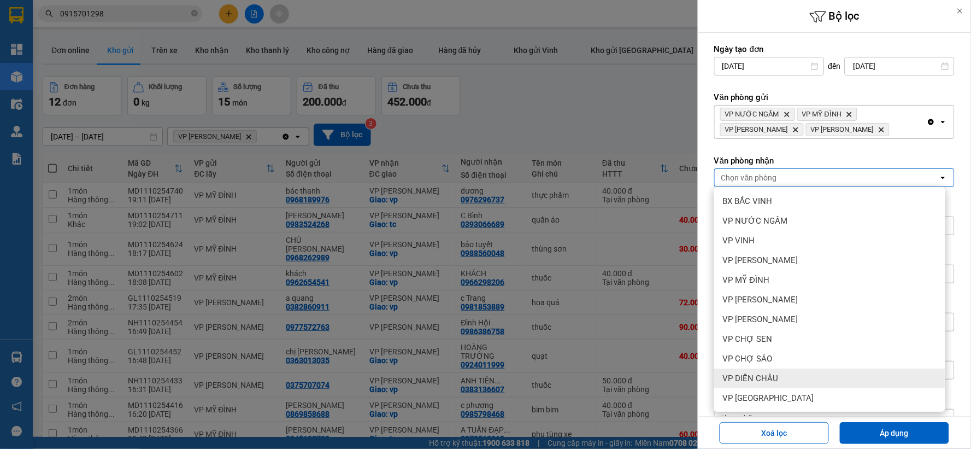
click at [797, 384] on div "VP DIỄN CHÂU" at bounding box center [829, 378] width 231 height 20
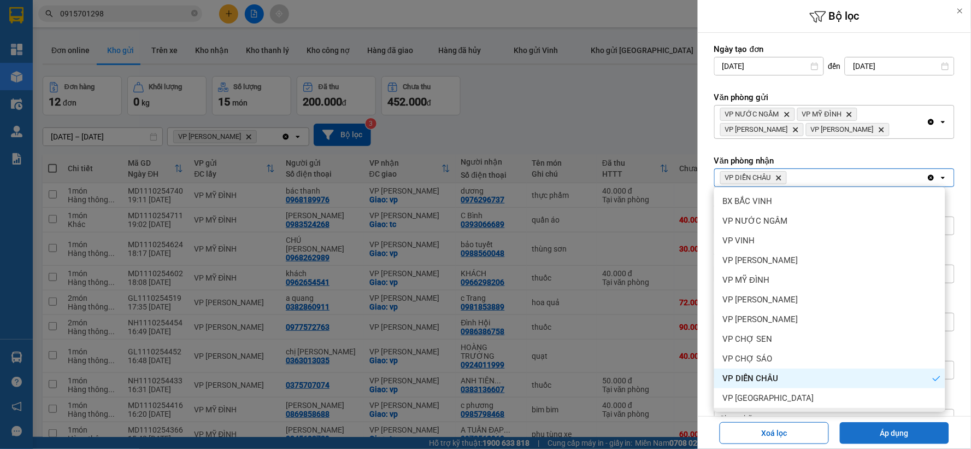
click at [854, 424] on button "Áp dụng" at bounding box center [894, 433] width 109 height 22
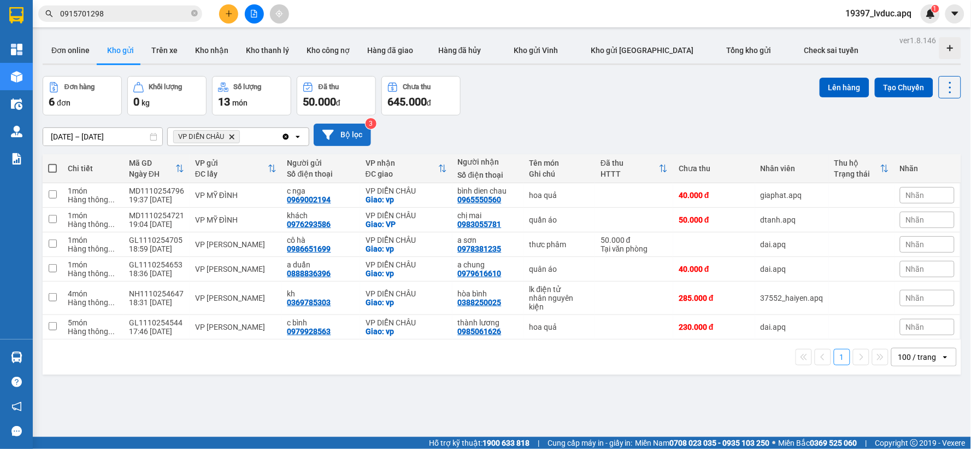
click at [350, 137] on button "Bộ lọc" at bounding box center [342, 134] width 57 height 22
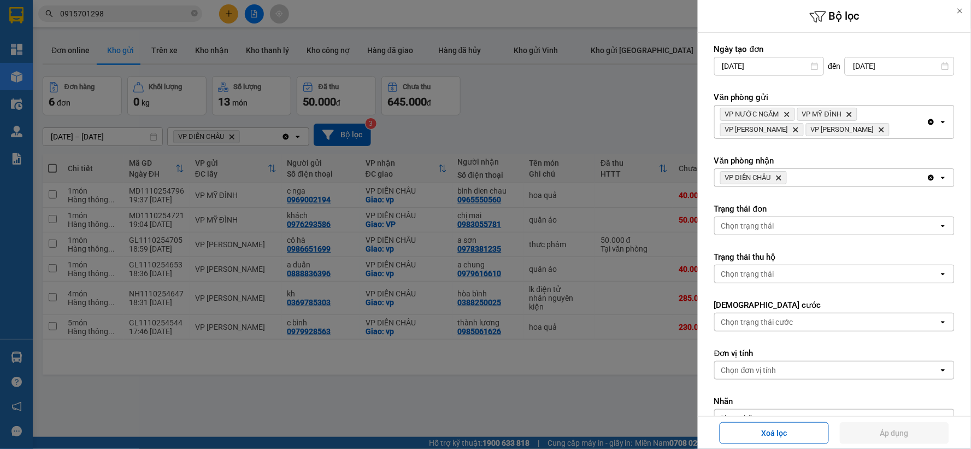
click at [778, 176] on icon "VP DIỄN CHÂU, close by backspace" at bounding box center [778, 177] width 5 height 5
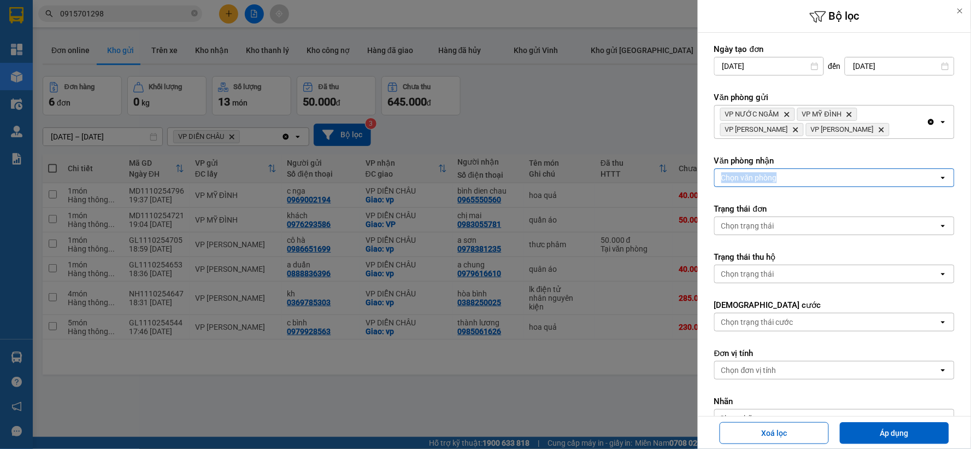
click at [778, 176] on div "Chọn văn phòng" at bounding box center [827, 177] width 224 height 17
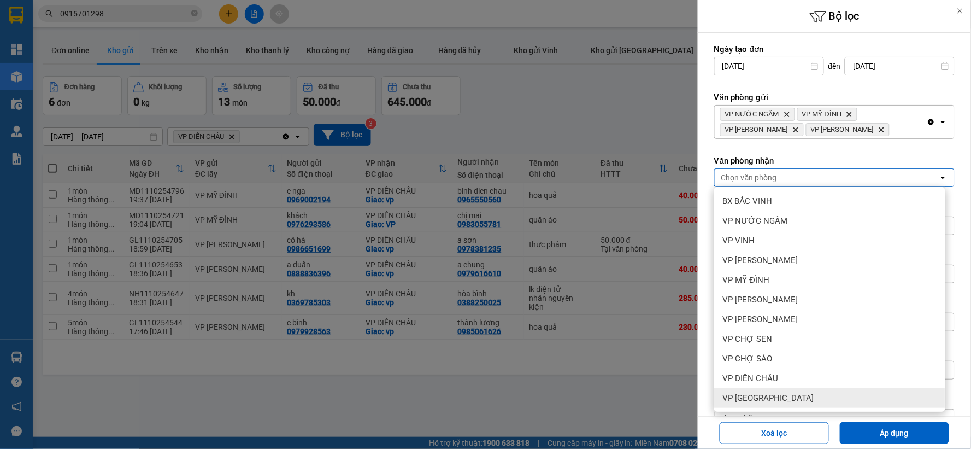
click at [788, 396] on div "VP [GEOGRAPHIC_DATA]" at bounding box center [829, 398] width 231 height 20
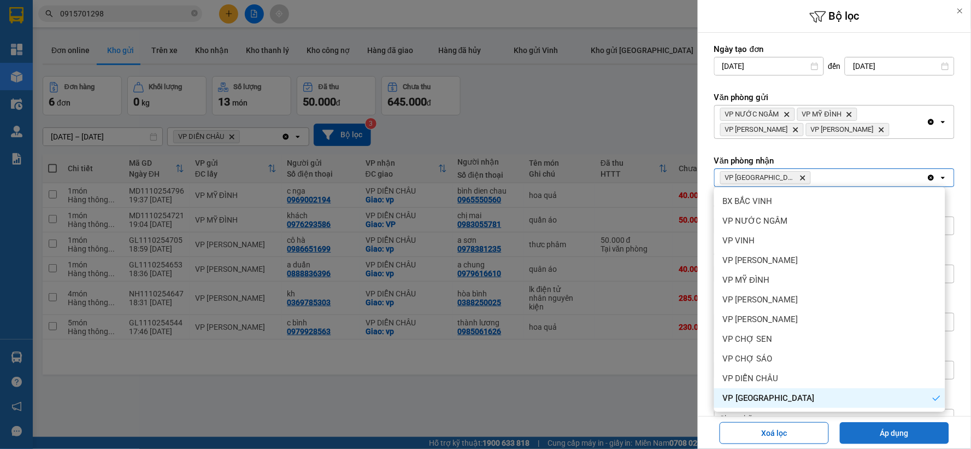
click at [905, 436] on button "Áp dụng" at bounding box center [894, 433] width 109 height 22
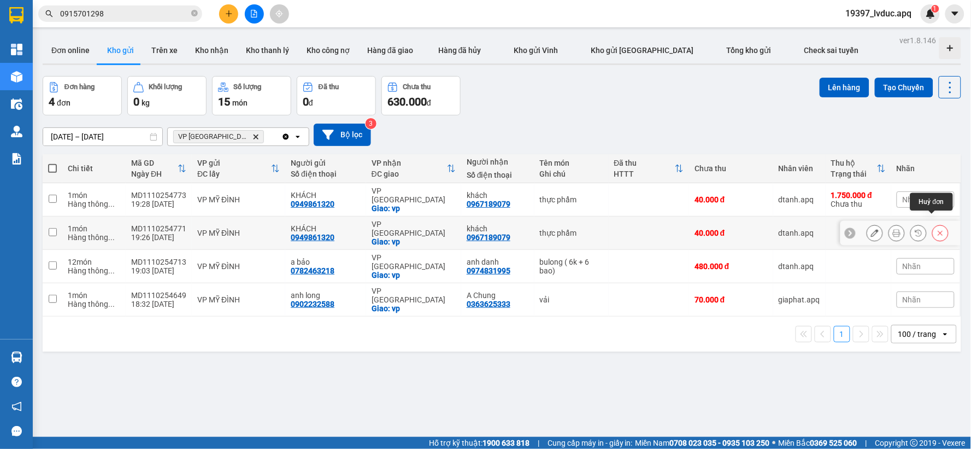
click at [936, 229] on icon at bounding box center [940, 233] width 8 height 8
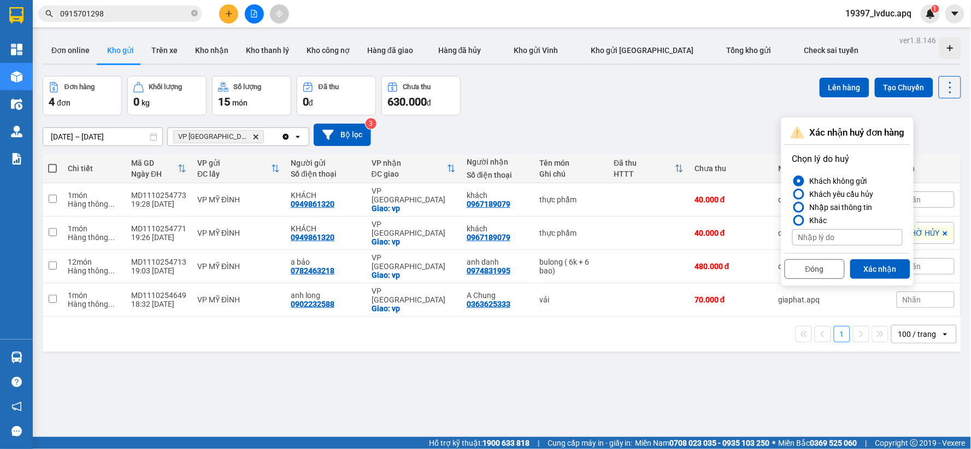
click at [800, 205] on div at bounding box center [799, 207] width 8 height 8
click at [792, 207] on input "Nhập sai thông tin" at bounding box center [792, 207] width 0 height 0
click at [878, 270] on button "Xác nhận" at bounding box center [880, 269] width 60 height 20
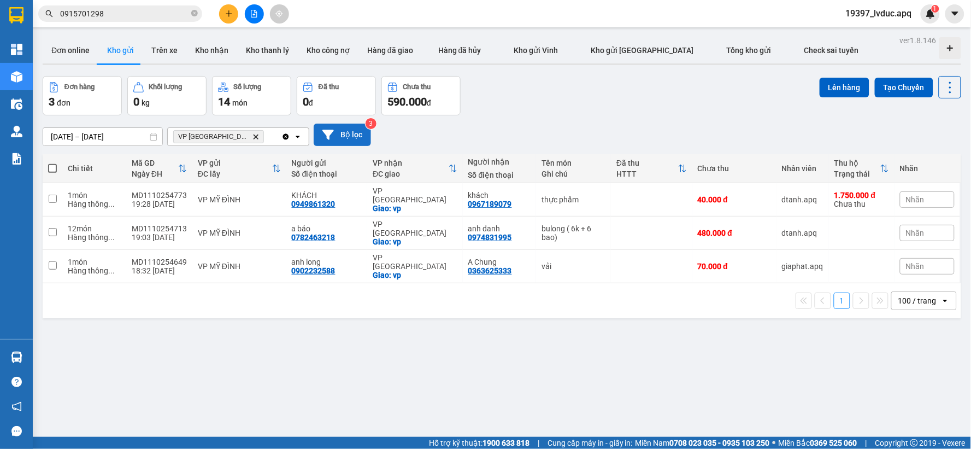
click at [351, 135] on button "Bộ lọc" at bounding box center [342, 134] width 57 height 22
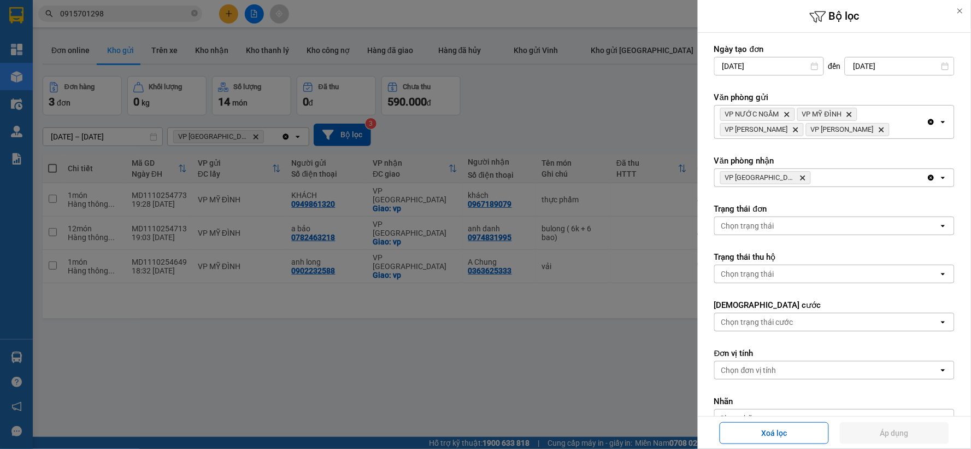
click at [618, 129] on div at bounding box center [485, 224] width 971 height 449
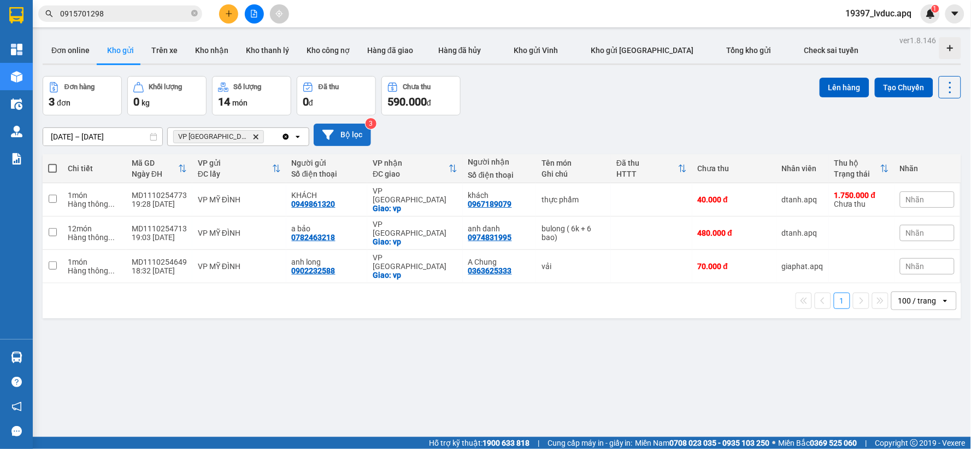
click at [352, 138] on button "Bộ lọc" at bounding box center [342, 134] width 57 height 22
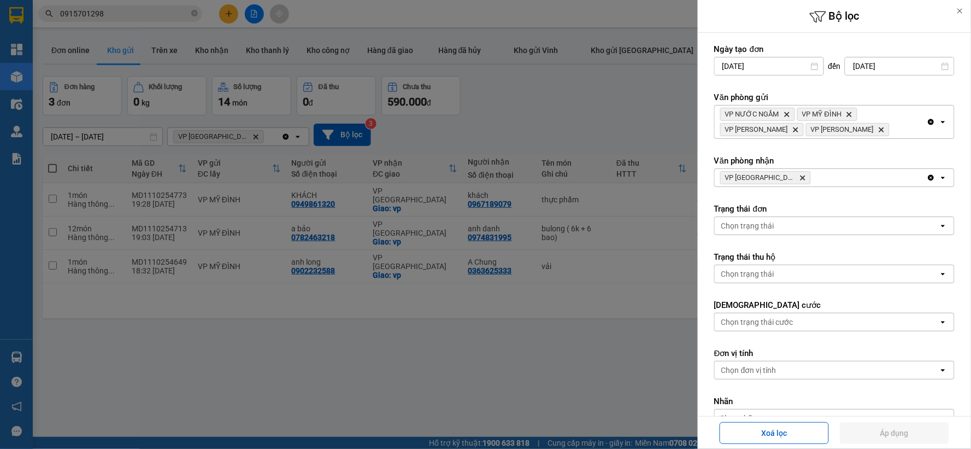
click at [548, 114] on div at bounding box center [485, 224] width 971 height 449
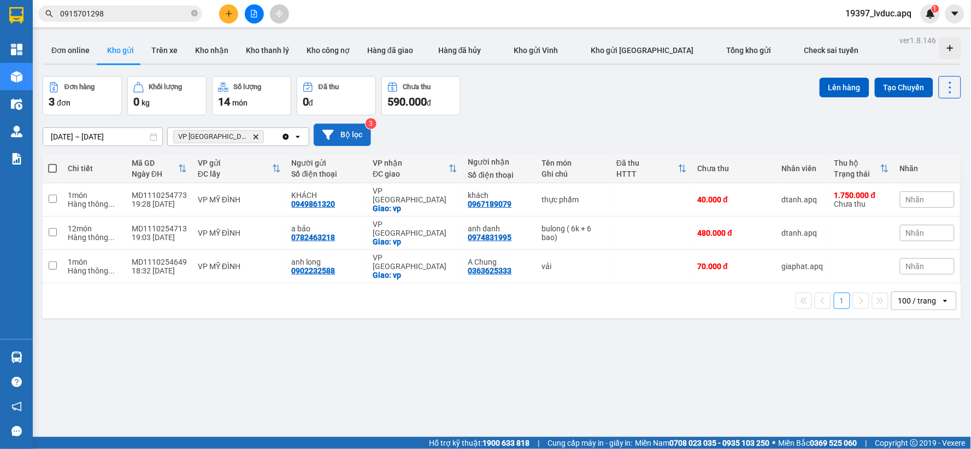
click at [359, 128] on button "Bộ lọc" at bounding box center [342, 134] width 57 height 22
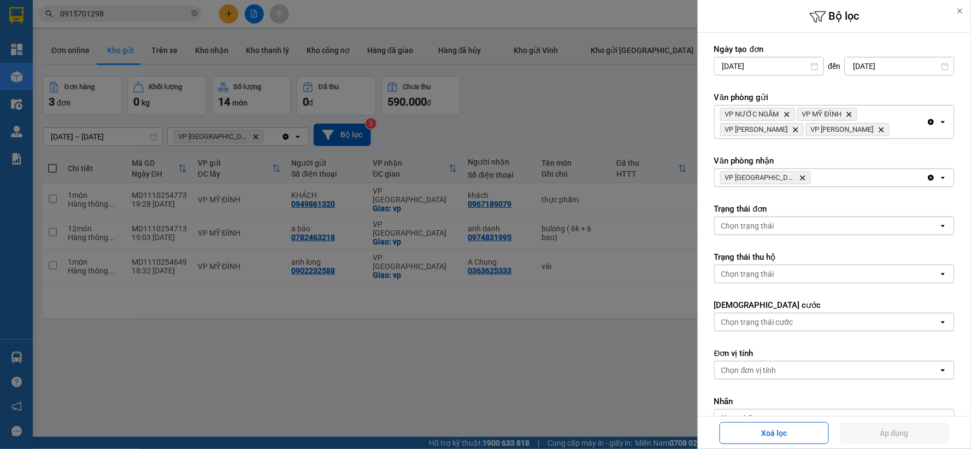
click at [800, 179] on icon "VP Cầu Yên Xuân, close by backspace" at bounding box center [802, 177] width 5 height 5
click at [786, 179] on div "VP Cầu [PERSON_NAME]" at bounding box center [821, 177] width 212 height 17
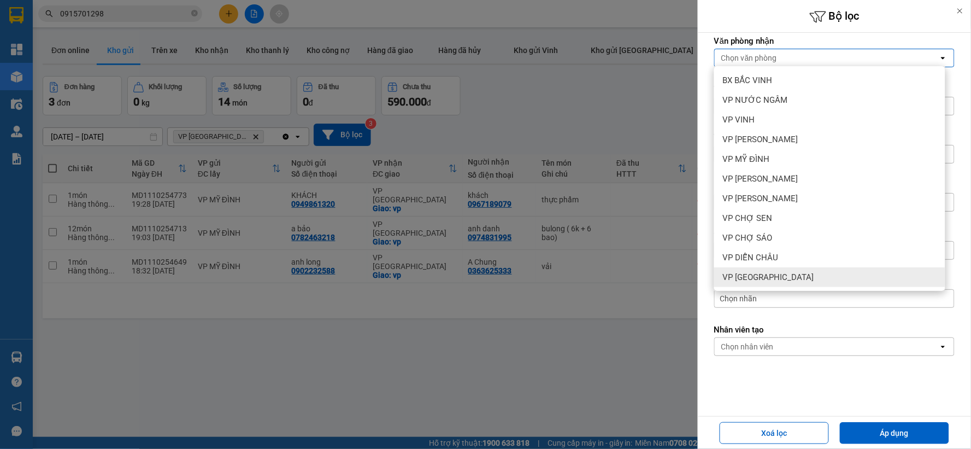
scroll to position [138, 0]
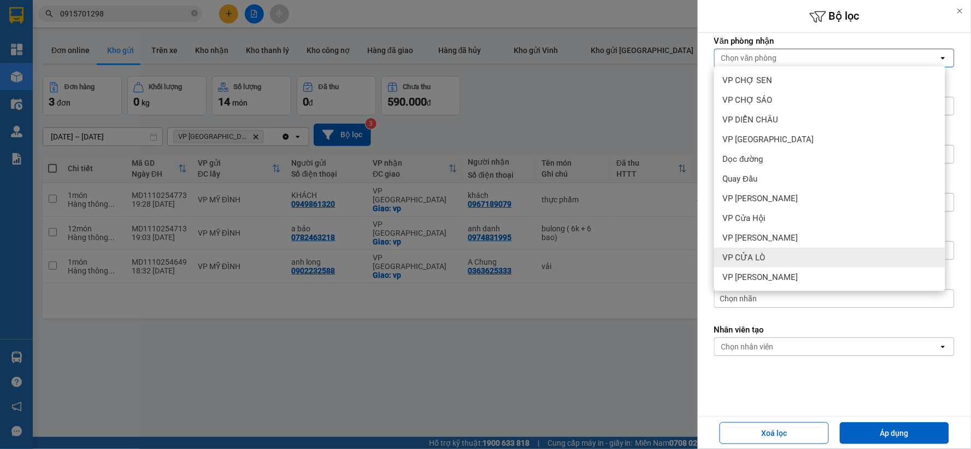
click at [765, 256] on div "VP CỬA LÒ" at bounding box center [829, 257] width 231 height 20
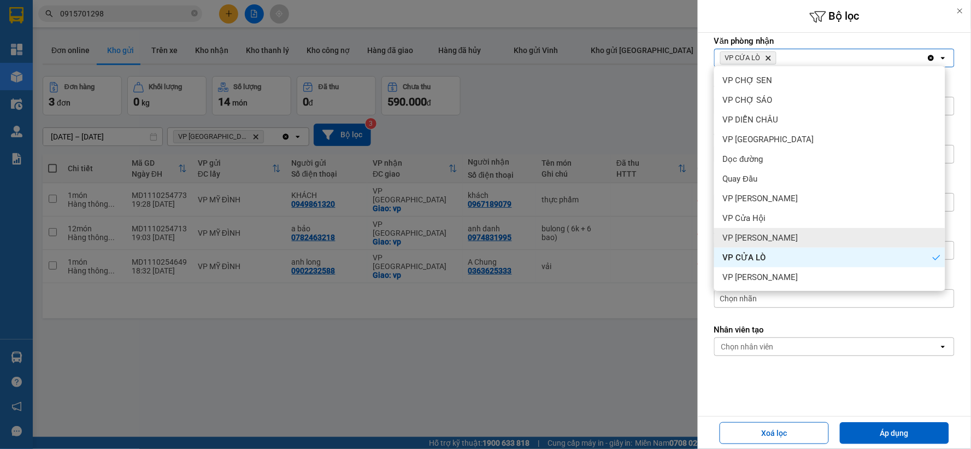
drag, startPoint x: 765, startPoint y: 256, endPoint x: 765, endPoint y: 239, distance: 16.9
click at [765, 239] on span "VP [PERSON_NAME]" at bounding box center [760, 237] width 75 height 11
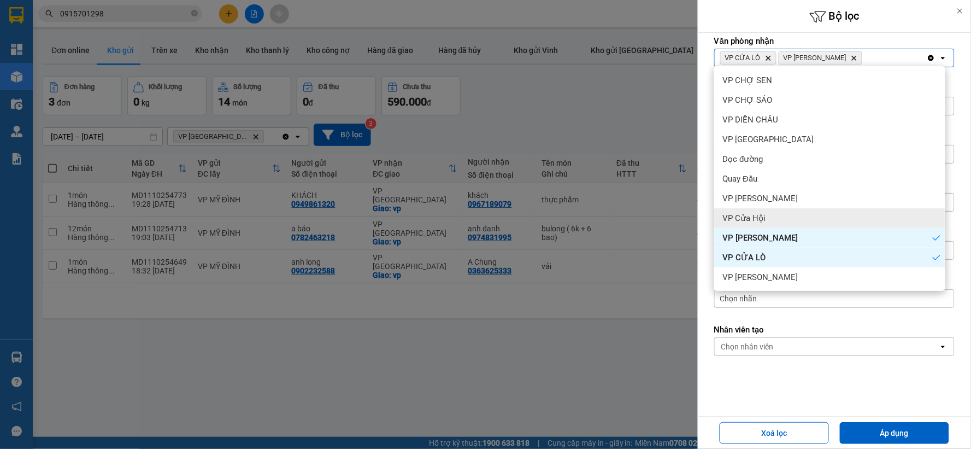
drag, startPoint x: 765, startPoint y: 239, endPoint x: 763, endPoint y: 217, distance: 21.5
click at [763, 217] on span "VP Cửa Hội" at bounding box center [744, 218] width 43 height 11
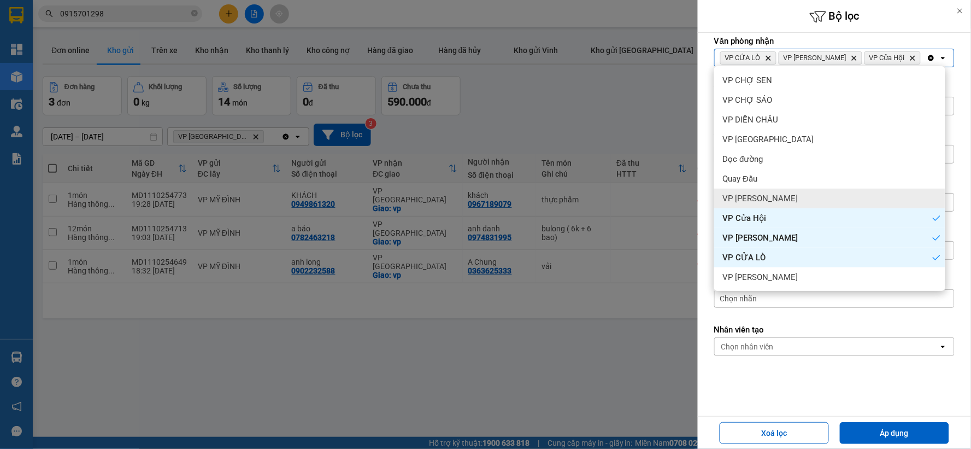
click at [768, 204] on div "VP [PERSON_NAME]" at bounding box center [829, 198] width 231 height 20
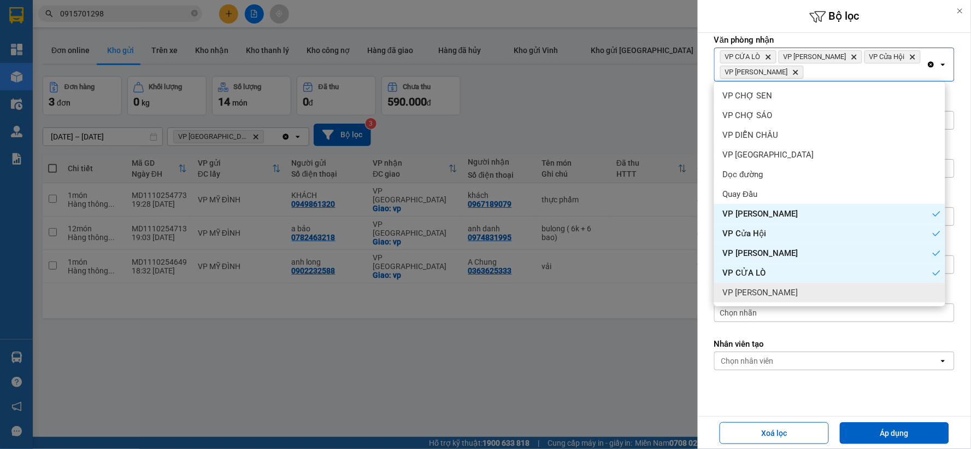
click at [865, 432] on button "Áp dụng" at bounding box center [894, 433] width 109 height 22
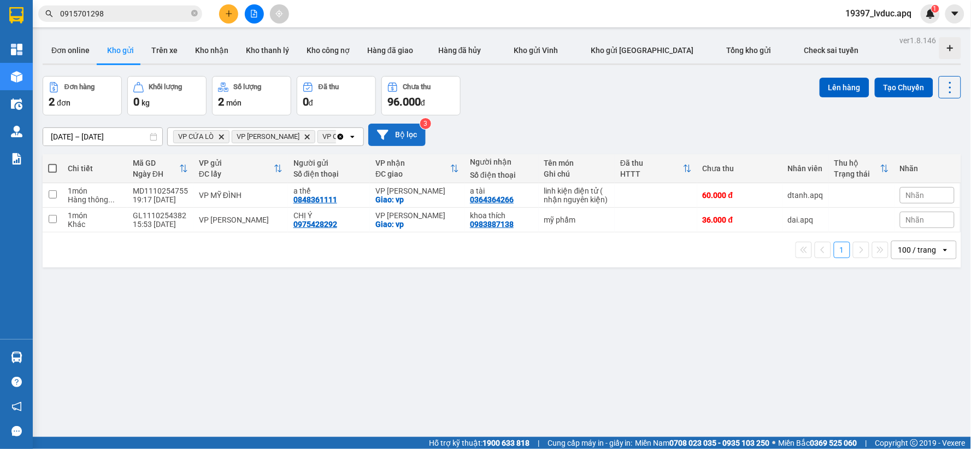
click at [408, 139] on button "Bộ lọc" at bounding box center [396, 134] width 57 height 22
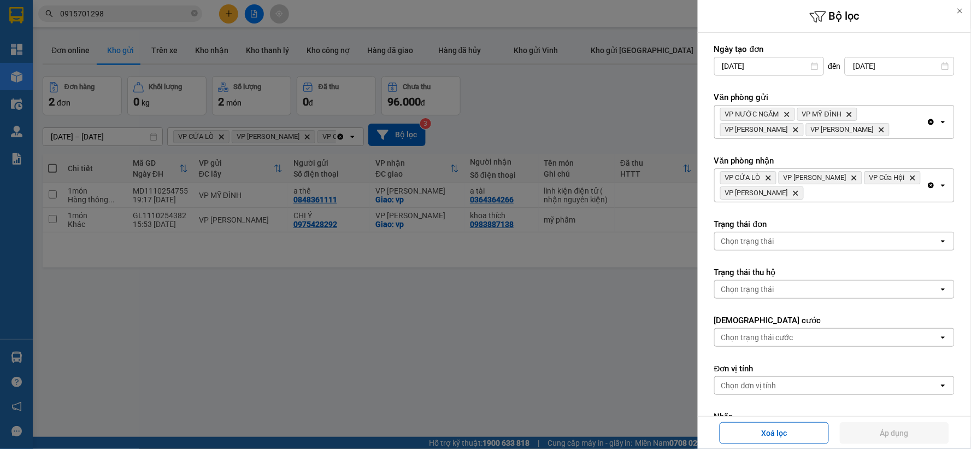
click at [927, 185] on icon "Clear all" at bounding box center [931, 185] width 9 height 9
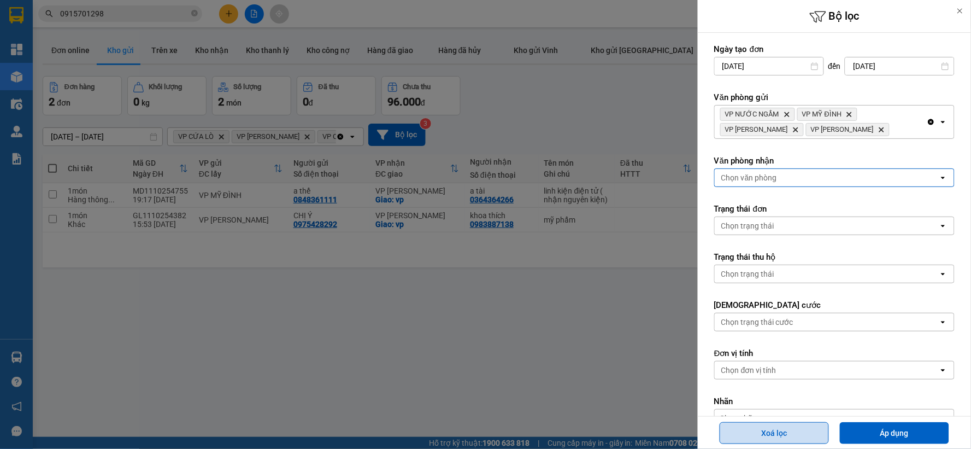
click at [769, 430] on button "Xoá lọc" at bounding box center [773, 433] width 109 height 22
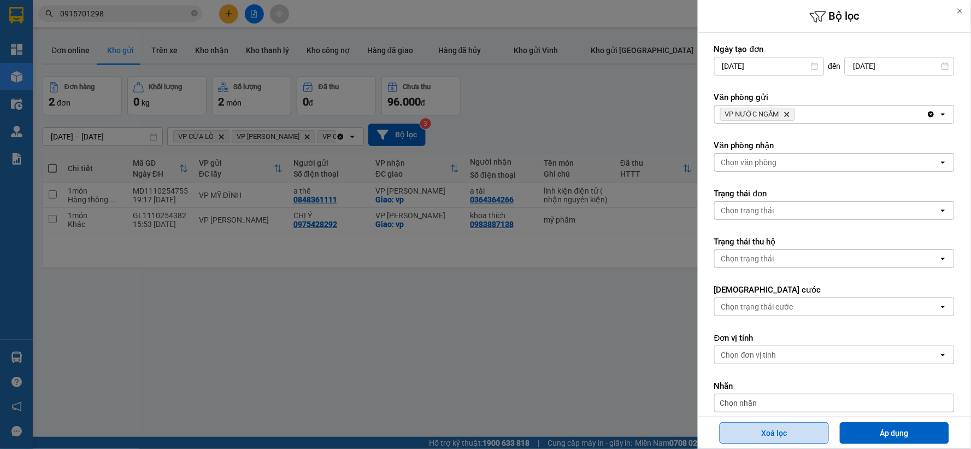
click at [768, 429] on button "Xoá lọc" at bounding box center [773, 433] width 109 height 22
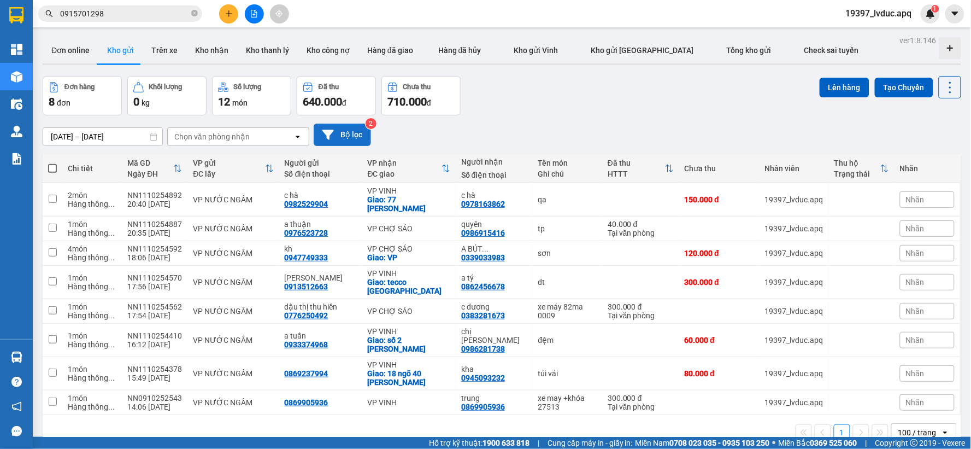
click at [358, 138] on button "Bộ lọc" at bounding box center [342, 134] width 57 height 22
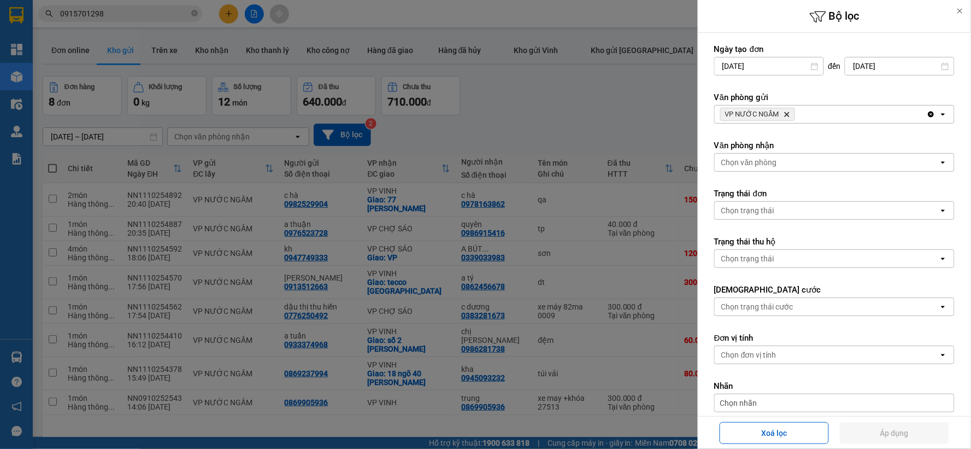
click at [810, 112] on div "VP NƯỚC NGẦM Delete" at bounding box center [821, 113] width 212 height 17
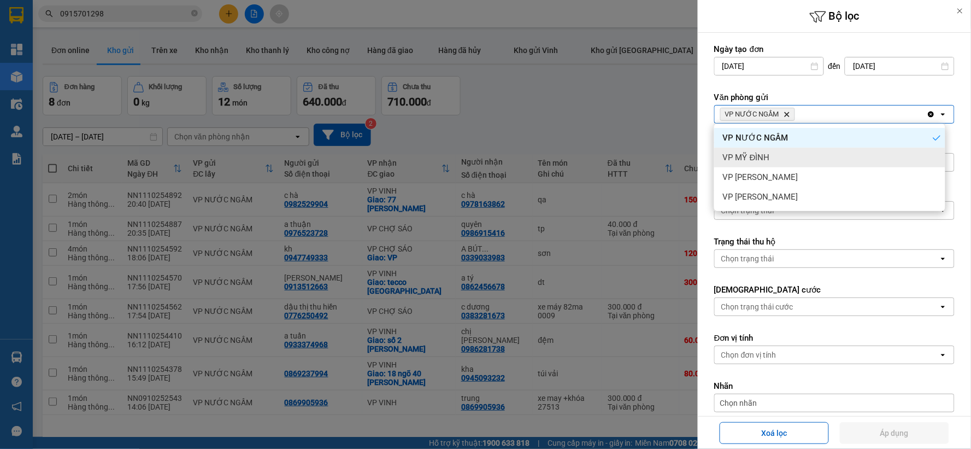
click at [768, 148] on div "VP MỸ ĐÌNH" at bounding box center [829, 158] width 231 height 20
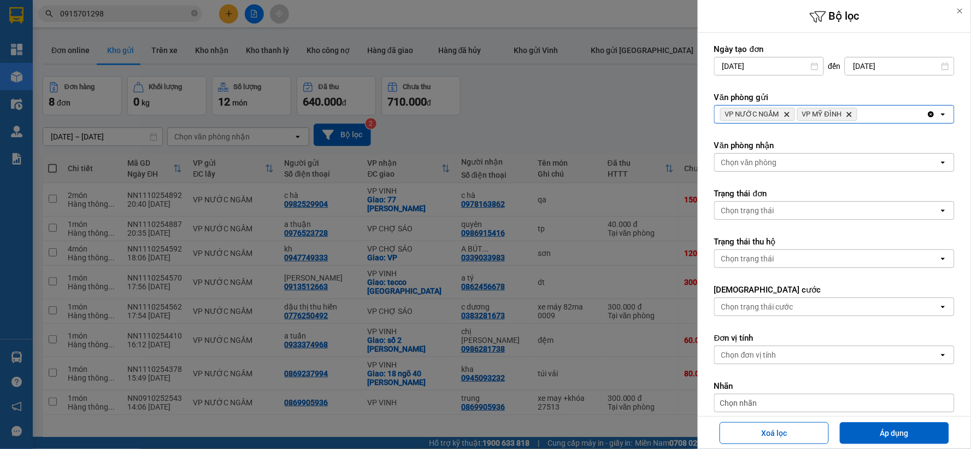
click at [882, 112] on div "VP NƯỚC NGẦM Delete VP MỸ ĐÌNH Delete" at bounding box center [821, 113] width 212 height 17
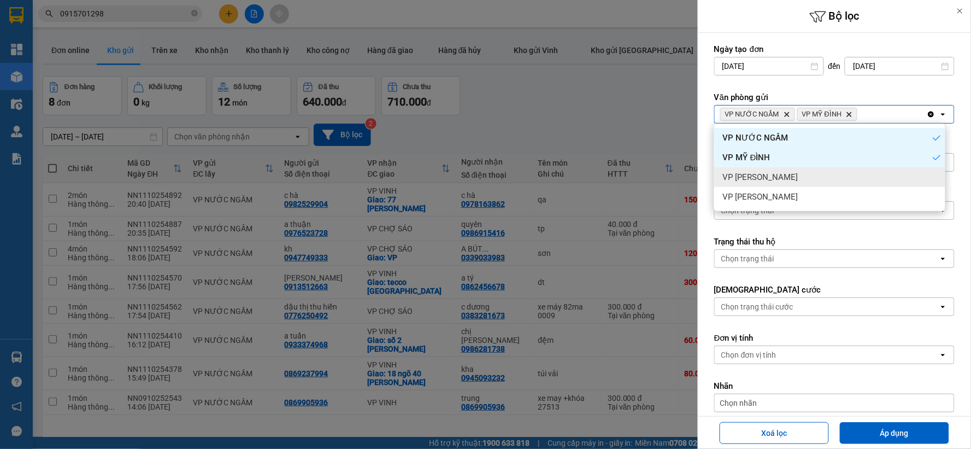
drag, startPoint x: 795, startPoint y: 173, endPoint x: 851, endPoint y: 134, distance: 67.9
click at [796, 170] on div "VP [PERSON_NAME]" at bounding box center [829, 177] width 231 height 20
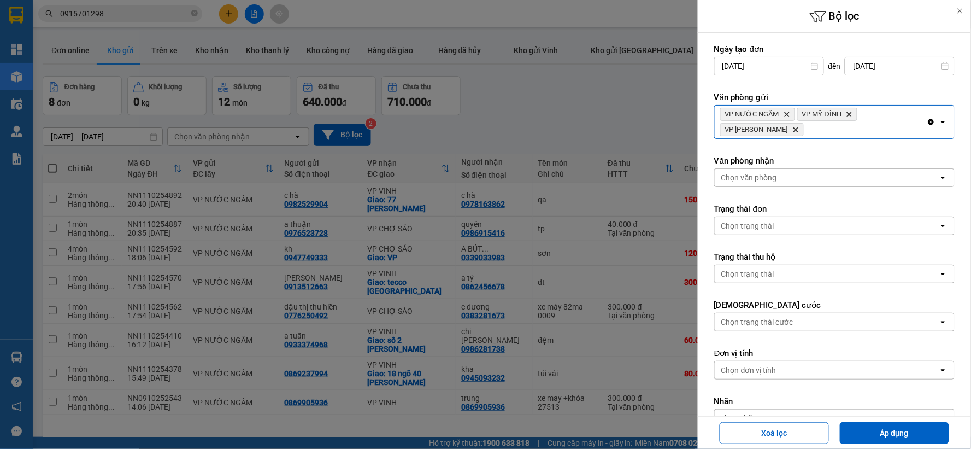
drag, startPoint x: 866, startPoint y: 126, endPoint x: 840, endPoint y: 137, distance: 28.6
click at [865, 126] on div "VP NƯỚC NGẦM Delete VP MỸ ĐÌNH Delete VP NGỌC HỒI Delete" at bounding box center [821, 121] width 212 height 33
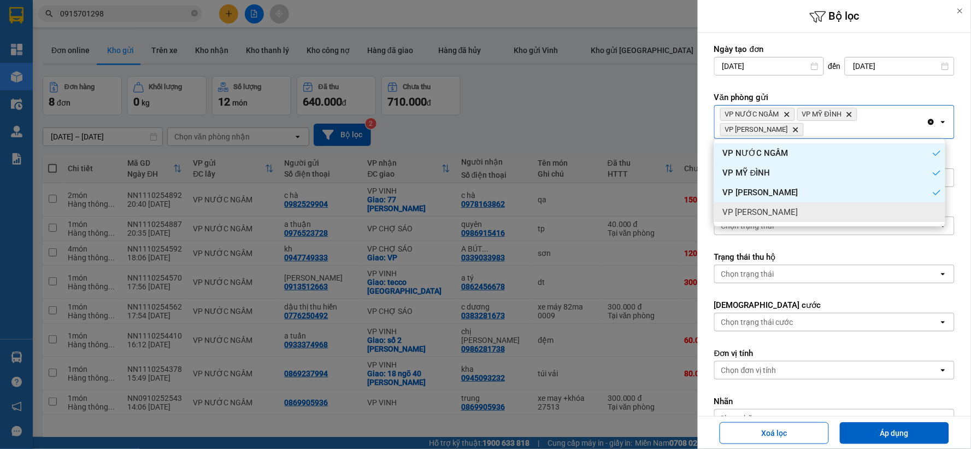
click at [772, 210] on div "VP [PERSON_NAME]" at bounding box center [829, 212] width 231 height 20
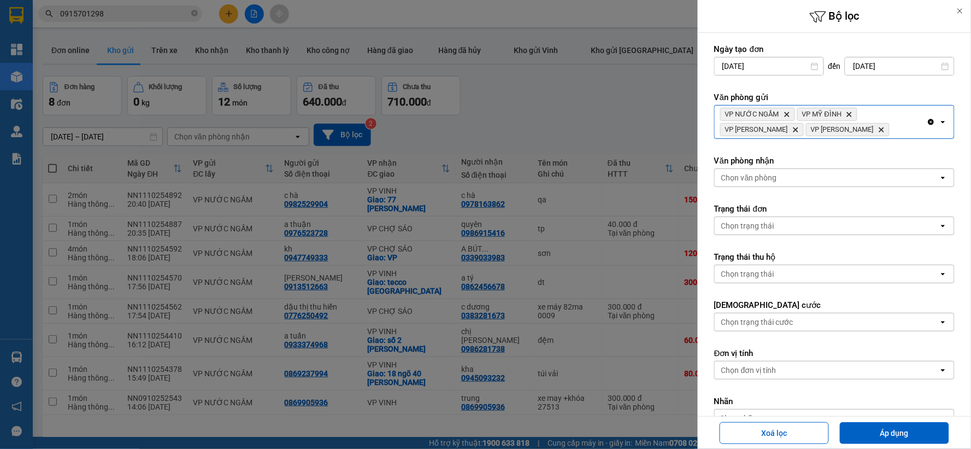
click at [780, 173] on div "Chọn văn phòng" at bounding box center [827, 177] width 224 height 17
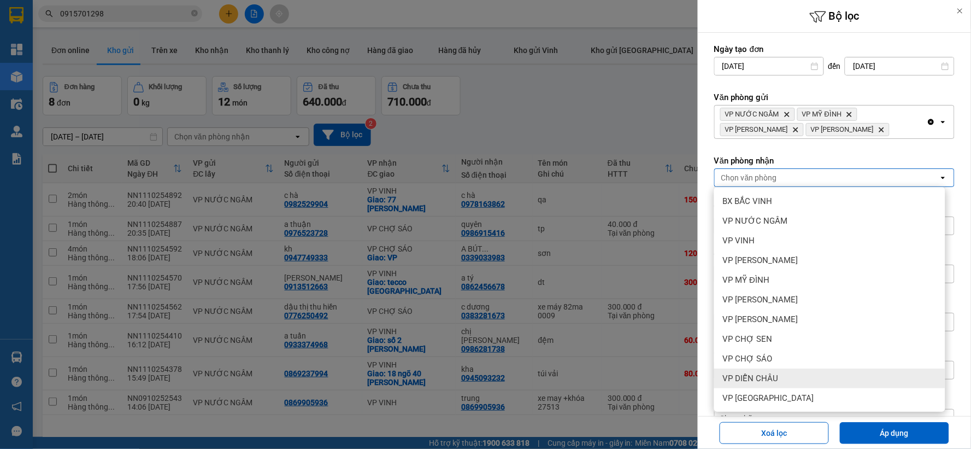
click at [781, 374] on div "VP DIỄN CHÂU" at bounding box center [829, 378] width 231 height 20
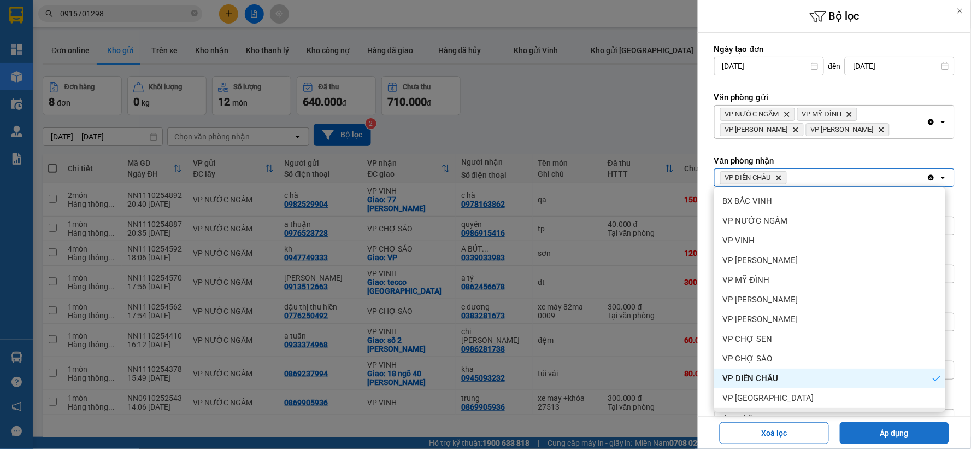
click at [880, 438] on button "Áp dụng" at bounding box center [894, 433] width 109 height 22
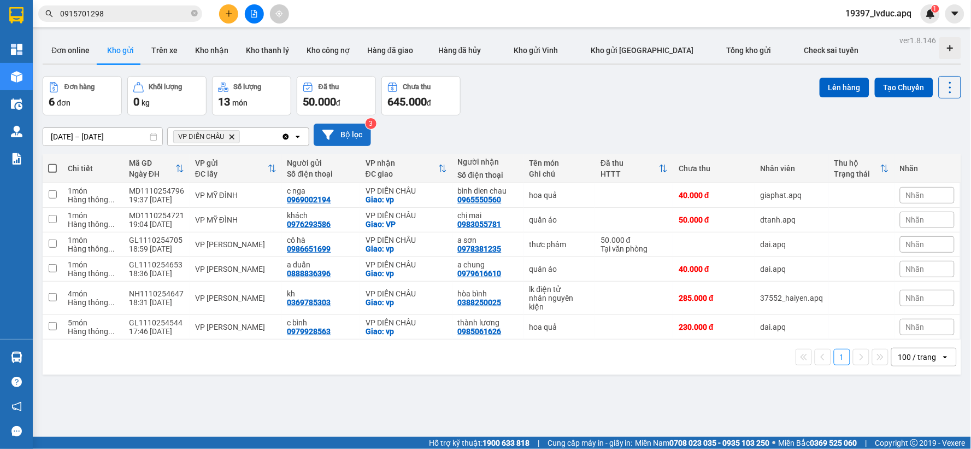
click at [364, 142] on button "Bộ lọc" at bounding box center [342, 134] width 57 height 22
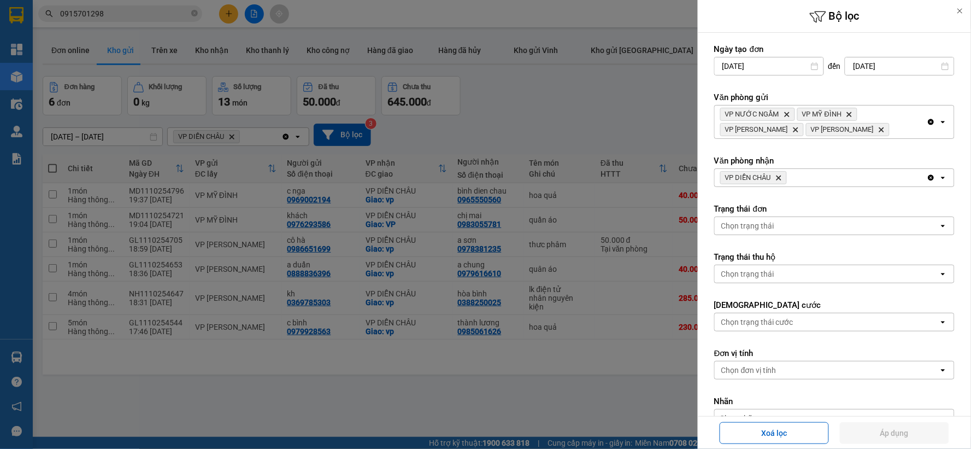
click at [781, 172] on span "VP DIỄN [PERSON_NAME]" at bounding box center [753, 177] width 67 height 13
click at [778, 176] on span "VP DIỄN [PERSON_NAME]" at bounding box center [753, 177] width 67 height 13
click at [778, 176] on icon "VP DIỄN CHÂU, close by backspace" at bounding box center [778, 177] width 5 height 5
click at [788, 182] on div "Chọn văn phòng" at bounding box center [827, 177] width 224 height 17
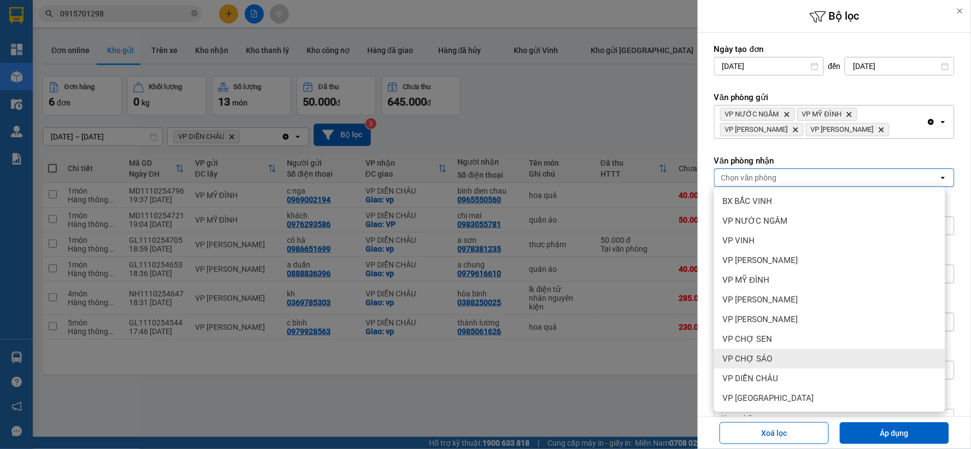
click at [767, 358] on span "VP CHỢ SÁO" at bounding box center [748, 358] width 50 height 11
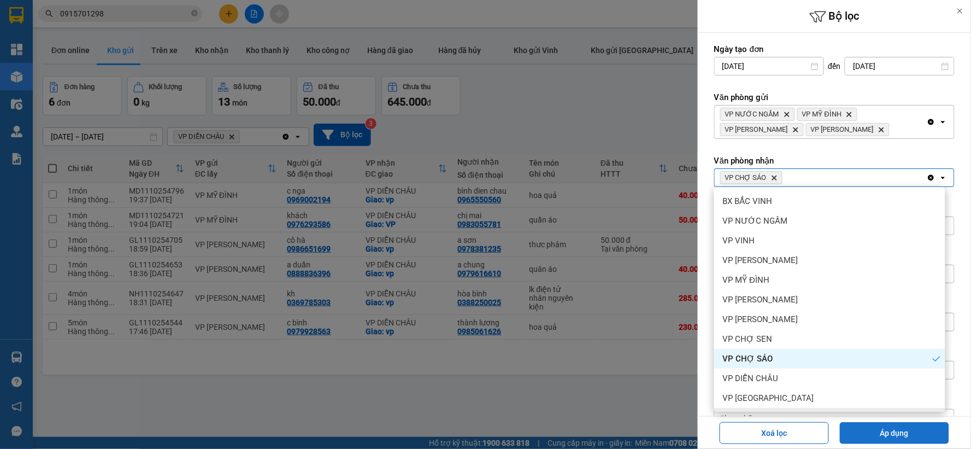
click at [886, 423] on button "Áp dụng" at bounding box center [894, 433] width 109 height 22
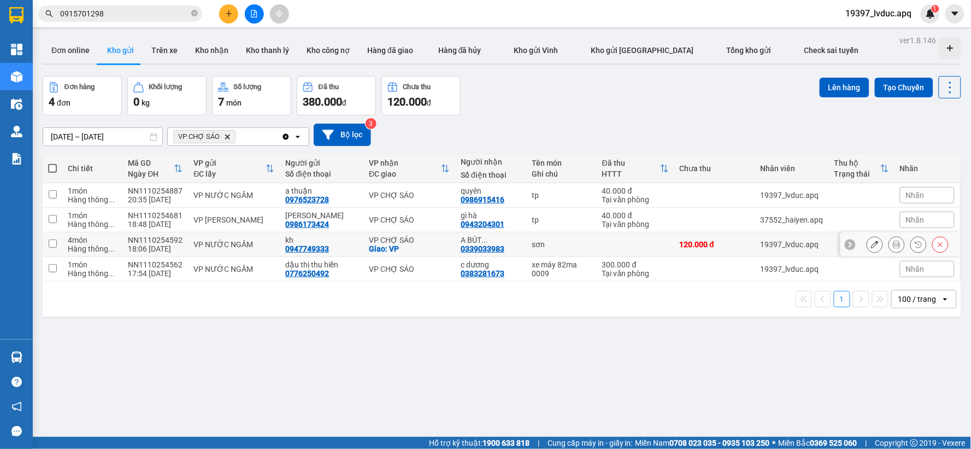
click at [428, 243] on div "VP CHỢ SÁO" at bounding box center [409, 239] width 81 height 9
checkbox input "true"
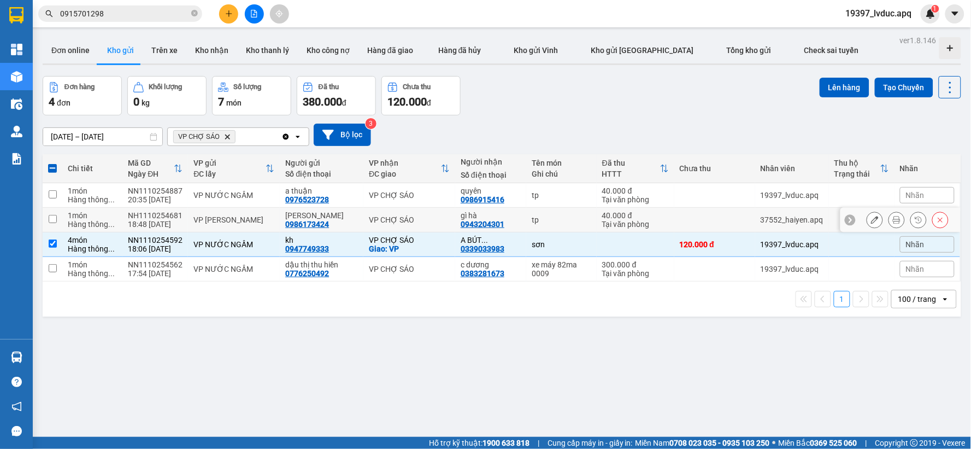
click at [424, 222] on div "VP CHỢ SÁO" at bounding box center [409, 219] width 81 height 9
checkbox input "true"
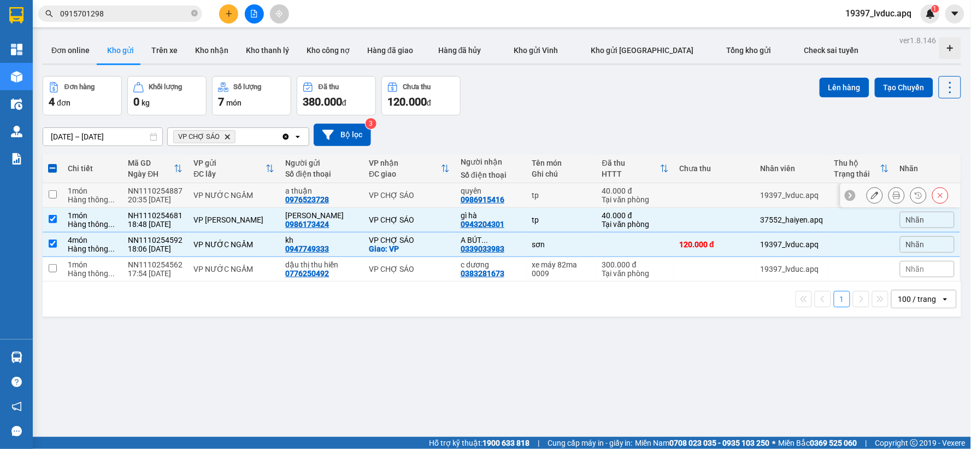
click at [421, 196] on div "VP CHỢ SÁO" at bounding box center [409, 195] width 81 height 9
checkbox input "true"
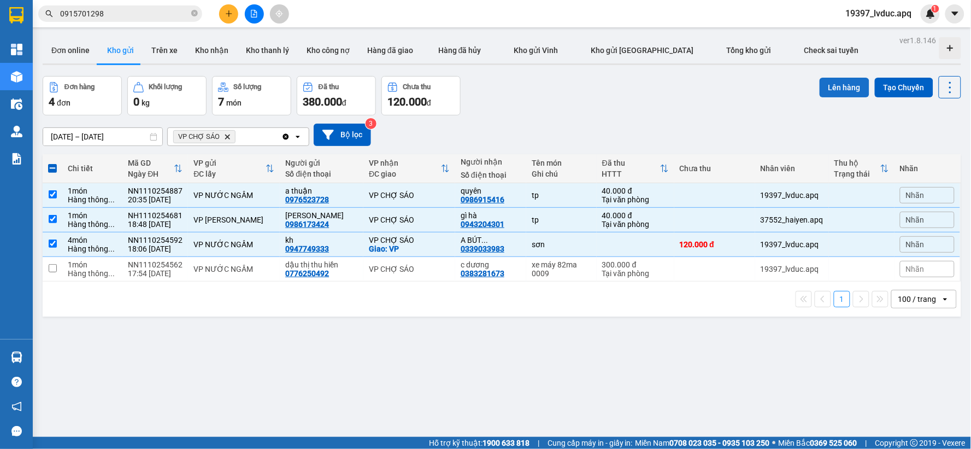
click at [827, 90] on button "Lên hàng" at bounding box center [844, 88] width 50 height 20
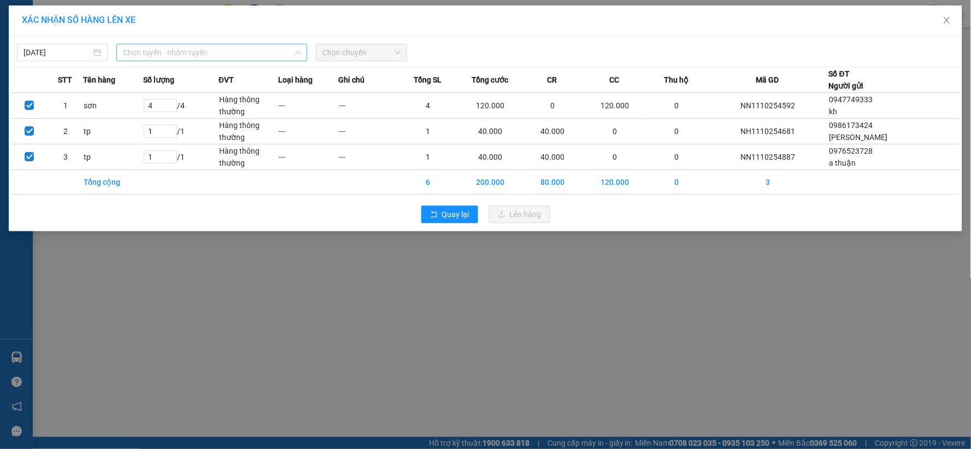
click at [283, 51] on span "Chọn tuyến - nhóm tuyến" at bounding box center [212, 52] width 178 height 16
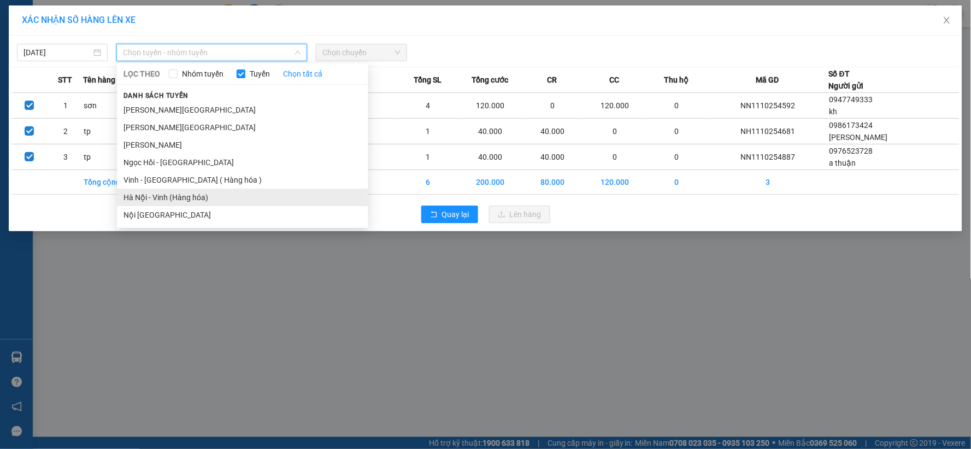
click at [185, 200] on li "Hà Nội - Vinh (Hàng hóa)" at bounding box center [242, 196] width 251 height 17
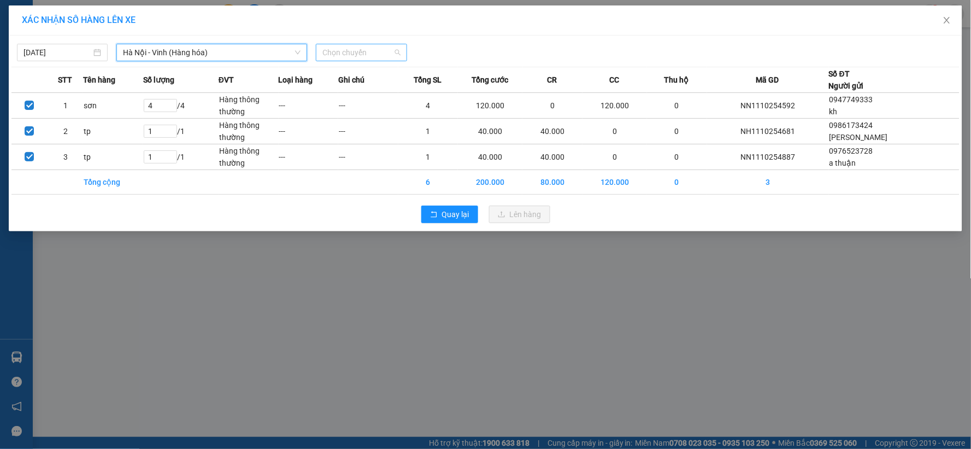
click at [353, 55] on span "Chọn chuyến" at bounding box center [361, 52] width 78 height 16
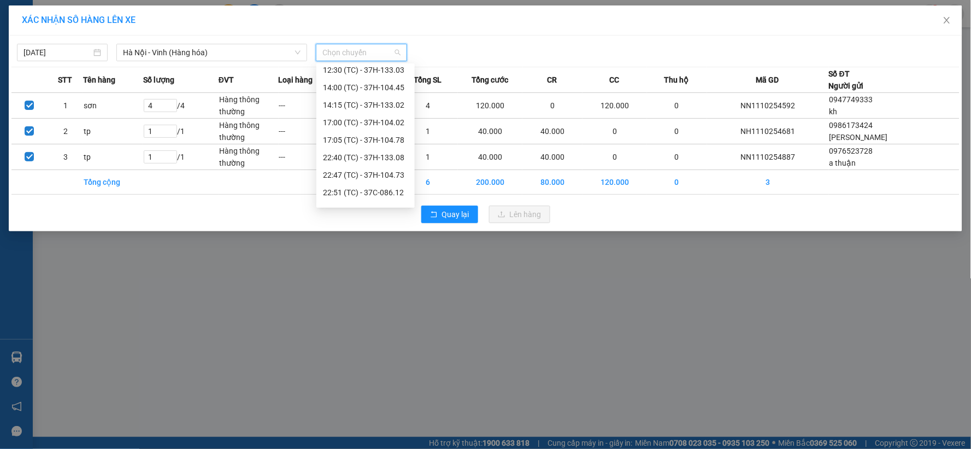
scroll to position [140, 0]
click at [380, 178] on div "23:08 (TC) - 37H-104.24" at bounding box center [365, 179] width 85 height 12
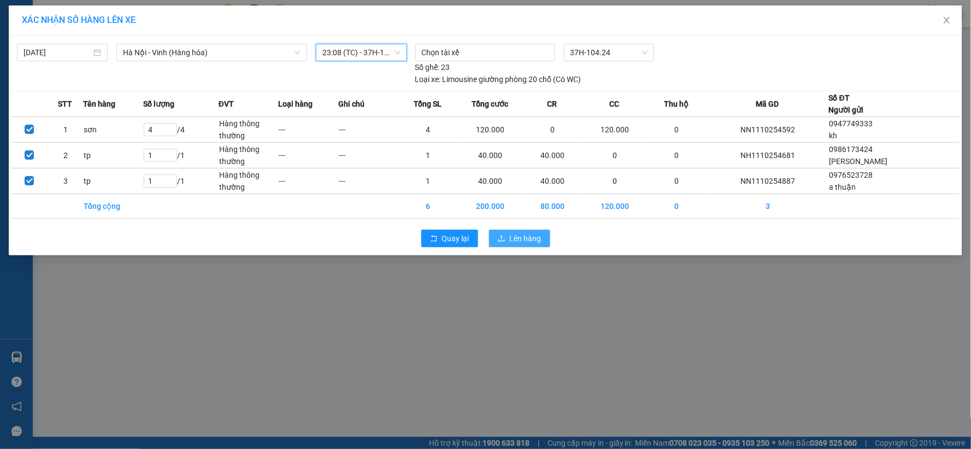
click at [533, 235] on span "Lên hàng" at bounding box center [526, 238] width 32 height 12
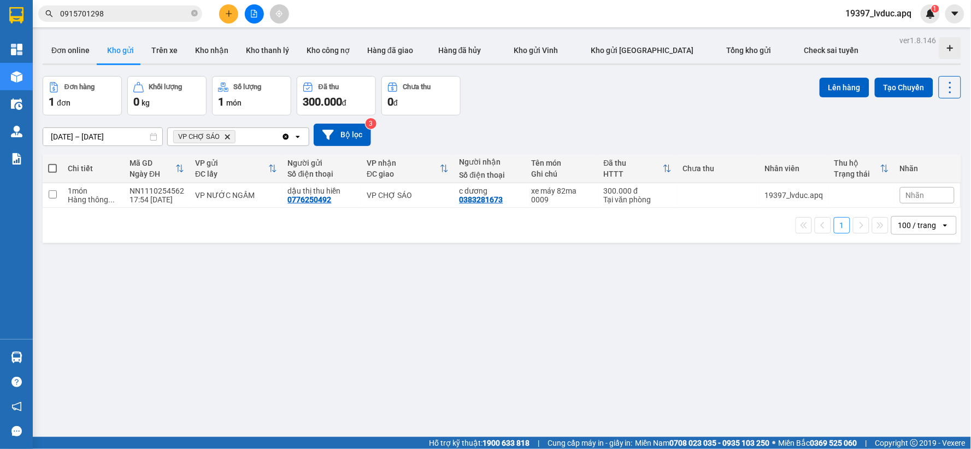
click at [255, 7] on button at bounding box center [254, 13] width 19 height 19
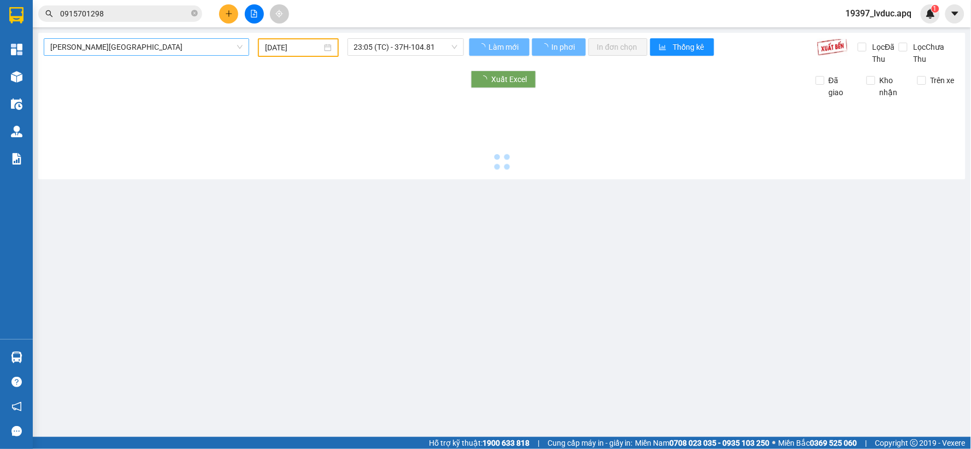
type input "[DATE]"
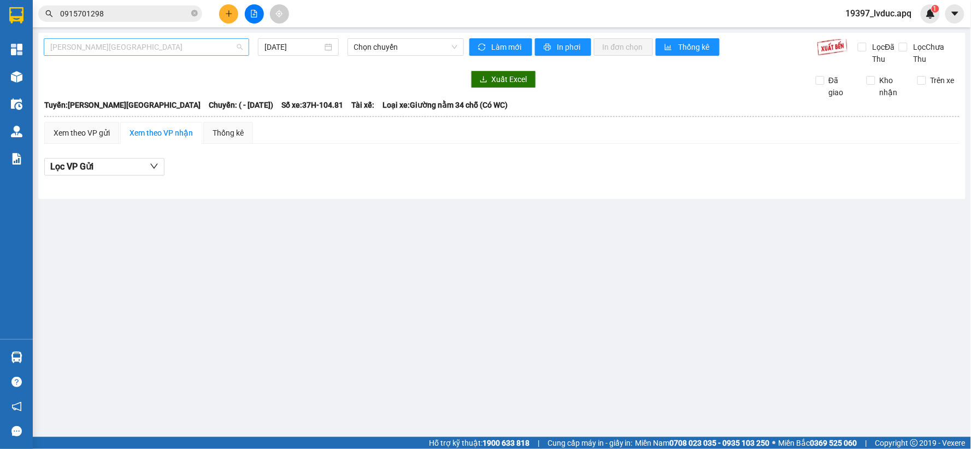
click at [141, 46] on span "[PERSON_NAME][GEOGRAPHIC_DATA]" at bounding box center [146, 47] width 192 height 16
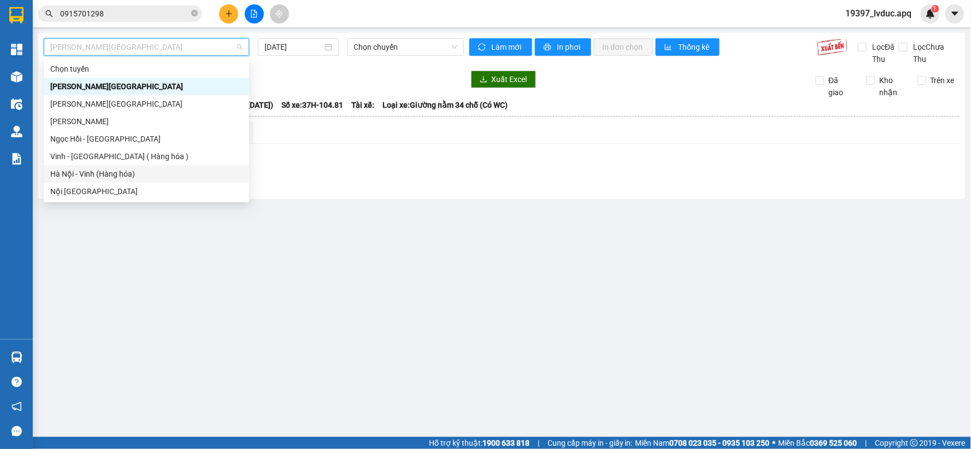
click at [137, 180] on div "Hà Nội - Vinh (Hàng hóa)" at bounding box center [146, 173] width 205 height 17
type input "[DATE]"
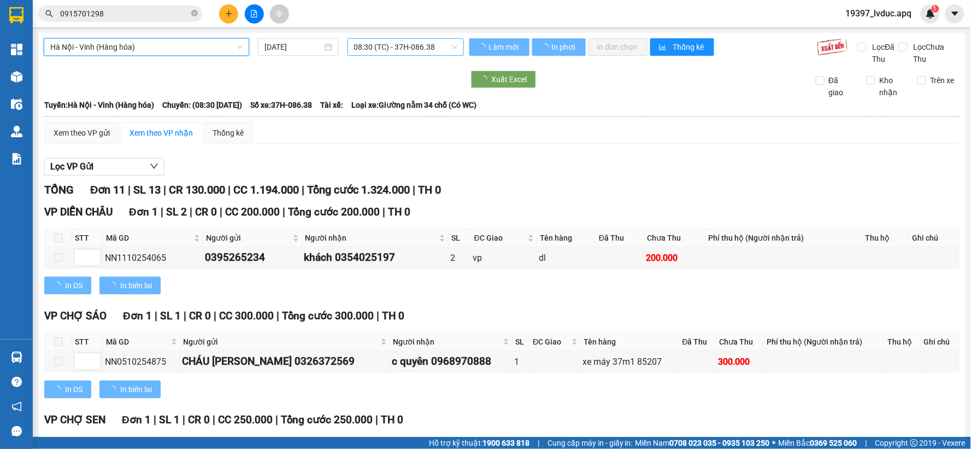
click at [380, 51] on span "08:30 (TC) - 37H-086.38" at bounding box center [405, 47] width 103 height 16
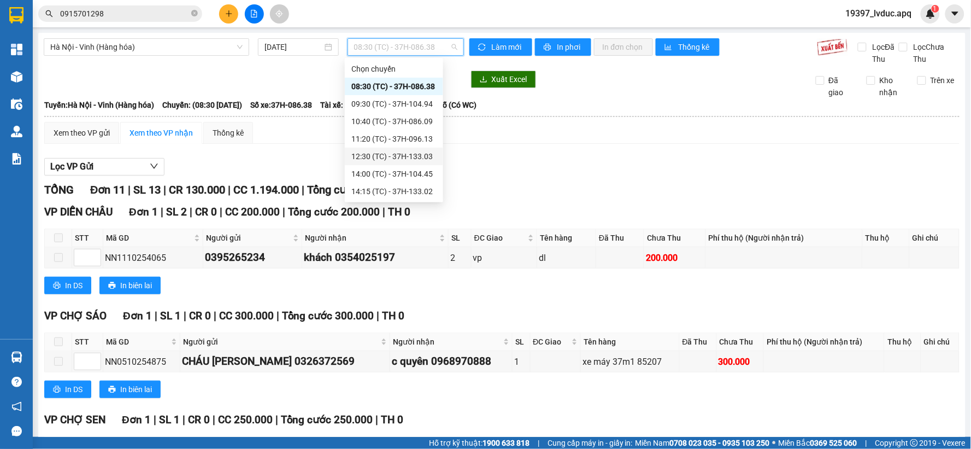
scroll to position [140, 0]
click at [424, 169] on div "23:08 (TC) - 37H-104.24" at bounding box center [393, 174] width 85 height 12
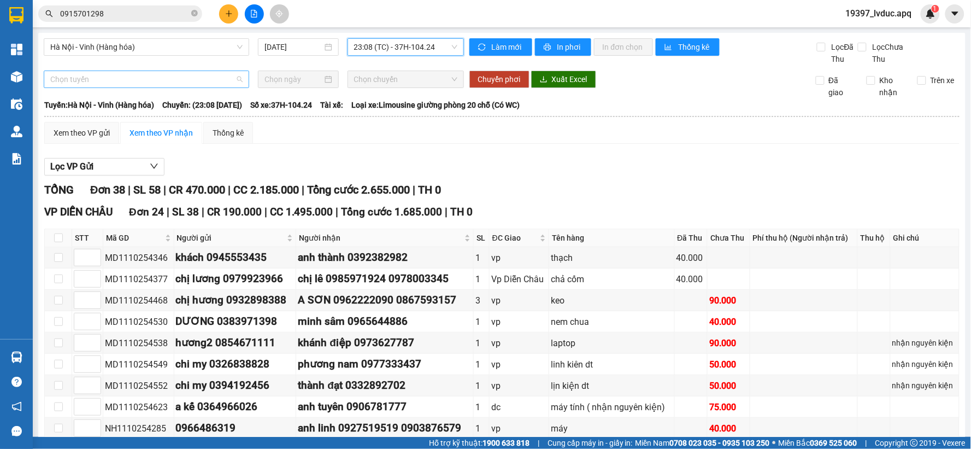
click at [156, 85] on span "Chọn tuyến" at bounding box center [146, 79] width 192 height 16
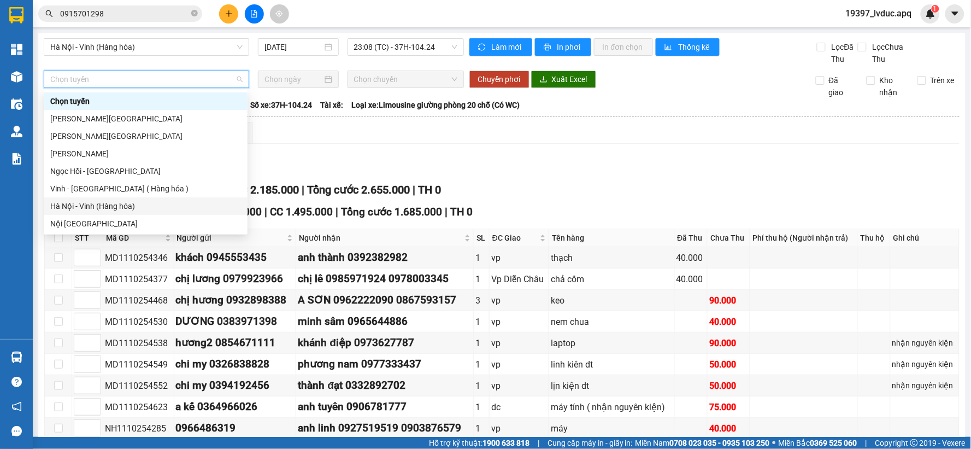
click at [134, 204] on div "Hà Nội - Vinh (Hàng hóa)" at bounding box center [145, 206] width 191 height 12
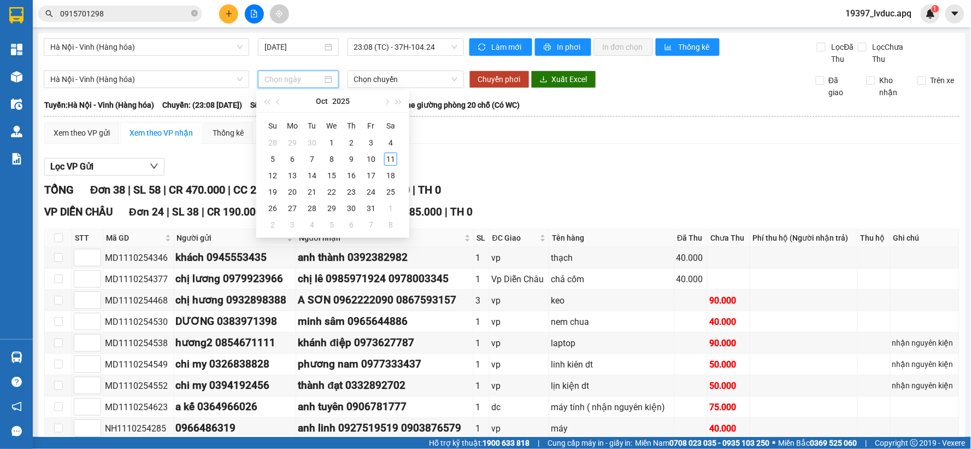
click at [292, 77] on input at bounding box center [292, 79] width 57 height 12
type input "[DATE]"
click at [390, 157] on div "11" at bounding box center [390, 158] width 13 height 13
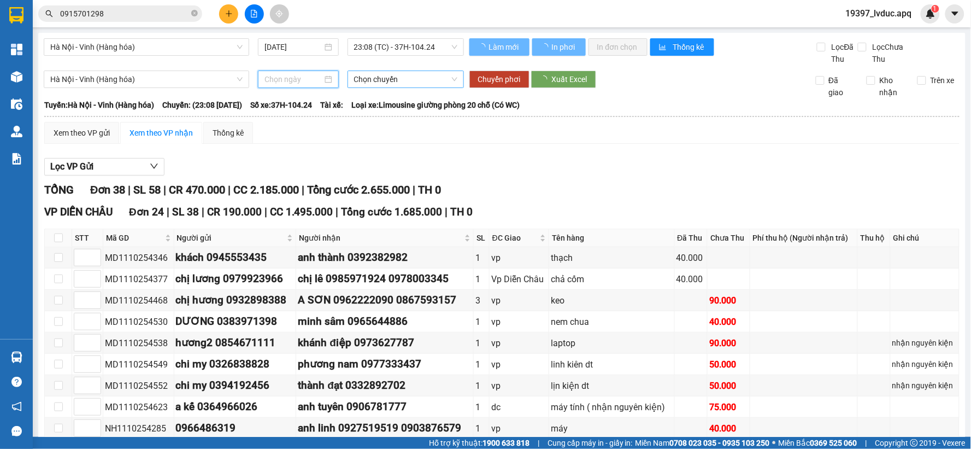
type input "[DATE]"
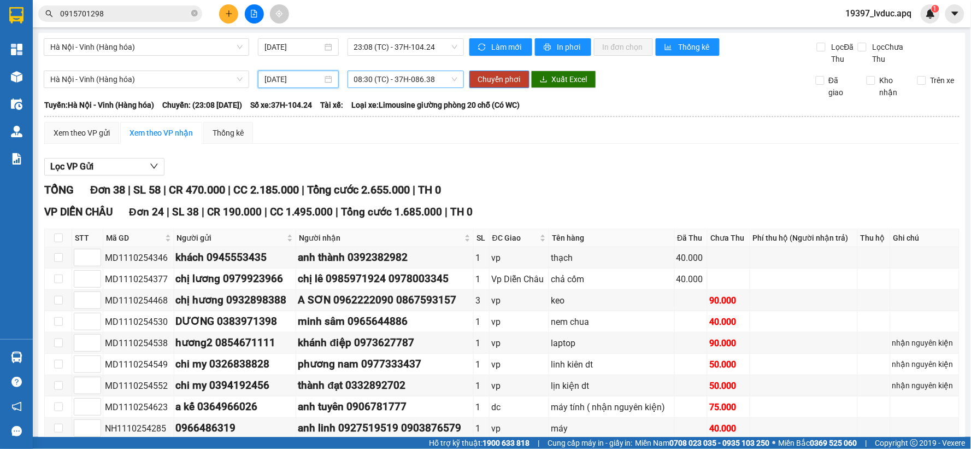
click at [423, 83] on span "08:30 (TC) - 37H-086.38" at bounding box center [405, 79] width 103 height 16
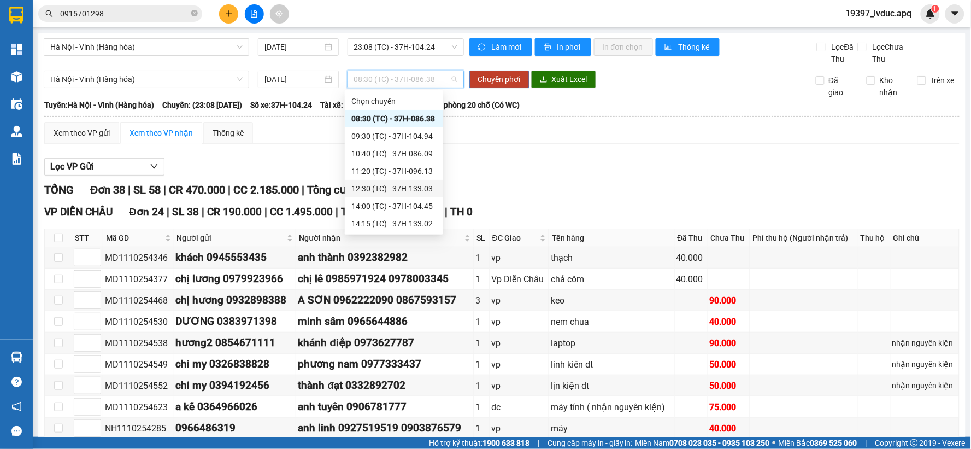
scroll to position [140, 0]
drag, startPoint x: 429, startPoint y: 168, endPoint x: 221, endPoint y: 211, distance: 212.0
click at [428, 168] on div "22:51 (TC) - 37C-086.12" at bounding box center [393, 171] width 85 height 12
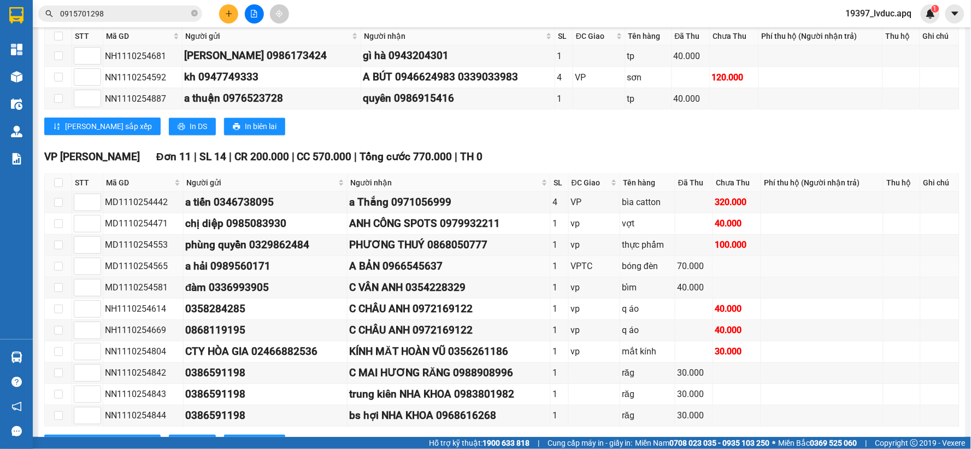
scroll to position [727, 0]
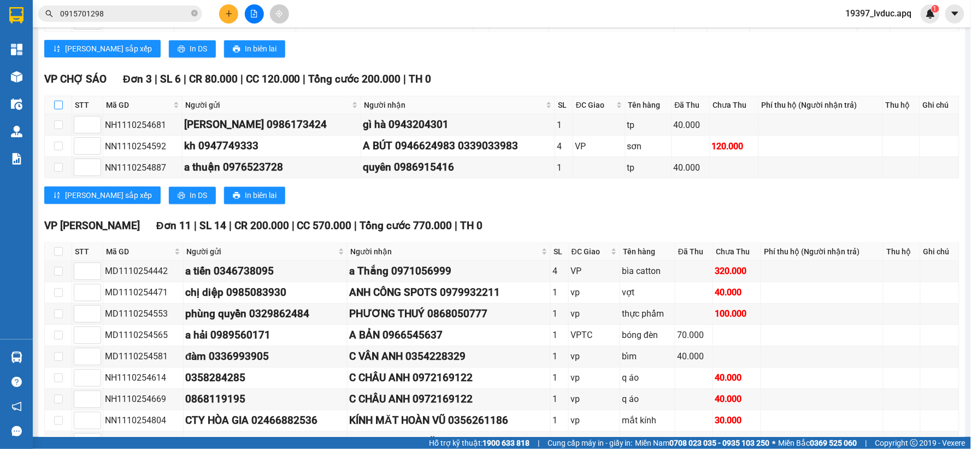
click at [59, 109] on input "checkbox" at bounding box center [58, 105] width 9 height 9
checkbox input "true"
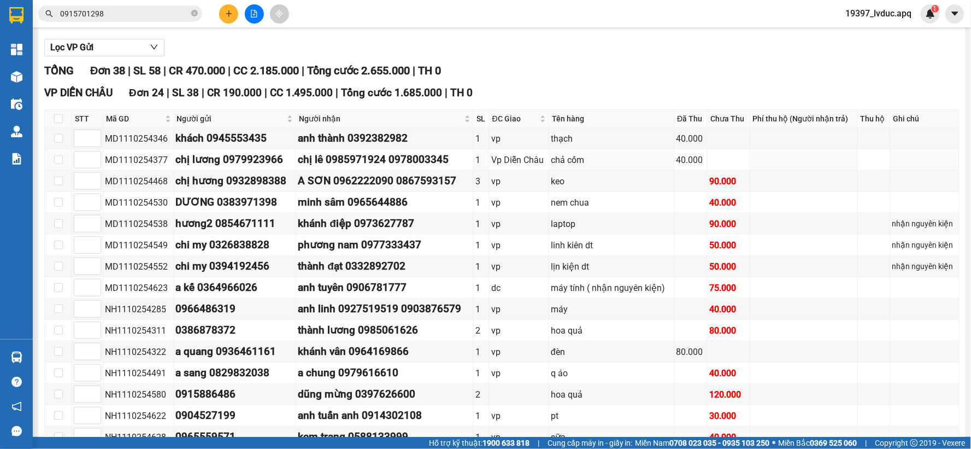
scroll to position [0, 0]
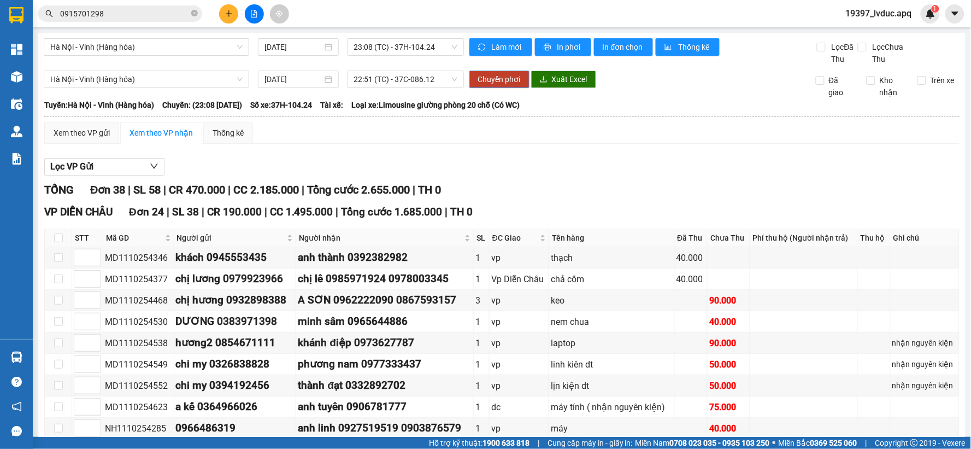
click at [488, 84] on span "Chuyển phơi" at bounding box center [499, 79] width 43 height 12
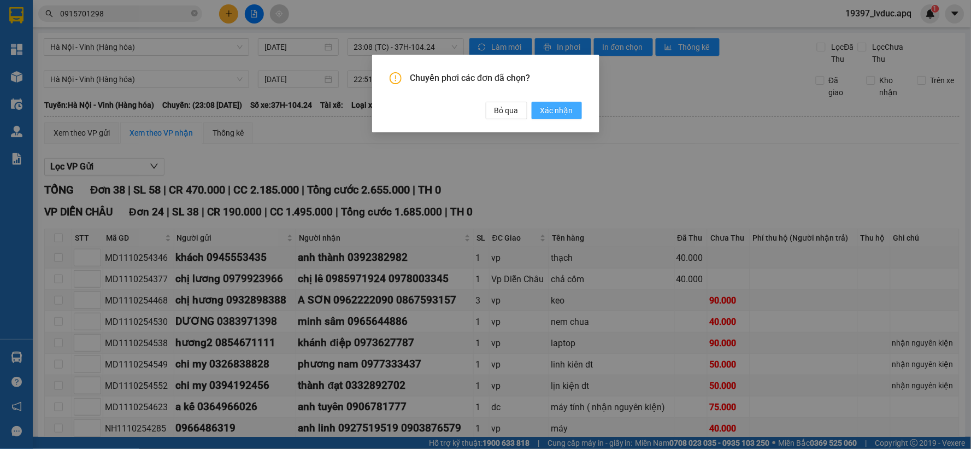
click at [552, 104] on button "Xác nhận" at bounding box center [557, 110] width 50 height 17
click at [546, 110] on div "Chuyển phơi các đơn đã chọn? Bỏ qua Xác nhận" at bounding box center [485, 224] width 971 height 449
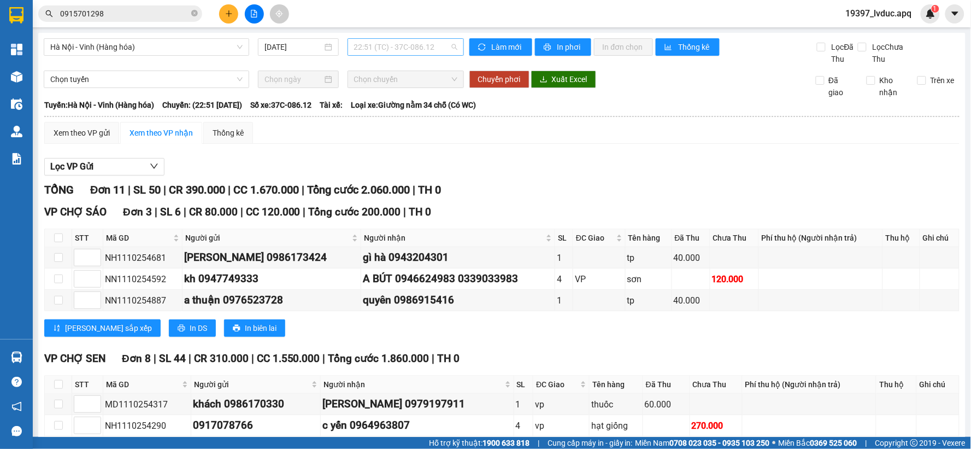
click at [440, 45] on span "22:51 (TC) - 37C-086.12" at bounding box center [405, 47] width 103 height 16
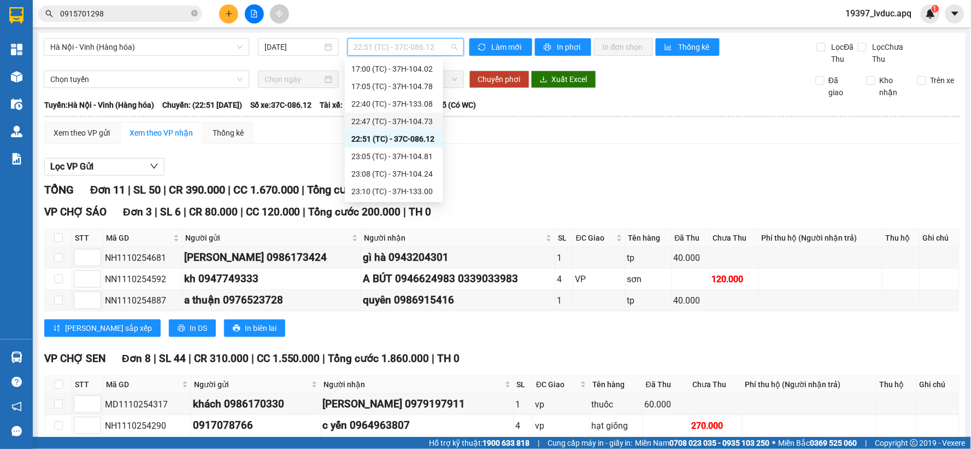
click at [402, 117] on div "22:47 (TC) - 37H-104.73" at bounding box center [393, 121] width 85 height 12
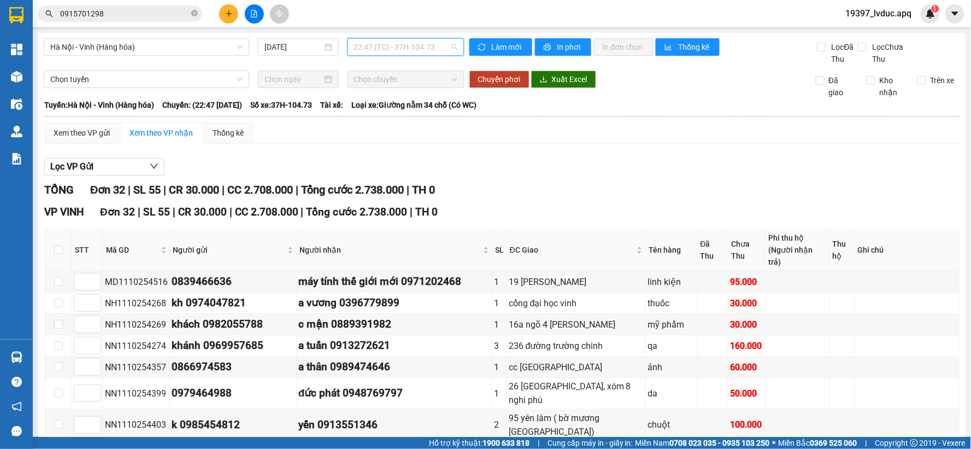
click at [435, 50] on span "22:47 (TC) - 37H-104.73" at bounding box center [405, 47] width 103 height 16
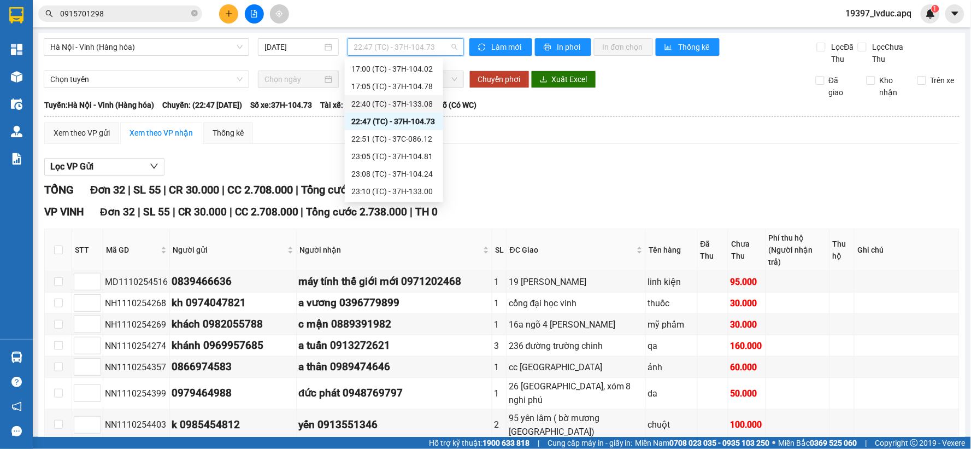
click at [427, 104] on div "22:40 (TC) - 37H-133.08" at bounding box center [393, 104] width 85 height 12
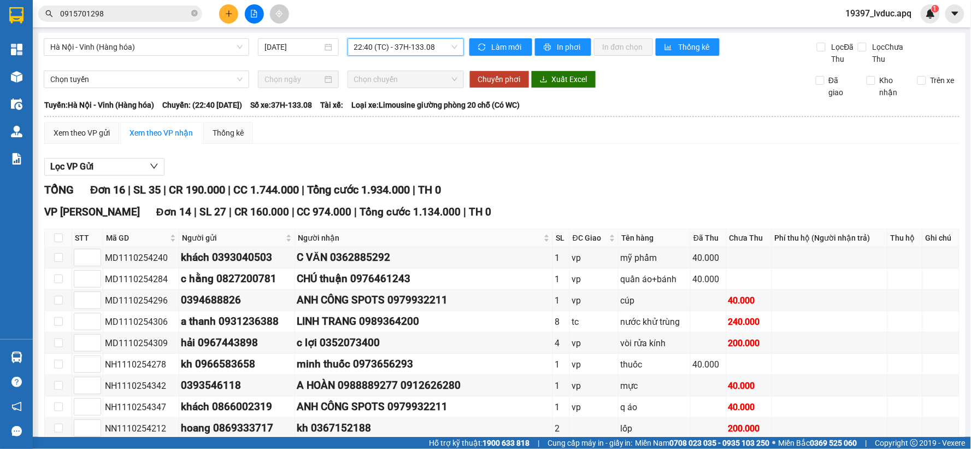
click at [444, 51] on span "22:40 (TC) - 37H-133.08" at bounding box center [405, 47] width 103 height 16
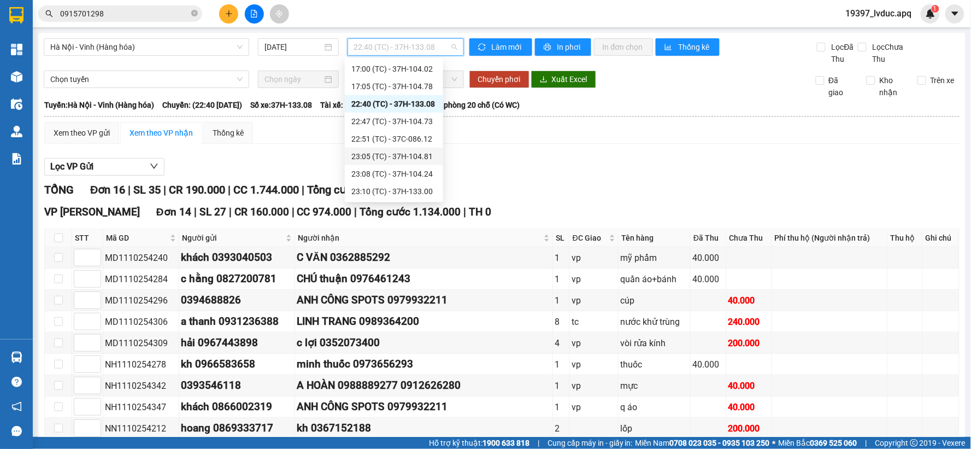
click at [422, 156] on div "23:05 (TC) - 37H-104.81" at bounding box center [393, 156] width 85 height 12
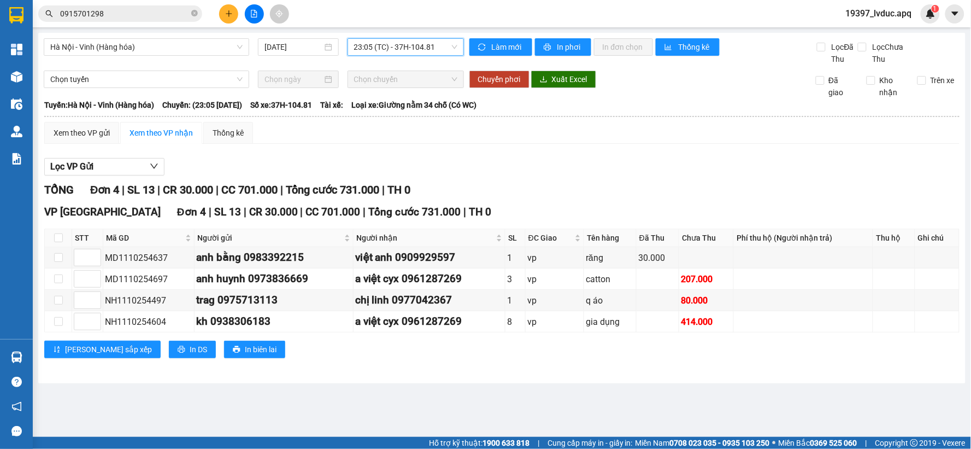
click at [452, 46] on span "23:05 (TC) - 37H-104.81" at bounding box center [405, 47] width 103 height 16
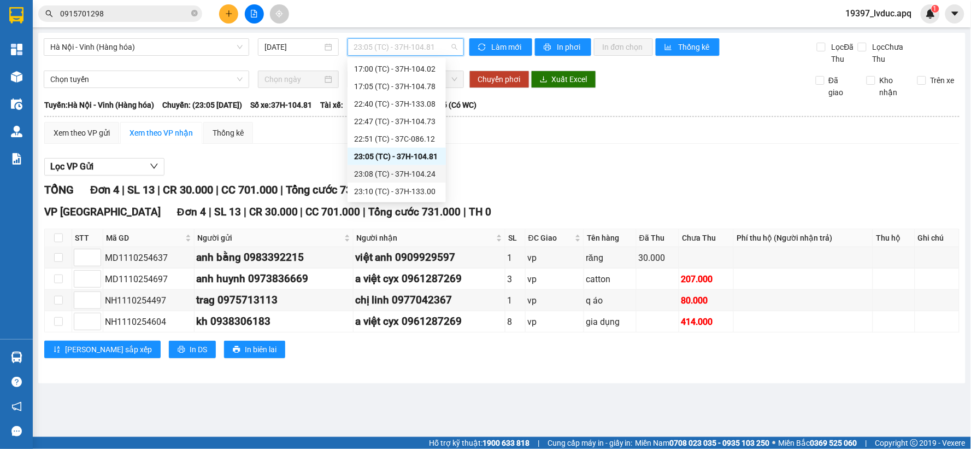
click at [426, 176] on div "23:08 (TC) - 37H-104.24" at bounding box center [396, 174] width 85 height 12
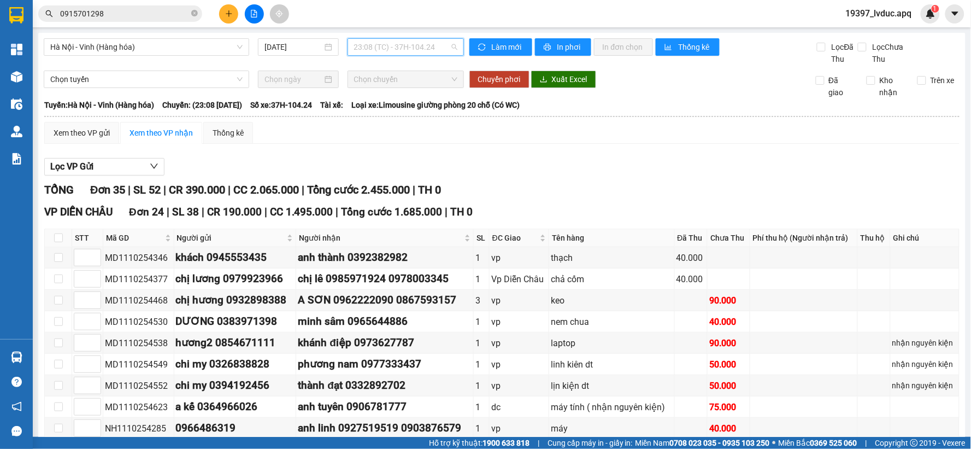
click at [443, 47] on span "23:08 (TC) - 37H-104.24" at bounding box center [405, 47] width 103 height 16
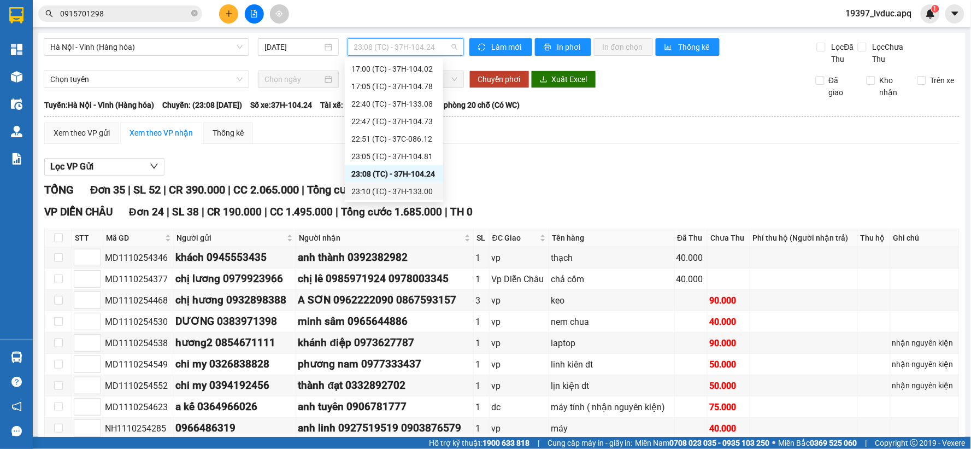
click at [429, 188] on div "23:10 (TC) - 37H-133.00" at bounding box center [393, 191] width 85 height 12
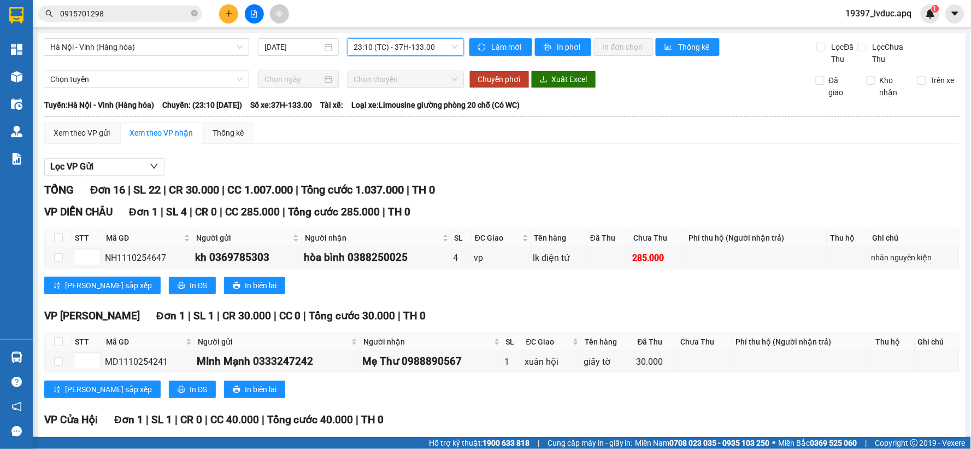
click at [421, 49] on span "23:10 (TC) - 37H-133.00" at bounding box center [405, 47] width 103 height 16
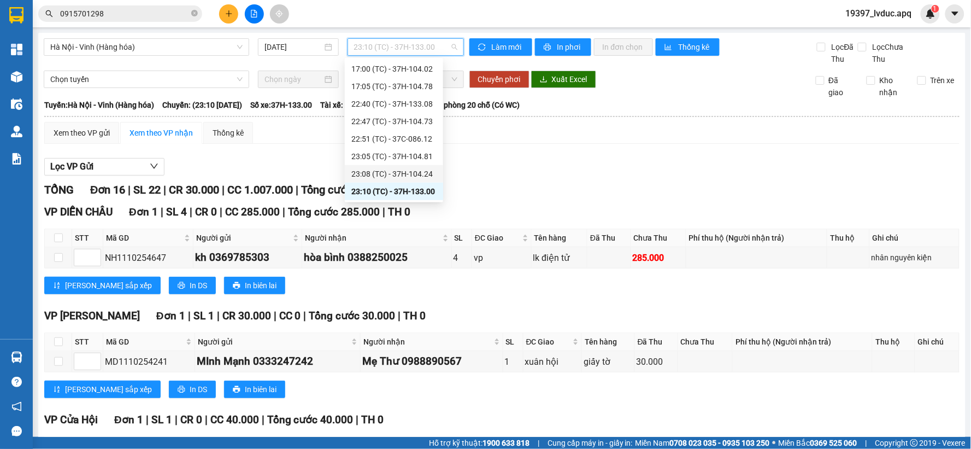
click at [421, 176] on div "23:08 (TC) - 37H-104.24" at bounding box center [393, 174] width 85 height 12
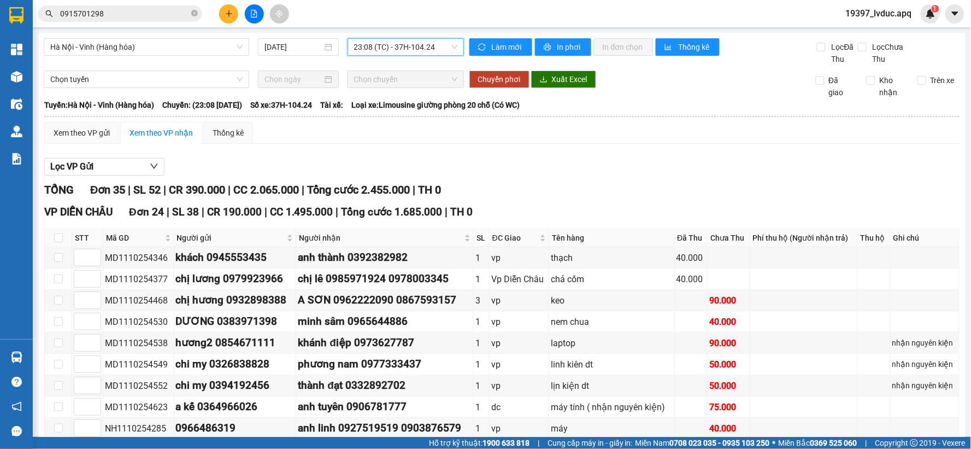
click at [444, 46] on span "23:08 (TC) - 37H-104.24" at bounding box center [405, 47] width 103 height 16
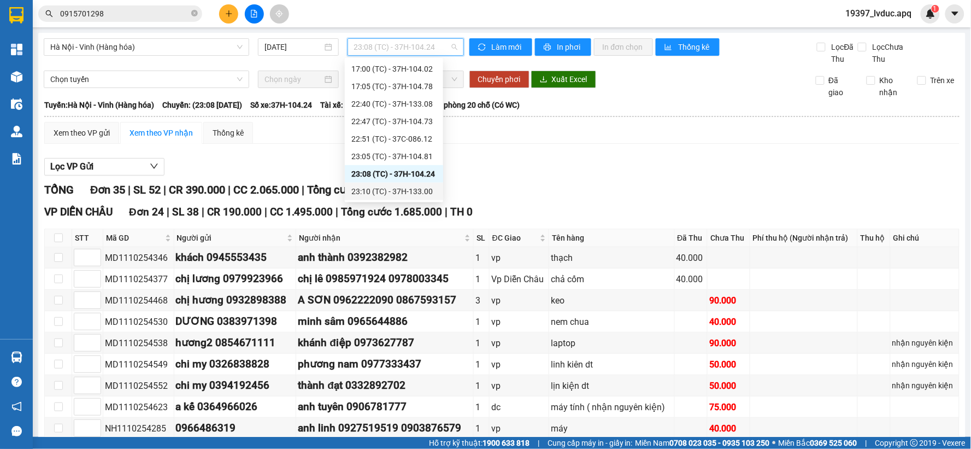
click at [421, 190] on div "23:10 (TC) - 37H-133.00" at bounding box center [393, 191] width 85 height 12
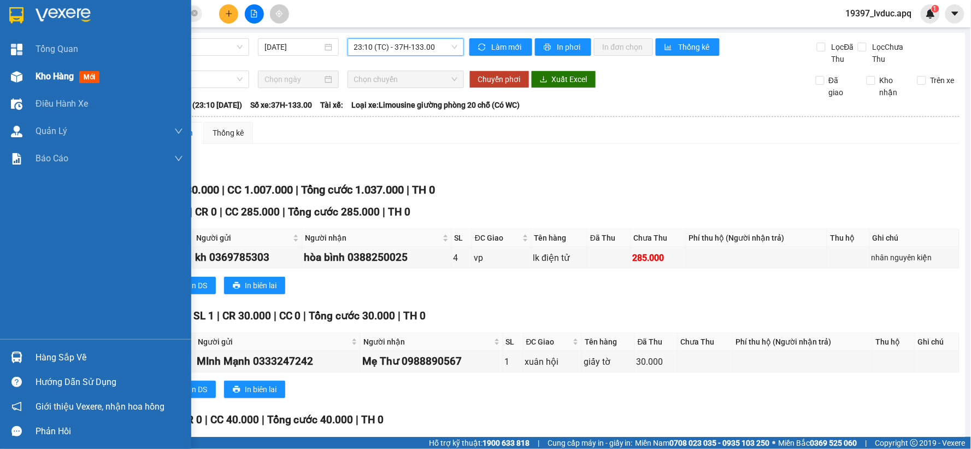
click at [16, 78] on img at bounding box center [16, 76] width 11 height 11
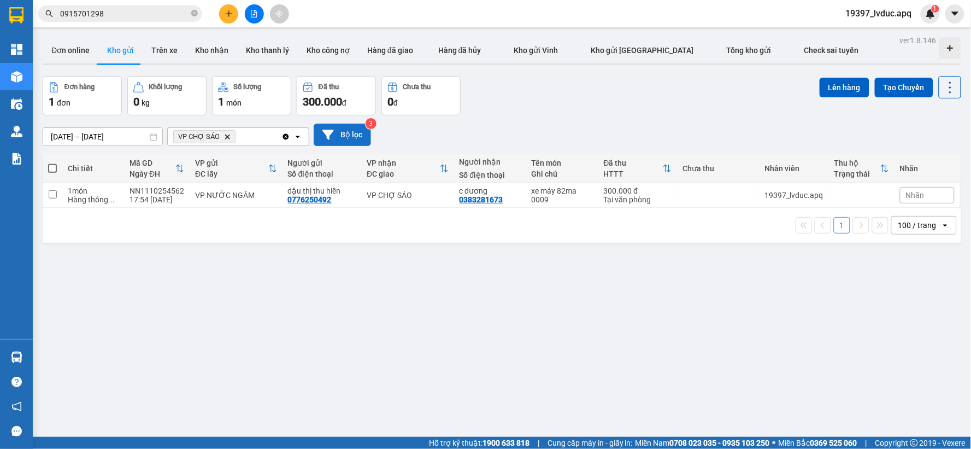
click at [350, 138] on button "Bộ lọc" at bounding box center [342, 134] width 57 height 22
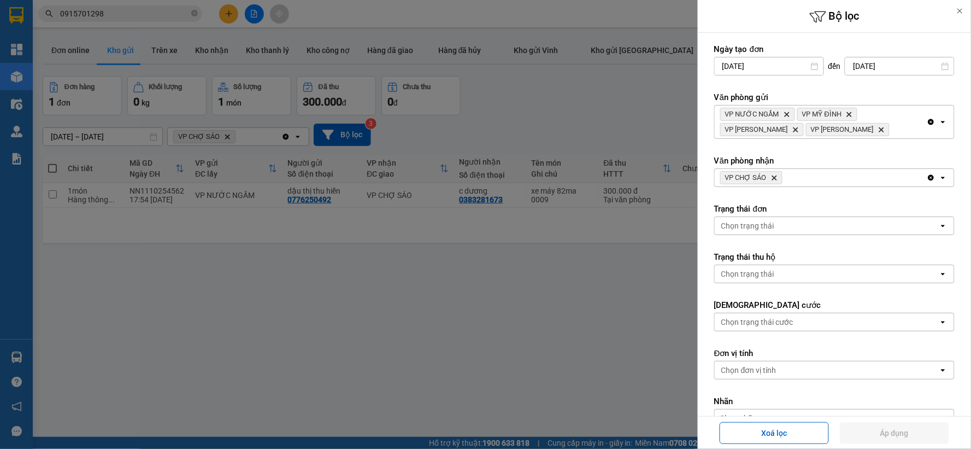
click at [775, 178] on icon "VP CHỢ SÁO, close by backspace" at bounding box center [774, 177] width 5 height 5
click at [775, 178] on div "Chọn văn phòng" at bounding box center [749, 177] width 56 height 11
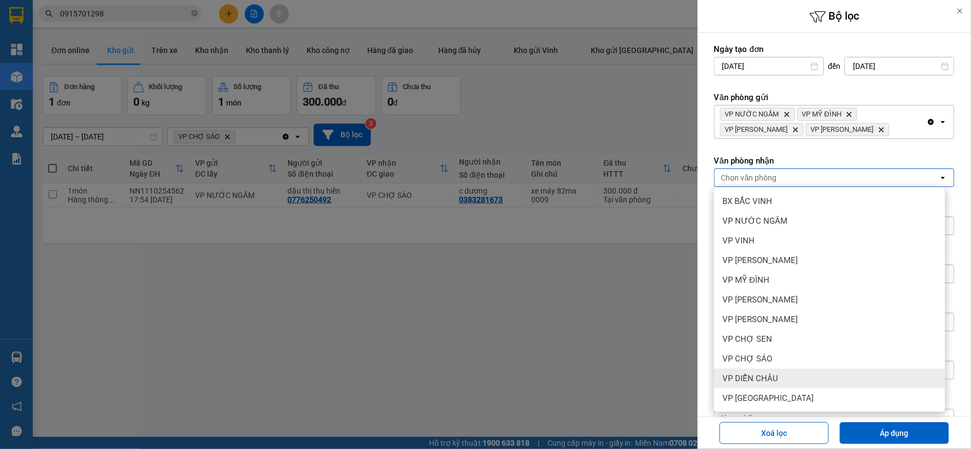
click at [788, 381] on div "VP DIỄN CHÂU" at bounding box center [829, 378] width 231 height 20
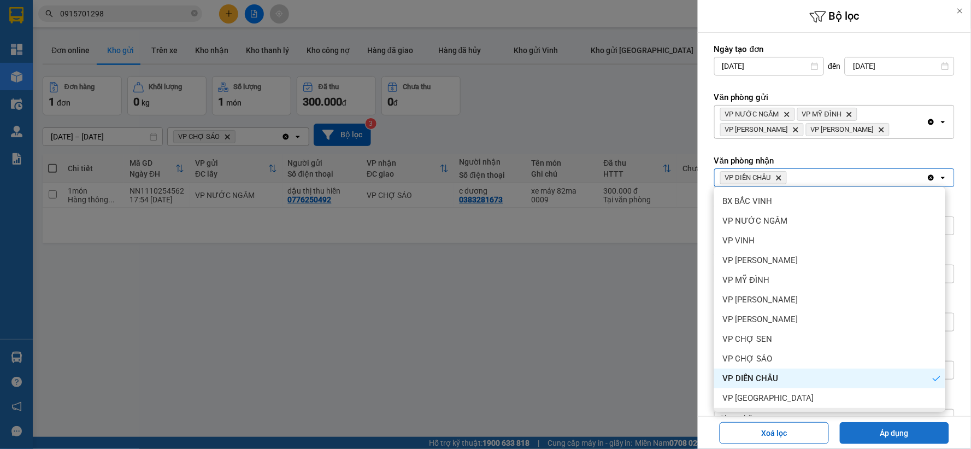
click at [871, 429] on button "Áp dụng" at bounding box center [894, 433] width 109 height 22
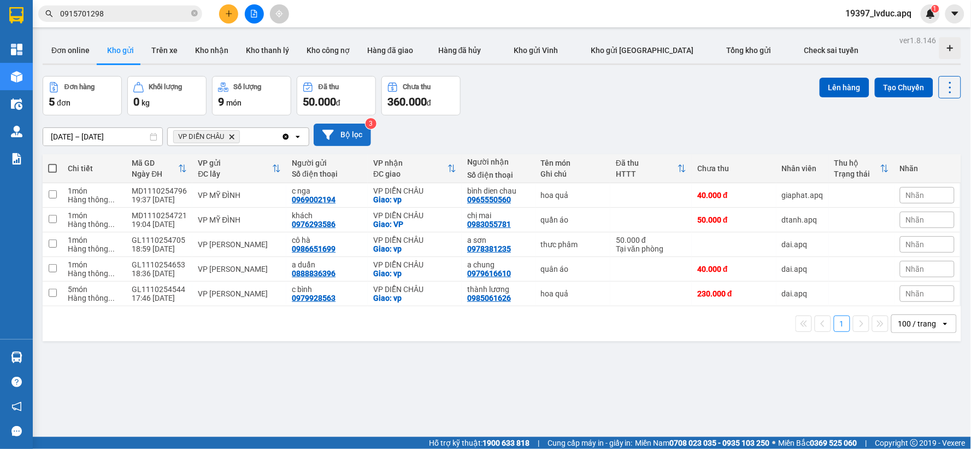
click at [349, 137] on button "Bộ lọc" at bounding box center [342, 134] width 57 height 22
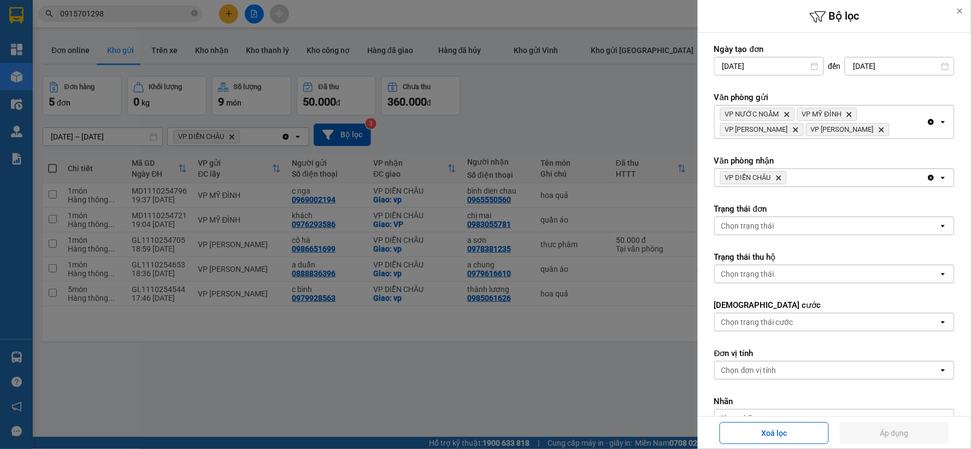
click at [778, 177] on icon "Delete" at bounding box center [778, 177] width 7 height 7
click at [779, 177] on div "Chọn văn phòng" at bounding box center [827, 177] width 224 height 17
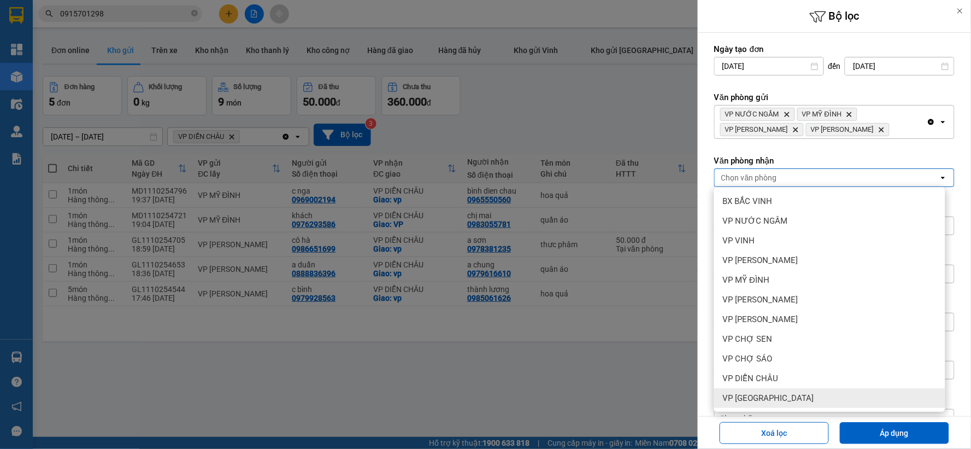
click at [785, 396] on span "VP [GEOGRAPHIC_DATA]" at bounding box center [768, 397] width 91 height 11
click at [869, 422] on button "Áp dụng" at bounding box center [894, 433] width 109 height 22
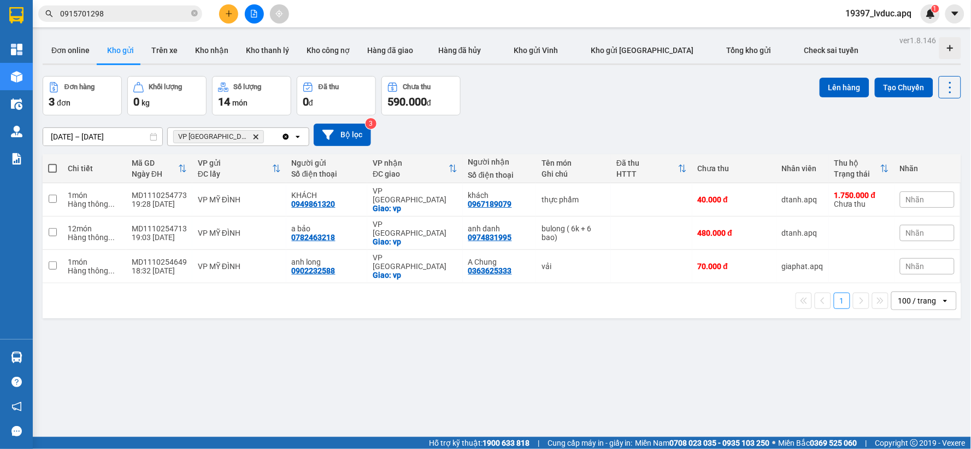
click at [490, 390] on div "ver 1.8.146 Đơn online Kho gửi Trên xe Kho nhận Kho thanh lý Kho công nợ Hàng đ…" at bounding box center [501, 257] width 927 height 449
drag, startPoint x: 537, startPoint y: 101, endPoint x: 515, endPoint y: 105, distance: 22.7
click at [530, 102] on div "Đơn hàng 3 đơn Khối lượng 0 kg Số lượng 14 món Đã thu 0 đ Chưa thu 590.000 đ Lê…" at bounding box center [502, 95] width 918 height 39
click at [357, 339] on div "ver 1.8.146 Đơn online Kho gửi Trên xe Kho nhận Kho thanh lý Kho công nợ Hàng đ…" at bounding box center [501, 257] width 927 height 449
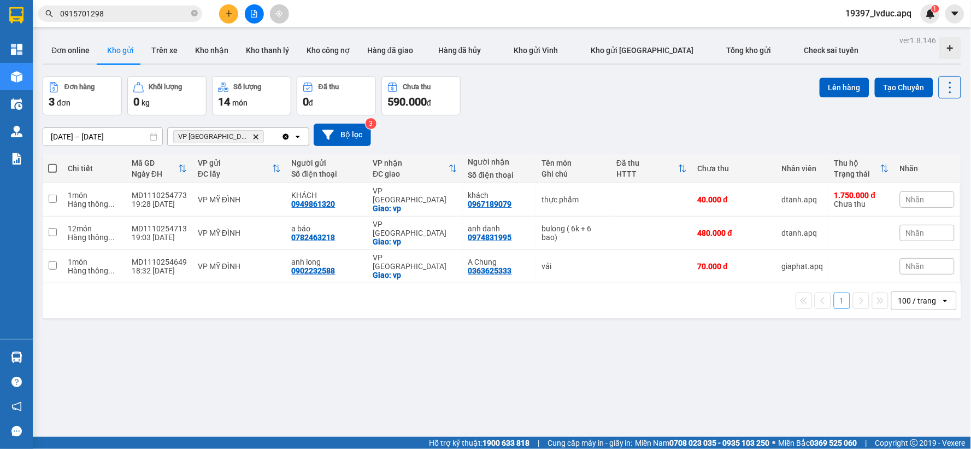
click at [552, 127] on div "[DATE] – [DATE] Press the down arrow key to interact with the calendar and sele…" at bounding box center [502, 134] width 918 height 22
click at [365, 135] on button "Bộ lọc" at bounding box center [342, 134] width 57 height 22
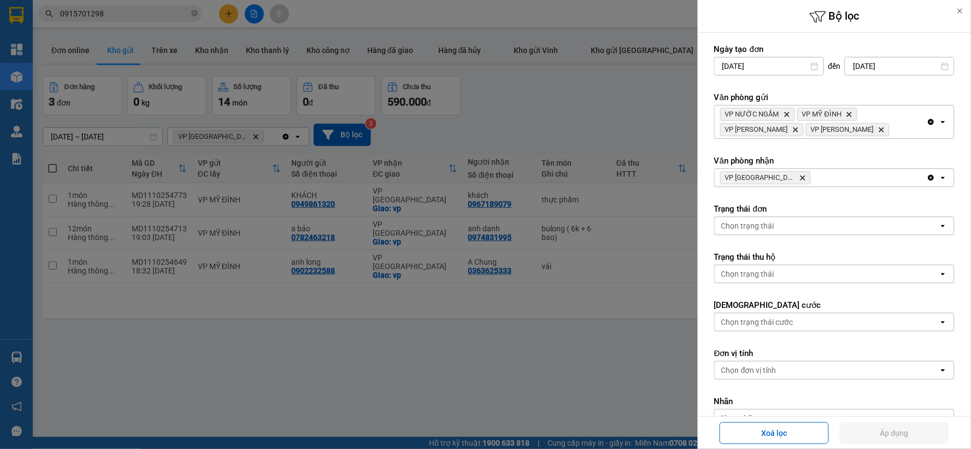
click at [621, 96] on div at bounding box center [485, 224] width 971 height 449
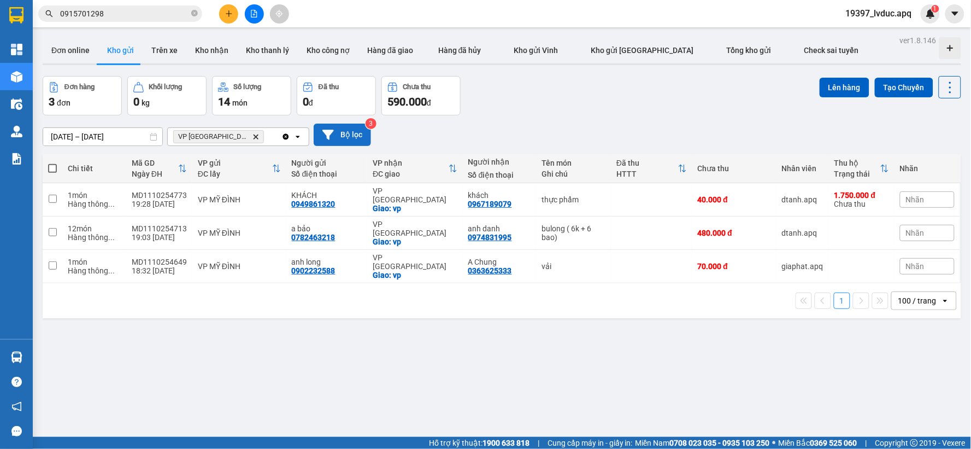
click at [350, 137] on button "Bộ lọc" at bounding box center [342, 134] width 57 height 22
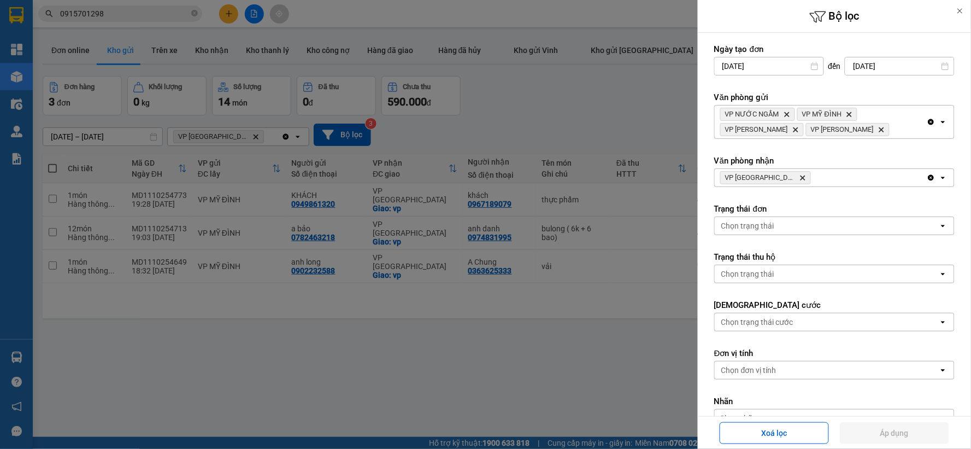
click at [799, 175] on icon "Delete" at bounding box center [802, 177] width 7 height 7
click at [788, 175] on div "Chọn văn phòng" at bounding box center [827, 177] width 224 height 17
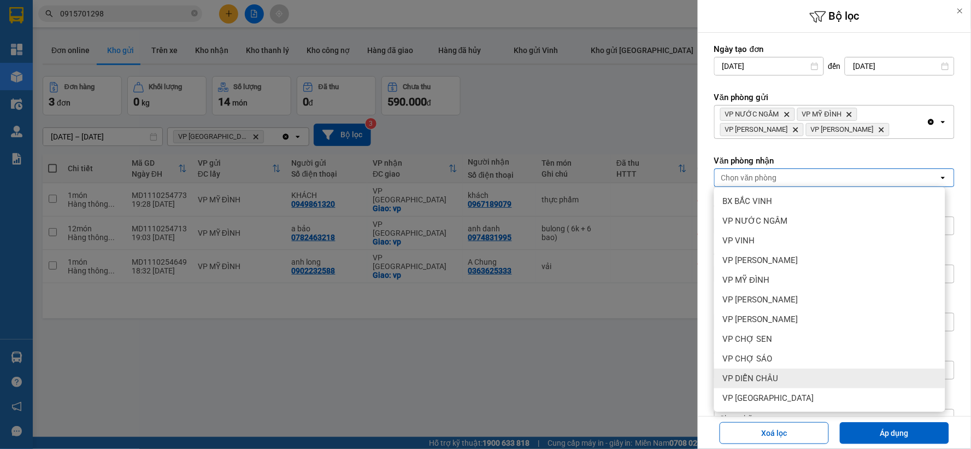
click at [769, 382] on span "VP DIỄN CHÂU" at bounding box center [751, 378] width 56 height 11
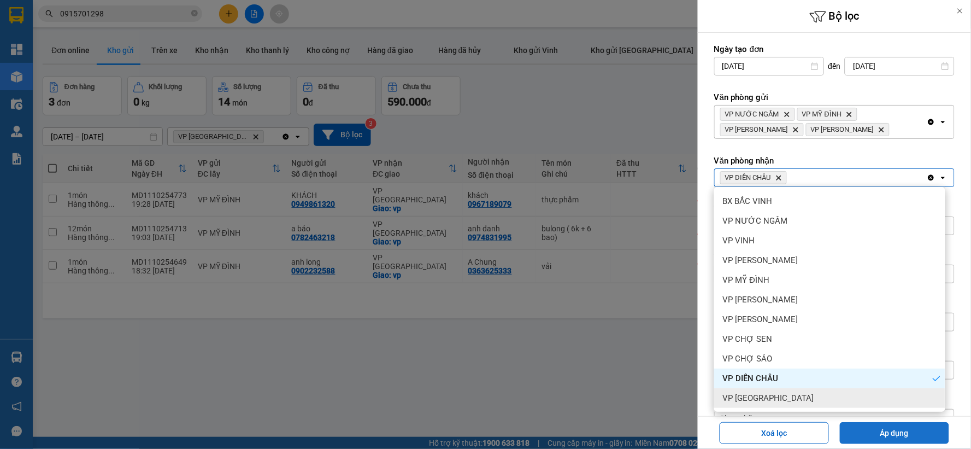
click at [859, 438] on button "Áp dụng" at bounding box center [894, 433] width 109 height 22
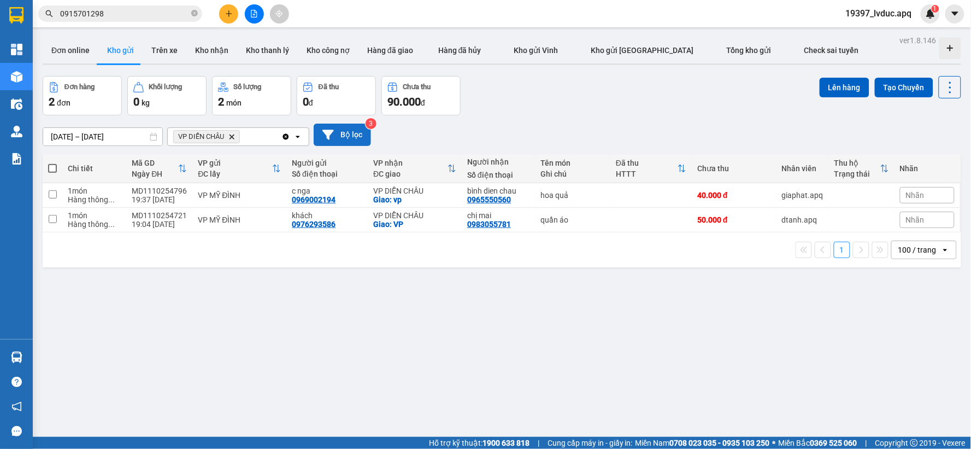
click at [359, 138] on button "Bộ lọc" at bounding box center [342, 134] width 57 height 22
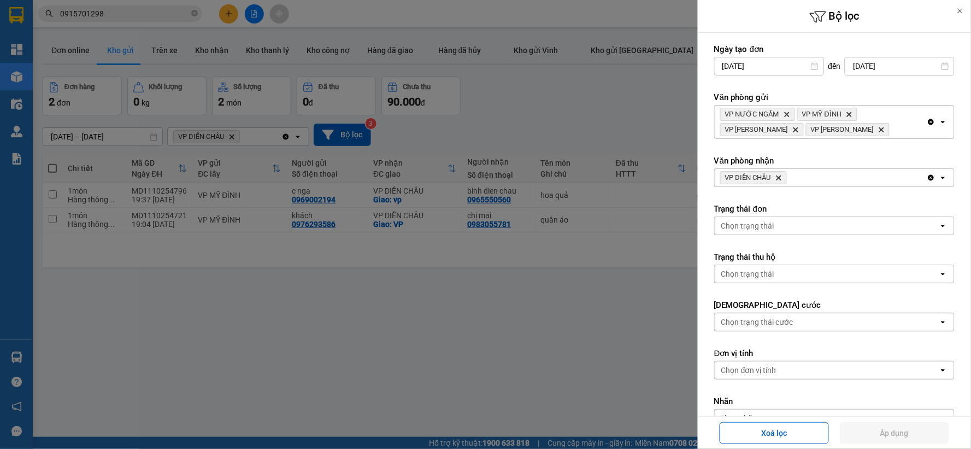
click at [781, 178] on icon "VP DIỄN CHÂU, close by backspace" at bounding box center [778, 177] width 5 height 5
click at [781, 178] on div "VP DIỄN [PERSON_NAME]" at bounding box center [821, 177] width 212 height 17
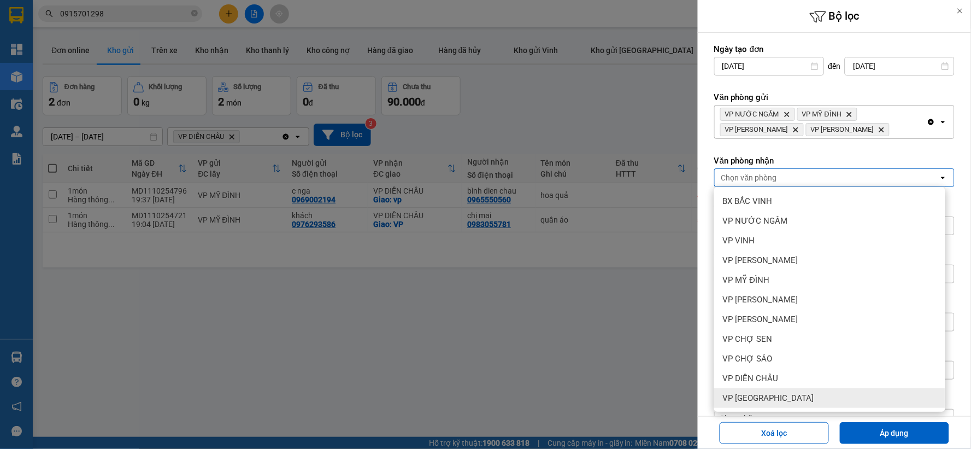
click at [773, 393] on span "VP [GEOGRAPHIC_DATA]" at bounding box center [768, 397] width 91 height 11
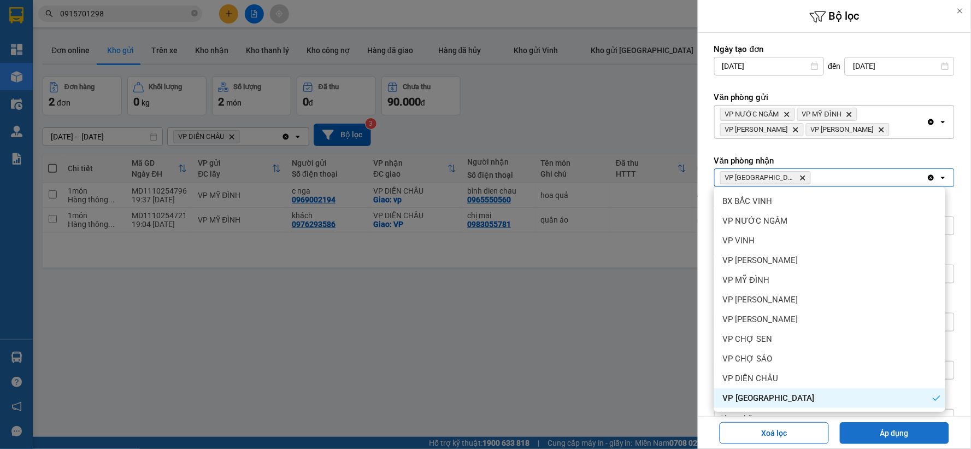
click at [851, 439] on button "Áp dụng" at bounding box center [894, 433] width 109 height 22
